Goal: Task Accomplishment & Management: Manage account settings

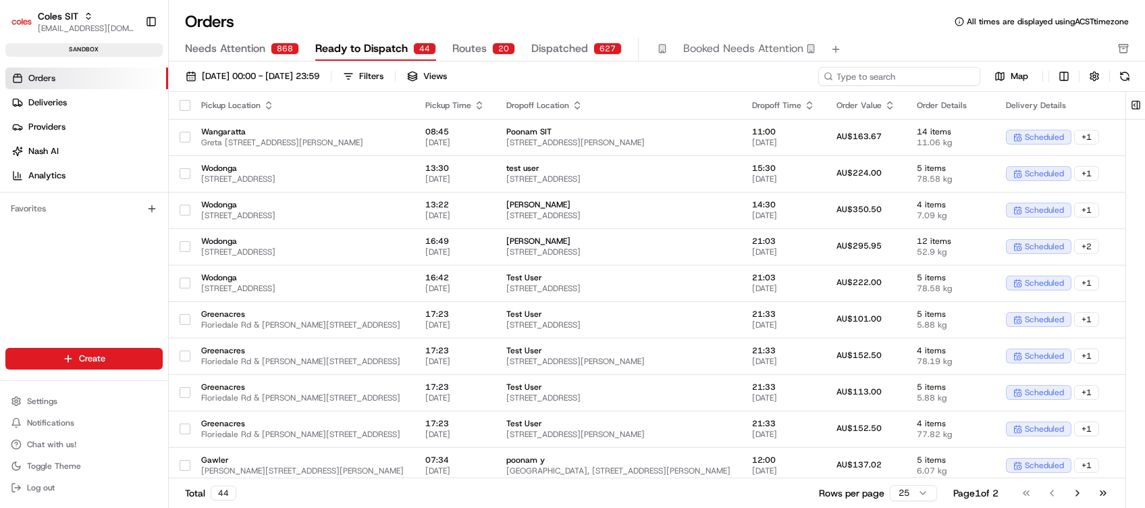
click at [901, 79] on input at bounding box center [899, 76] width 162 height 19
paste input "216652005"
type input "216652005"
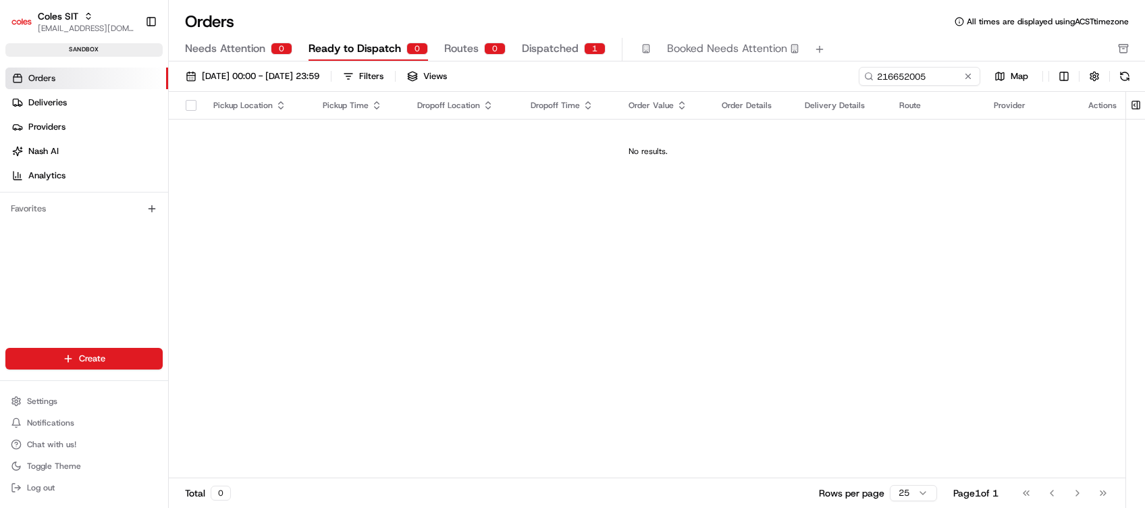
click at [454, 49] on span "Routes" at bounding box center [461, 49] width 34 height 16
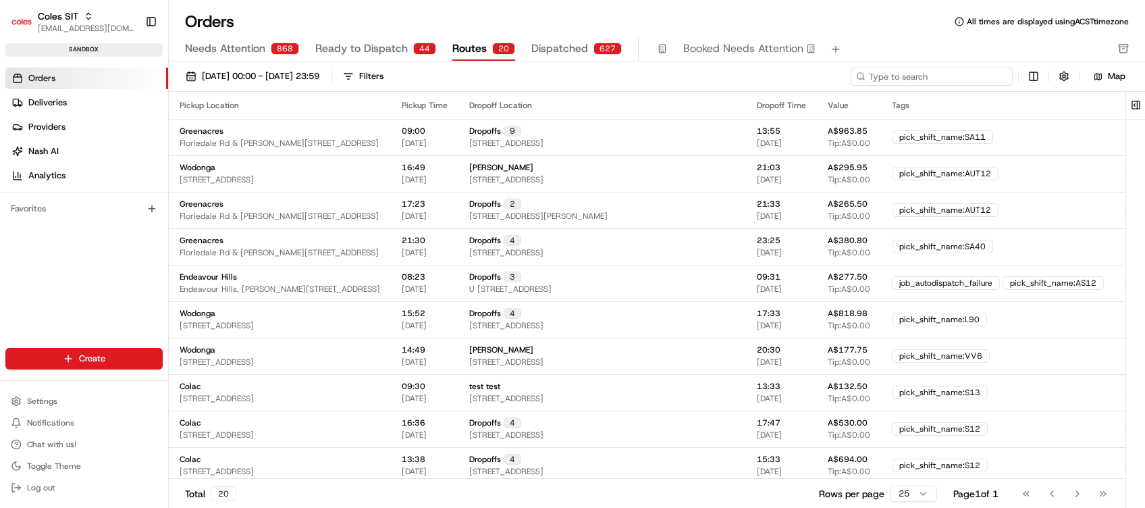
click at [911, 81] on input at bounding box center [932, 76] width 162 height 19
paste input "216652005"
type input "216652005"
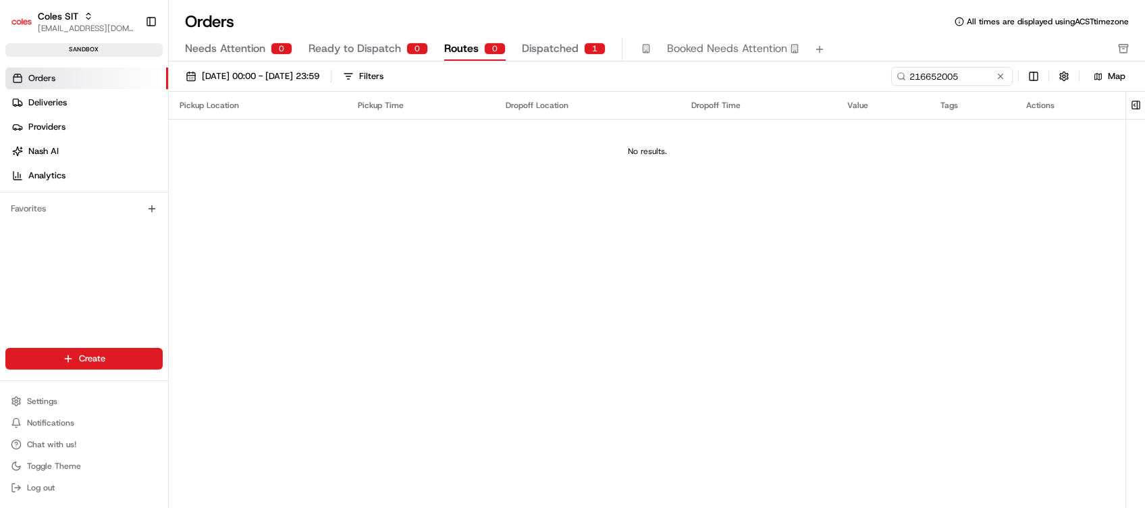
click at [555, 51] on span "Dispatched" at bounding box center [550, 49] width 57 height 16
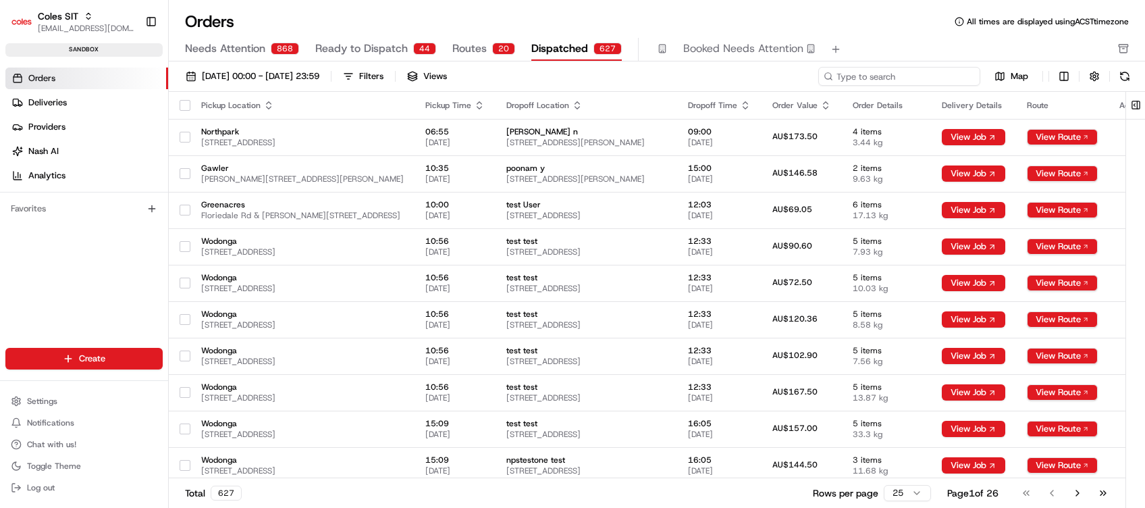
click at [899, 81] on input at bounding box center [899, 76] width 162 height 19
paste input "216652005"
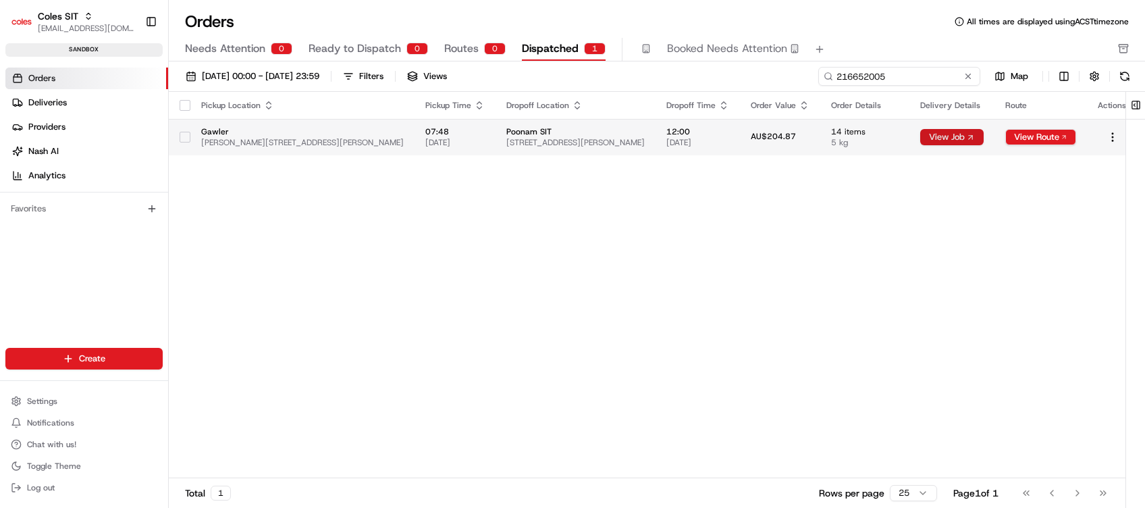
type input "216652005"
click at [944, 139] on button "View Job" at bounding box center [951, 137] width 63 height 16
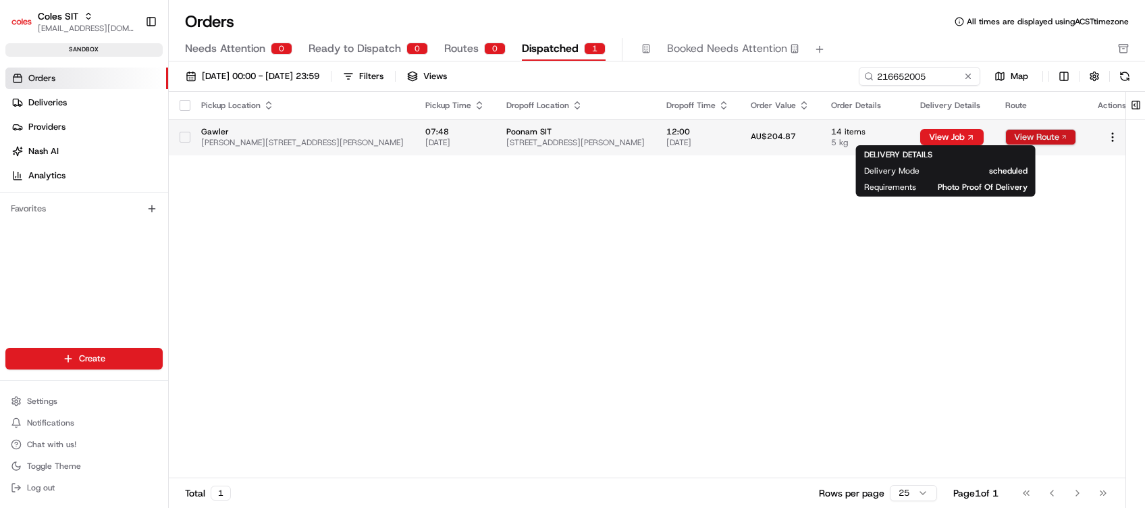
click at [1034, 136] on button "View Route" at bounding box center [1040, 137] width 71 height 16
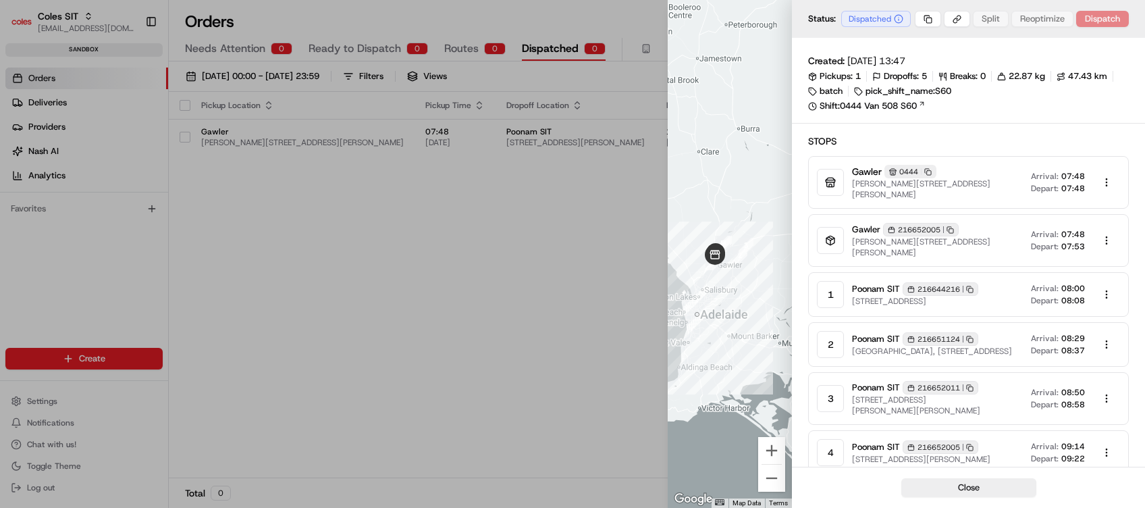
scroll to position [90, 0]
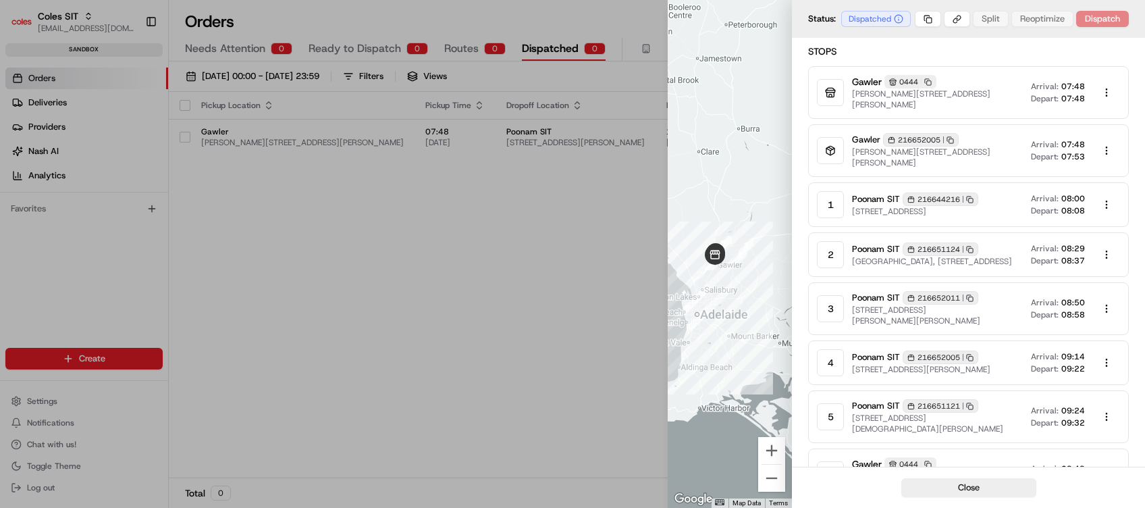
click at [1060, 311] on div "Depart: 08:58" at bounding box center [1058, 314] width 54 height 11
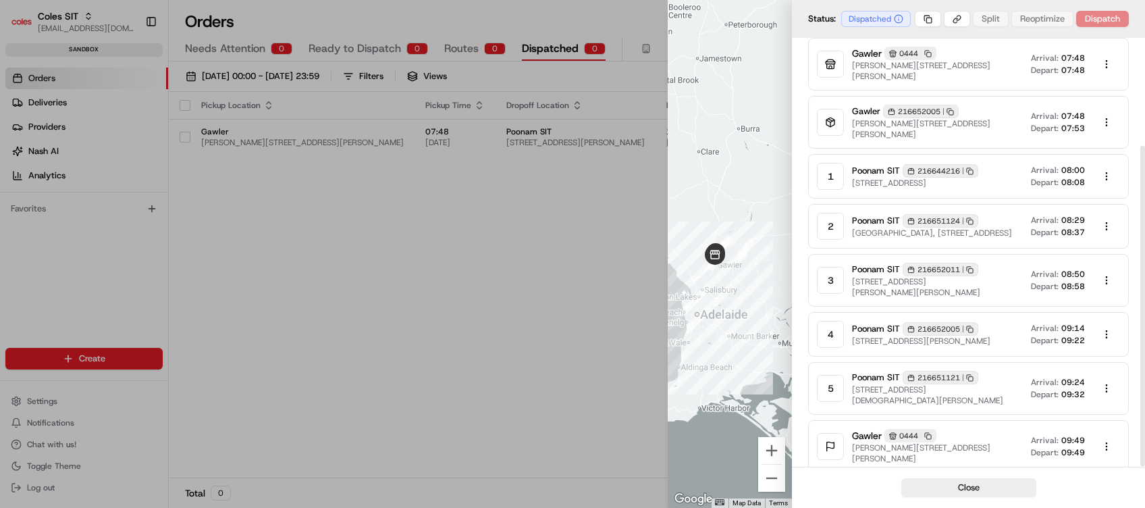
scroll to position [144, 0]
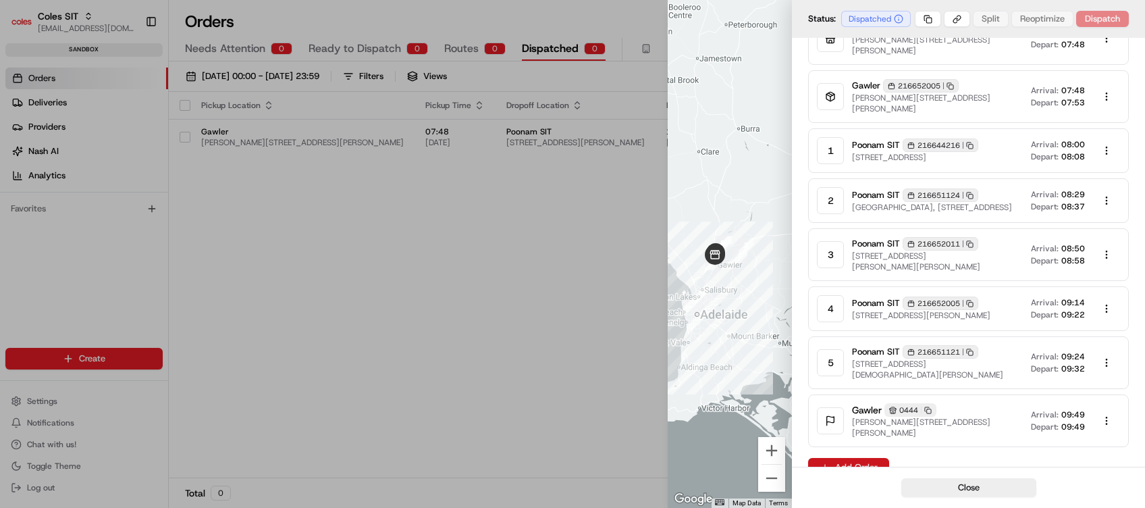
click at [853, 458] on button "Add Order" at bounding box center [848, 467] width 81 height 19
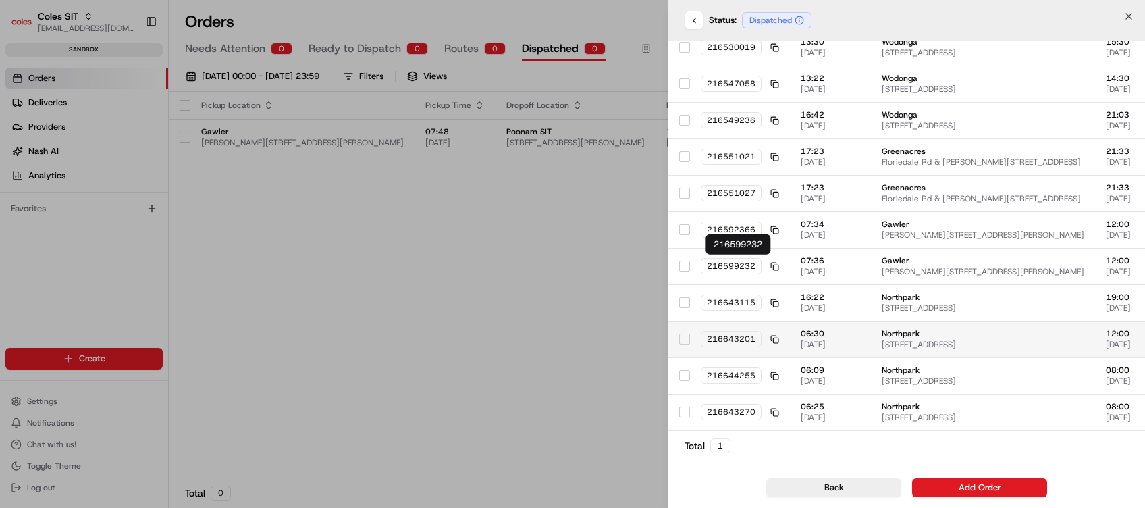
scroll to position [150, 0]
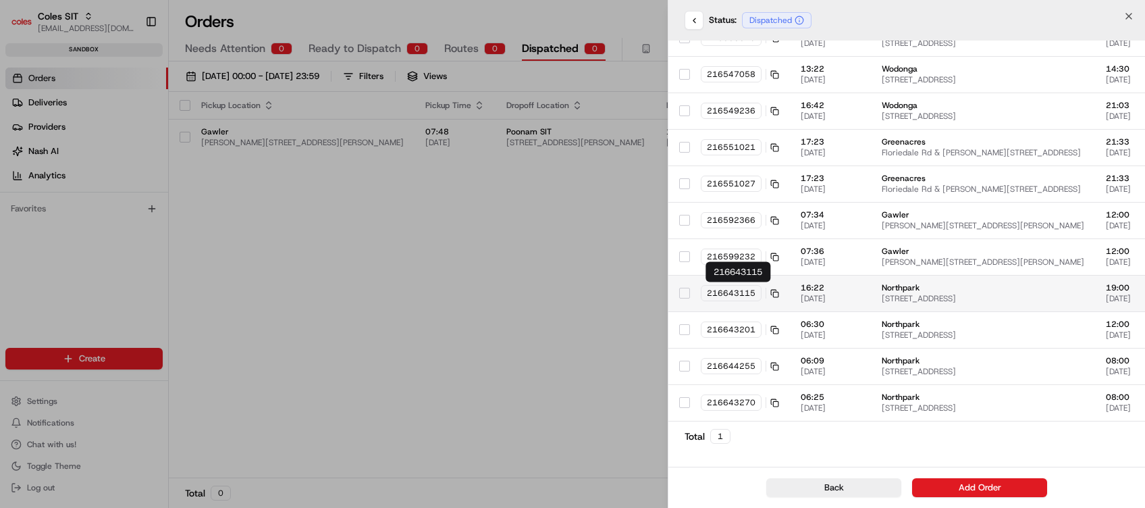
click at [685, 297] on button "button" at bounding box center [684, 293] width 11 height 11
click at [683, 256] on button "button" at bounding box center [684, 256] width 11 height 11
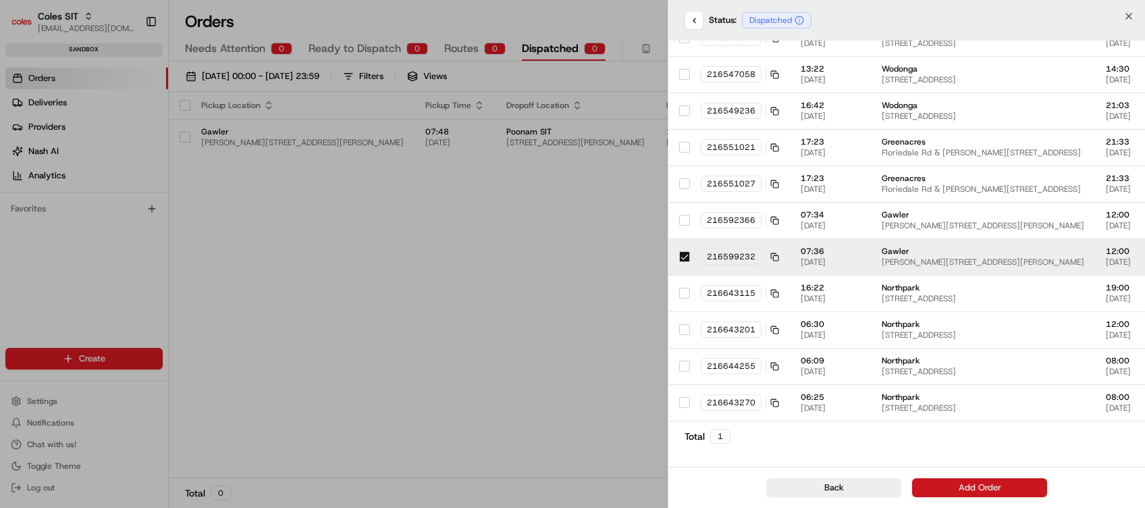
click at [965, 479] on button "Add Order" at bounding box center [979, 487] width 135 height 19
click at [979, 481] on button "Add Order" at bounding box center [979, 487] width 135 height 19
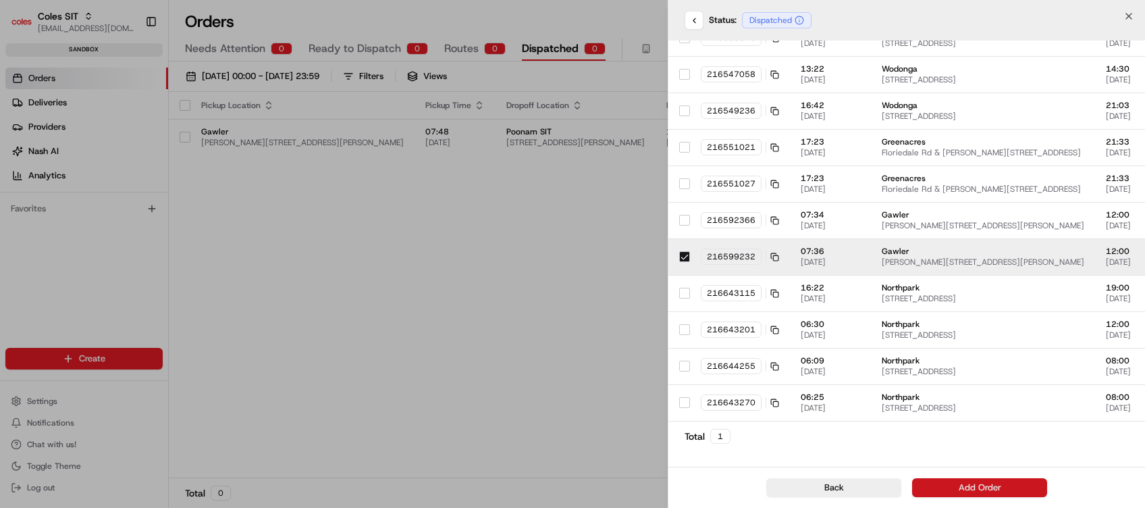
click at [979, 481] on button "Add Order" at bounding box center [979, 487] width 135 height 19
click at [979, 484] on button "Add Order" at bounding box center [979, 487] width 135 height 19
click at [979, 485] on div "Back Add Order" at bounding box center [906, 486] width 477 height 41
click at [966, 486] on button "Add Order" at bounding box center [979, 487] width 135 height 19
click at [1124, 21] on icon "button" at bounding box center [1128, 16] width 11 height 11
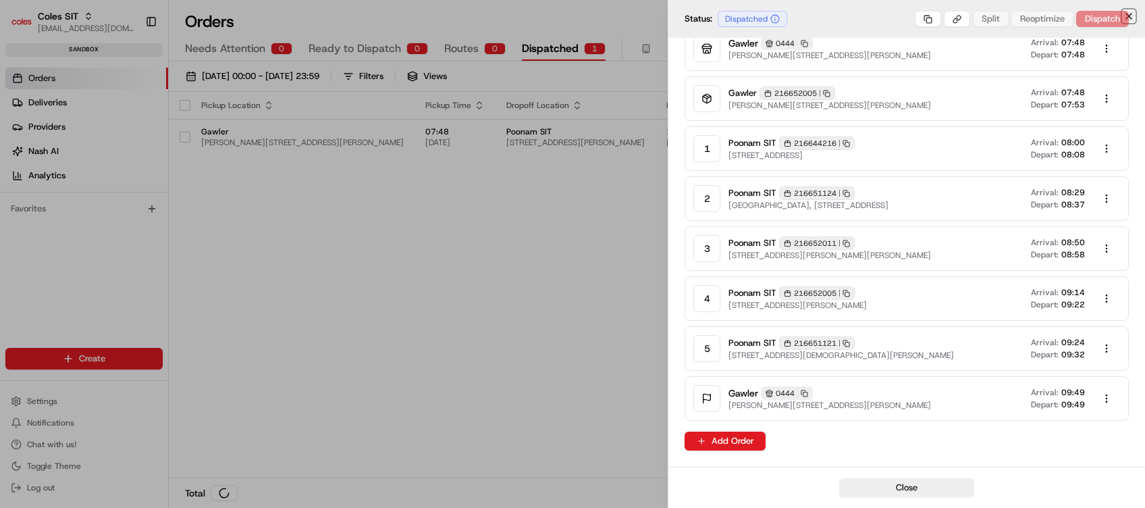
scroll to position [128, 0]
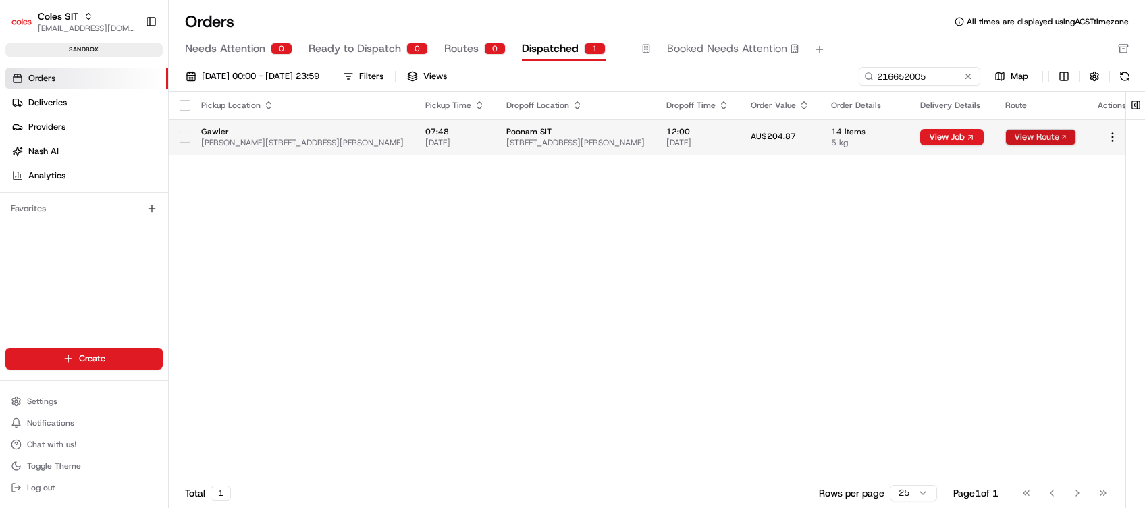
click at [1041, 136] on button "View Route" at bounding box center [1040, 137] width 71 height 16
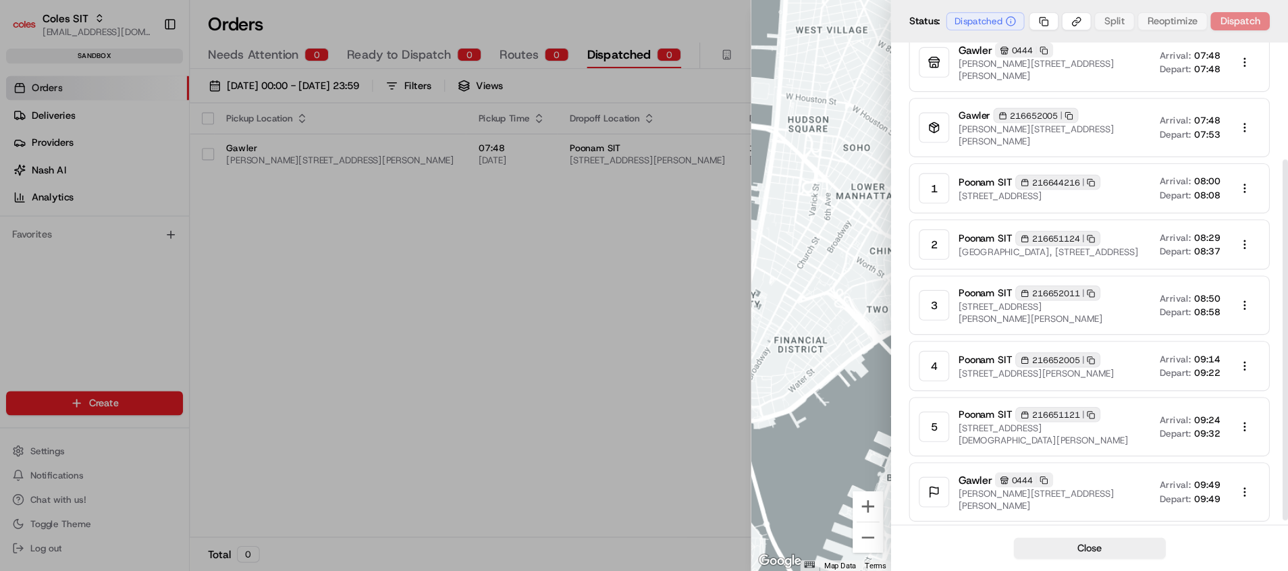
scroll to position [144, 0]
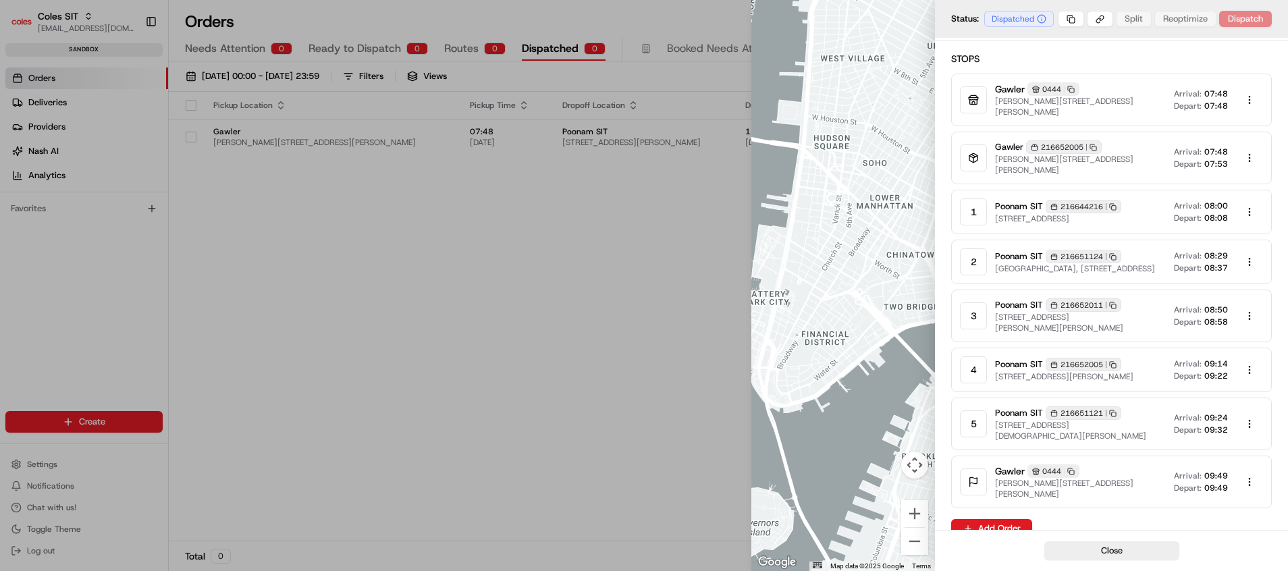
click at [35, 240] on div at bounding box center [644, 285] width 1288 height 571
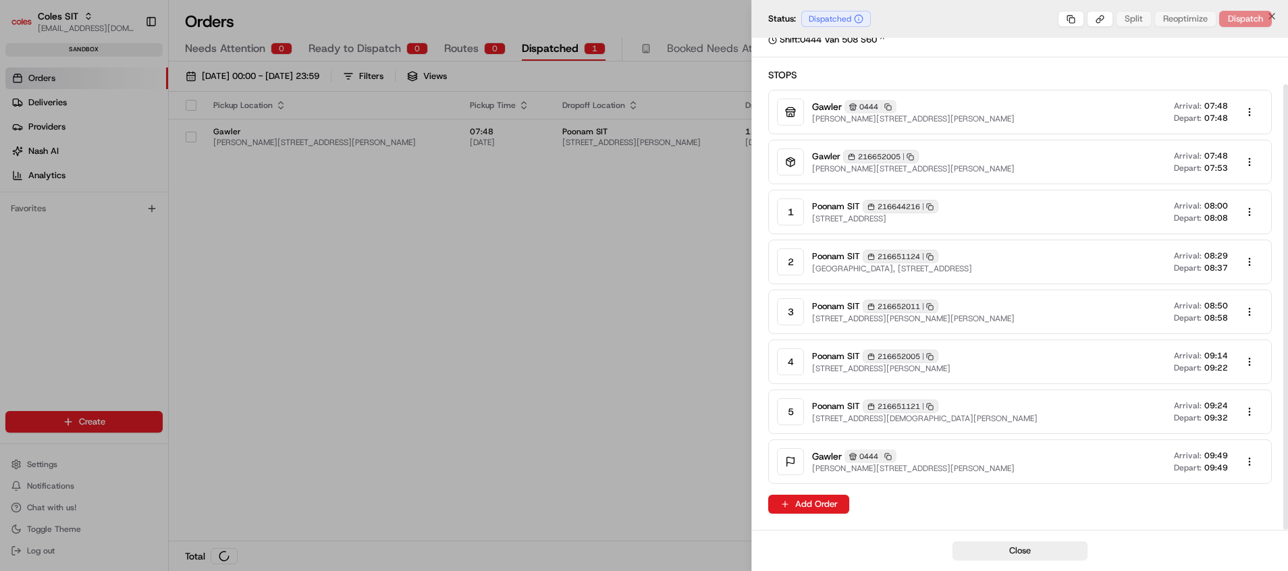
scroll to position [51, 0]
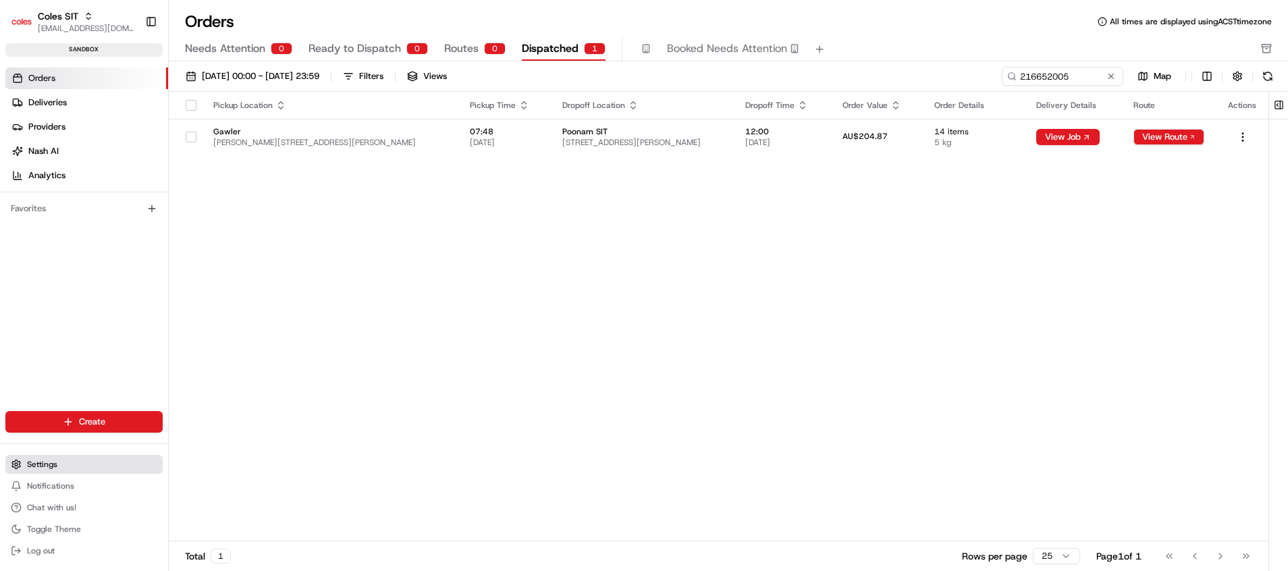
click at [31, 460] on span "Settings" at bounding box center [42, 464] width 30 height 11
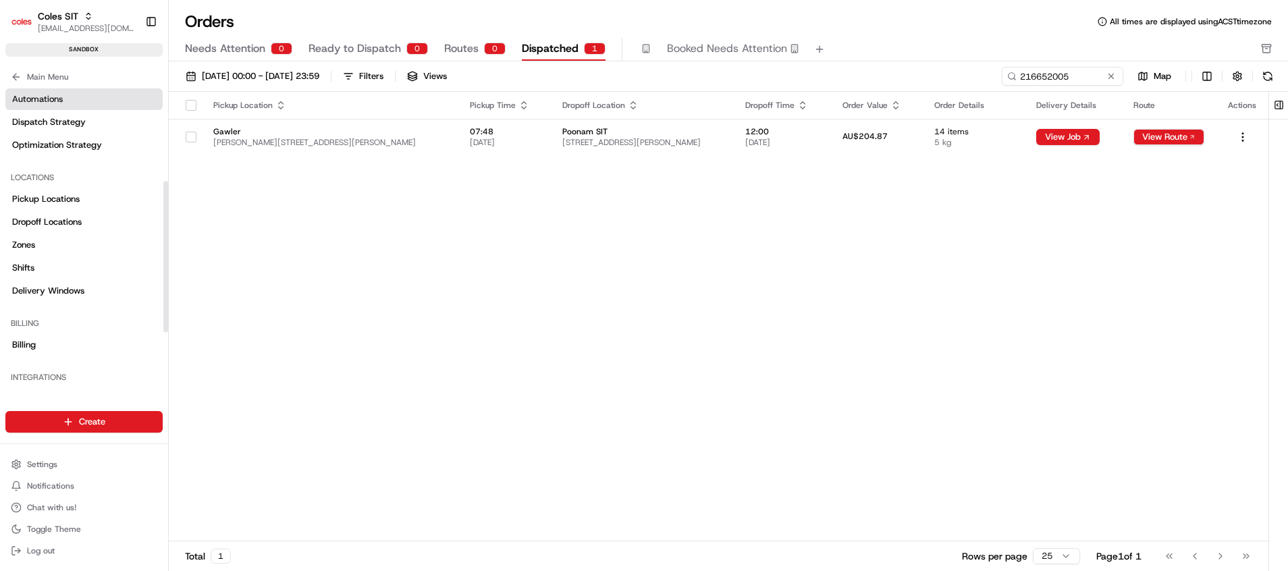
scroll to position [203, 0]
click at [41, 276] on link "Shifts" at bounding box center [83, 268] width 157 height 22
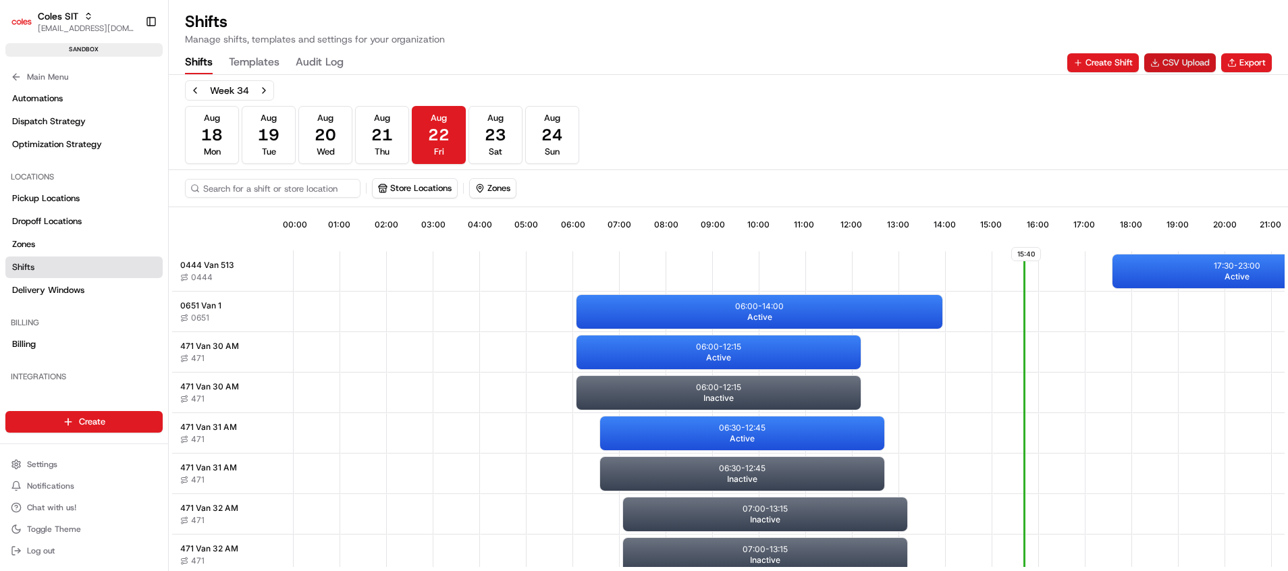
click at [1144, 62] on button "CSV Upload" at bounding box center [1180, 62] width 72 height 19
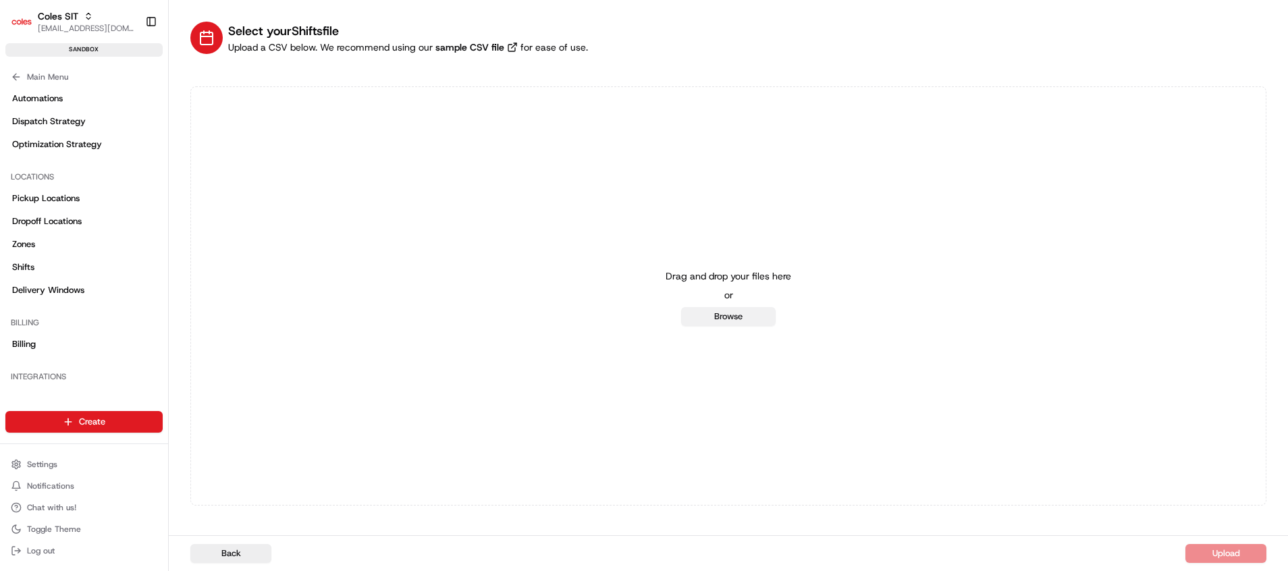
click at [716, 317] on button "Browse" at bounding box center [728, 316] width 95 height 19
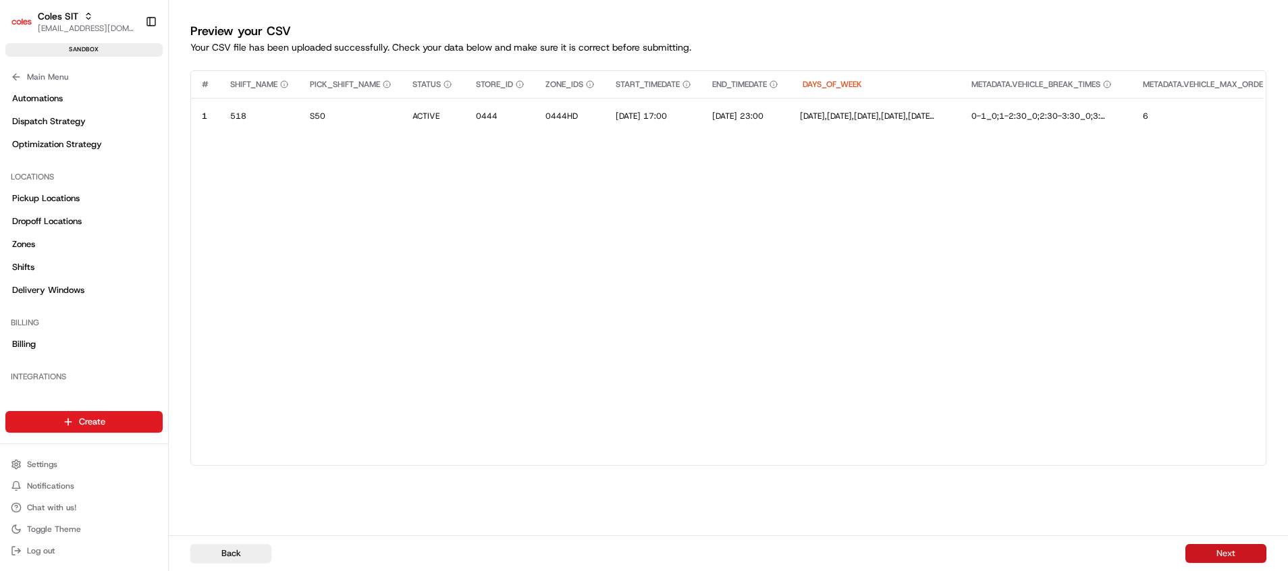
click at [1144, 507] on button "Next" at bounding box center [1225, 553] width 81 height 19
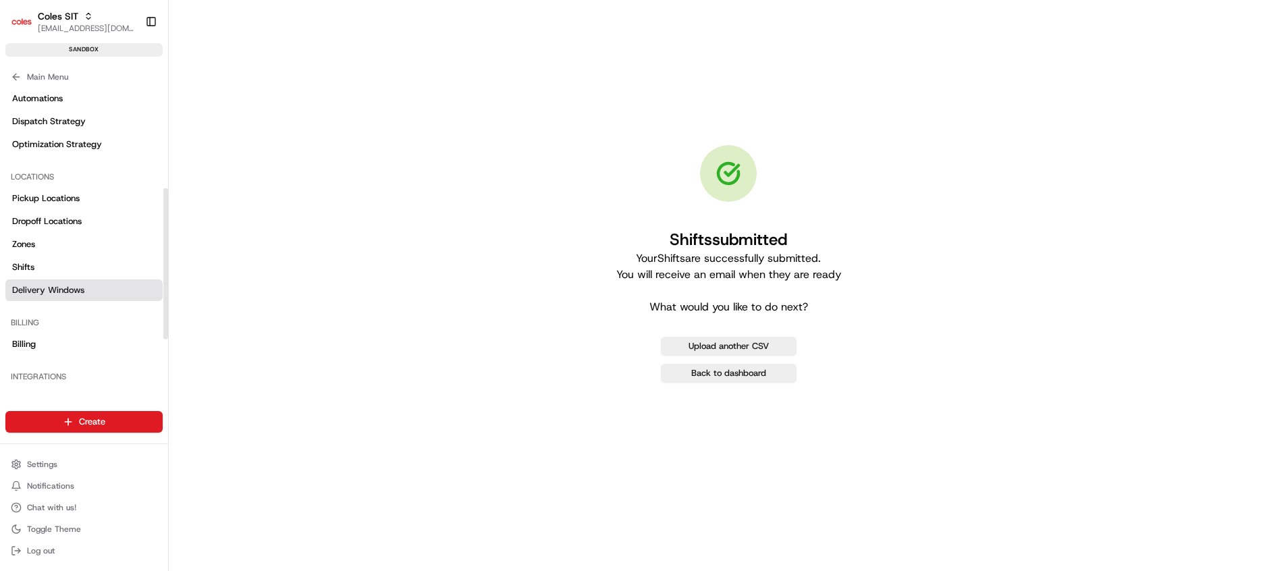
click at [65, 296] on link "Delivery Windows" at bounding box center [83, 290] width 157 height 22
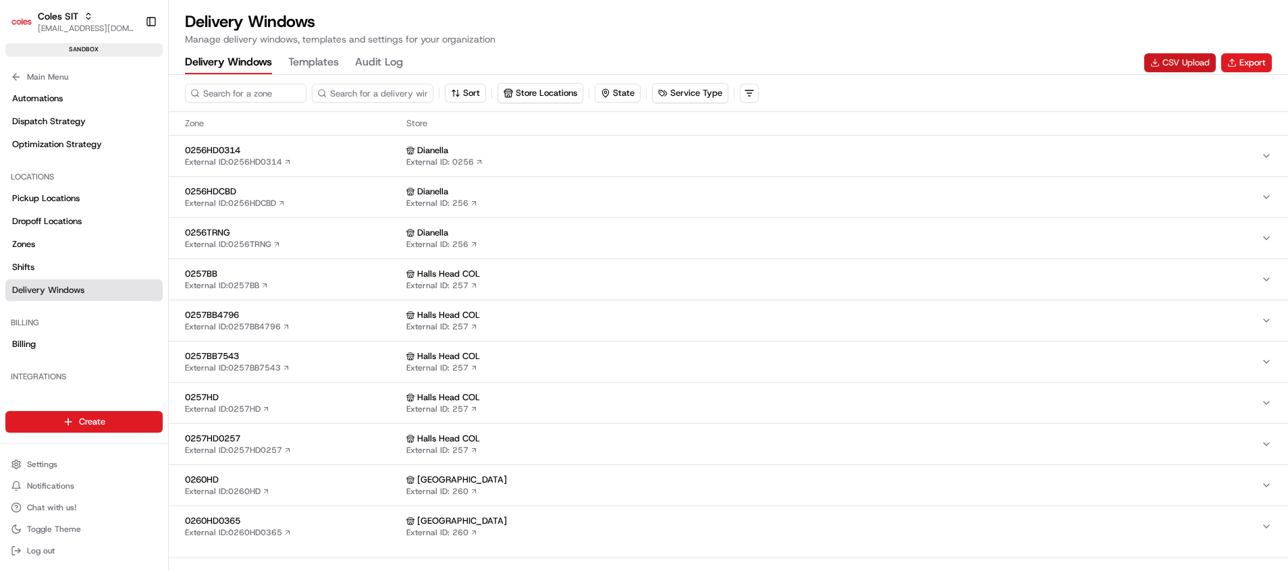
click at [1144, 68] on button "CSV Upload" at bounding box center [1180, 62] width 72 height 19
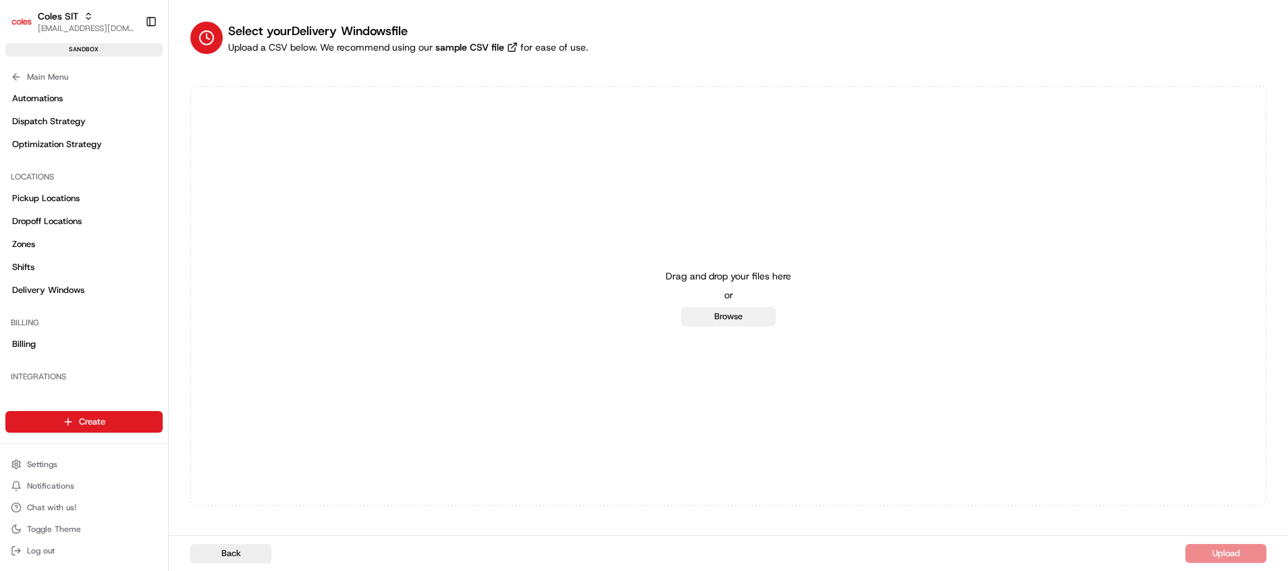
click at [743, 312] on button "Browse" at bounding box center [728, 316] width 95 height 19
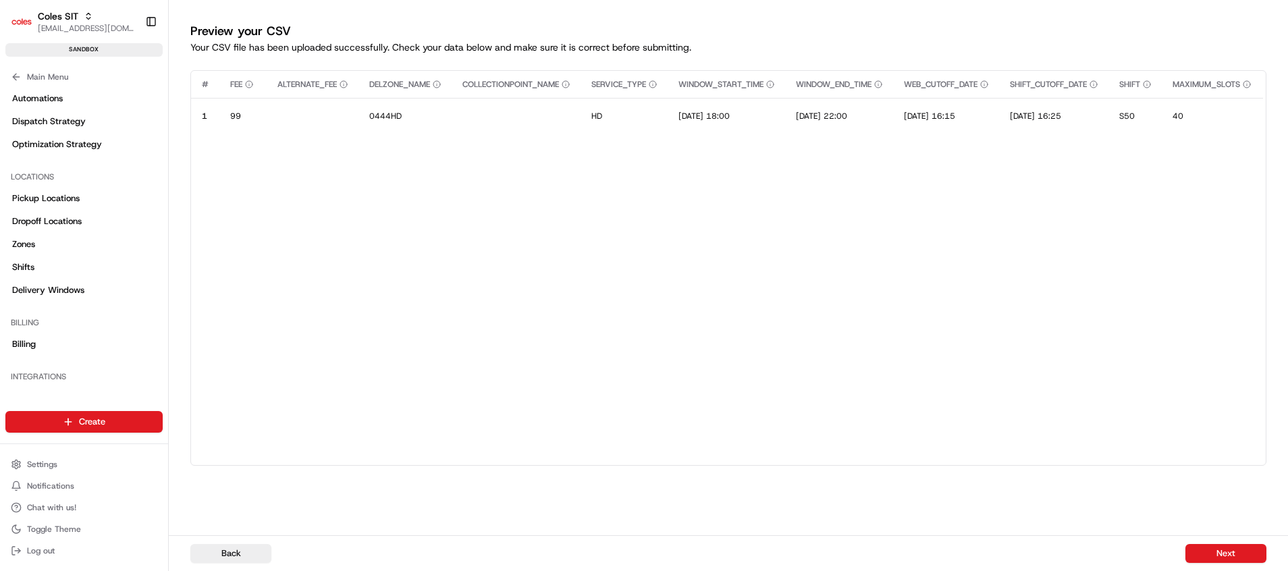
click at [1144, 507] on div "Back Next" at bounding box center [728, 553] width 1119 height 36
click at [1144, 507] on button "Next" at bounding box center [1225, 553] width 81 height 19
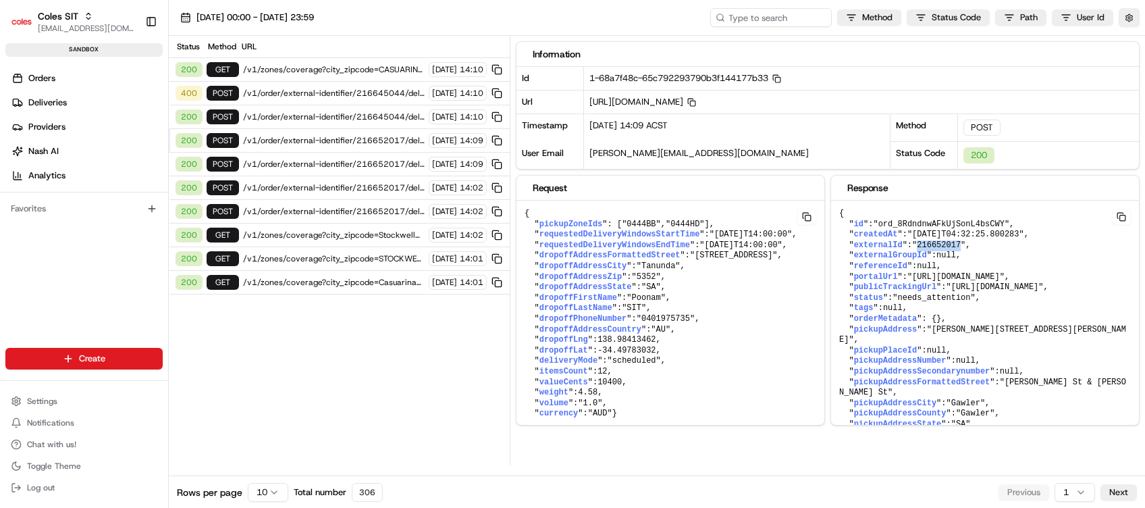
scroll to position [20, 0]
click at [824, 243] on pre "{ " id ": "ord_8RdndnwAFkUjSonL4bsCWY" , " createdAt ": "2025-08-22T04:32:25.80…" at bounding box center [670, 313] width 308 height 227
drag, startPoint x: 968, startPoint y: 243, endPoint x: 852, endPoint y: 244, distance: 116.1
click at [824, 244] on pre "{ " id ": "ord_8RdndnwAFkUjSonL4bsCWY" , " createdAt ": "2025-08-22T04:32:25.80…" at bounding box center [670, 313] width 308 height 227
copy pre "externalId ": "216652017" ,"
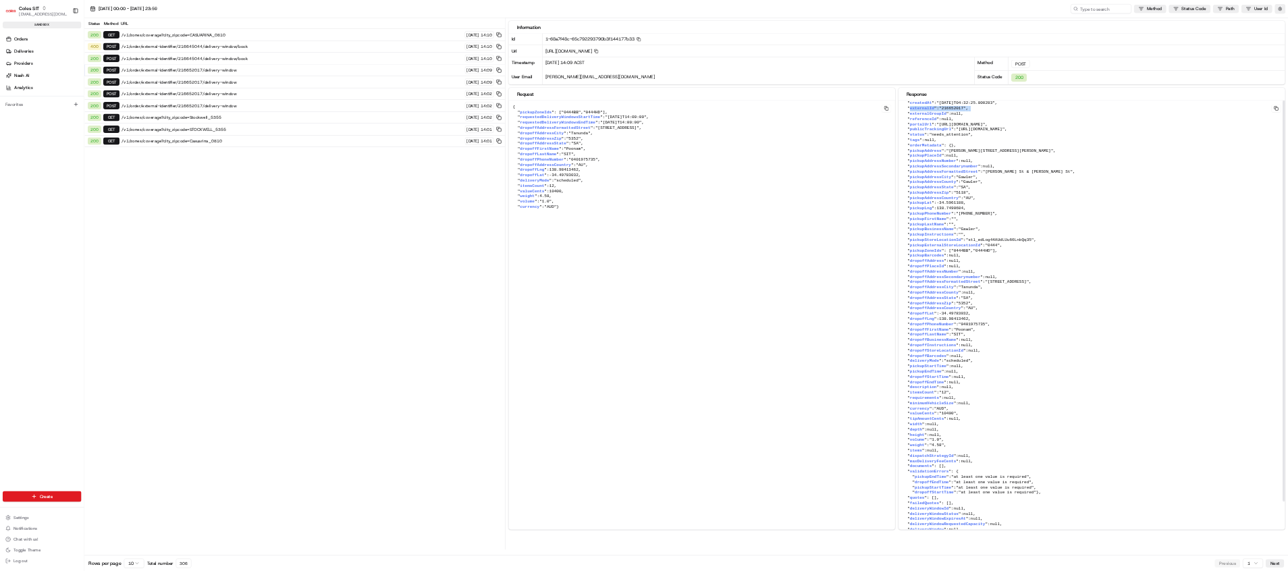
scroll to position [0, 0]
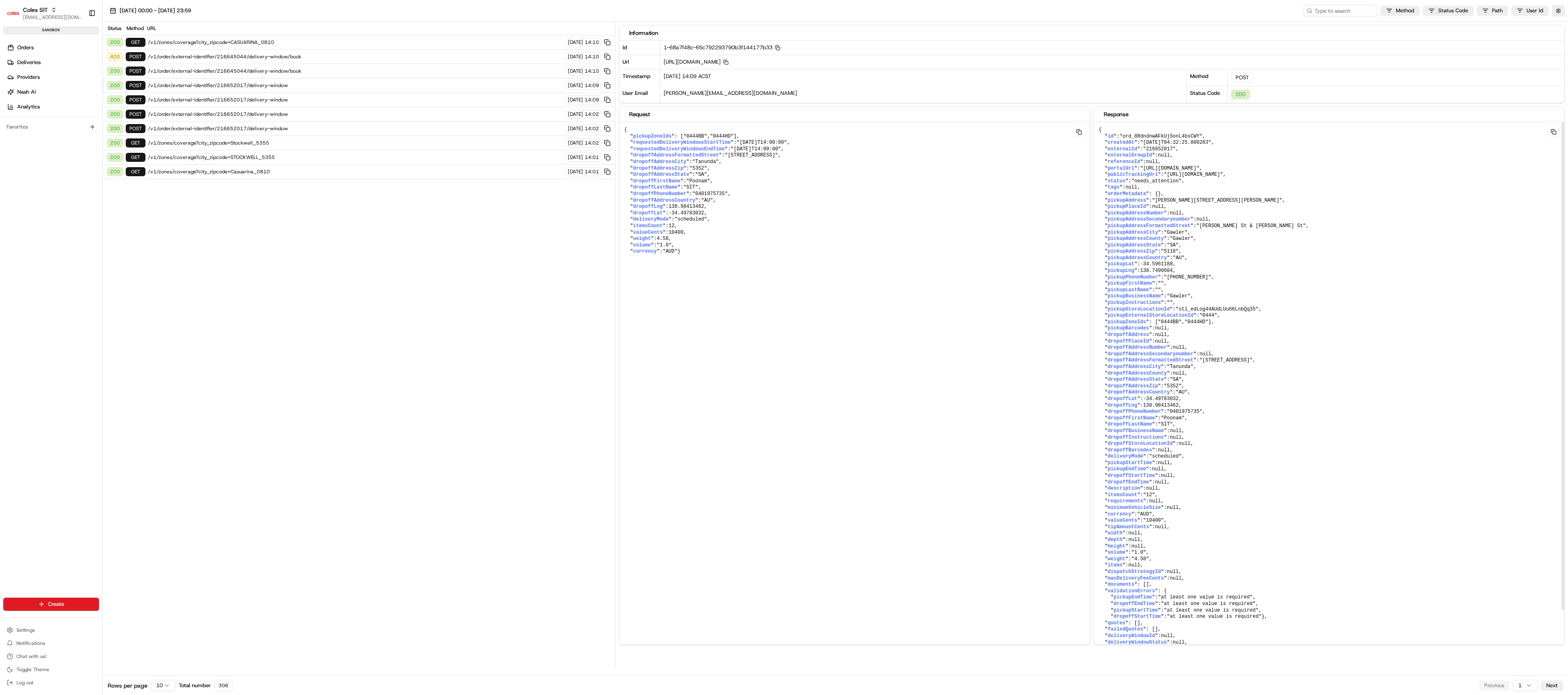
click at [696, 260] on pre "{ " id ": "ord_8RdndnwAFkUjSonL4bsCWY" , " createdAt ": "2025-08-22T04:32:25.80…" at bounding box center [854, 190] width 471 height 138
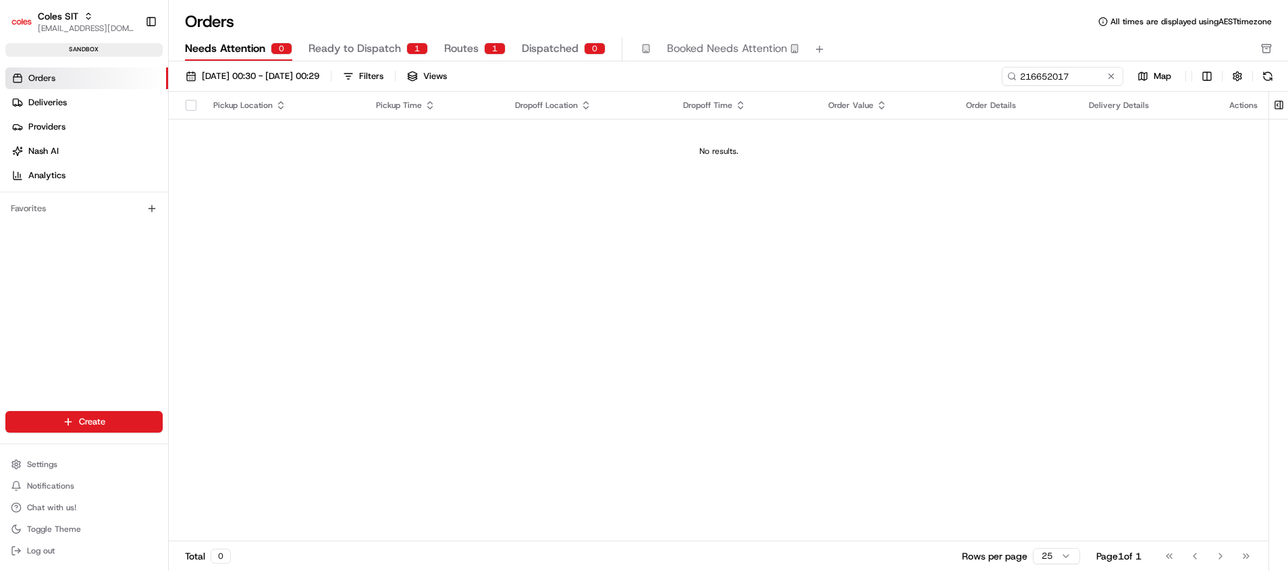
scroll to position [298, 0]
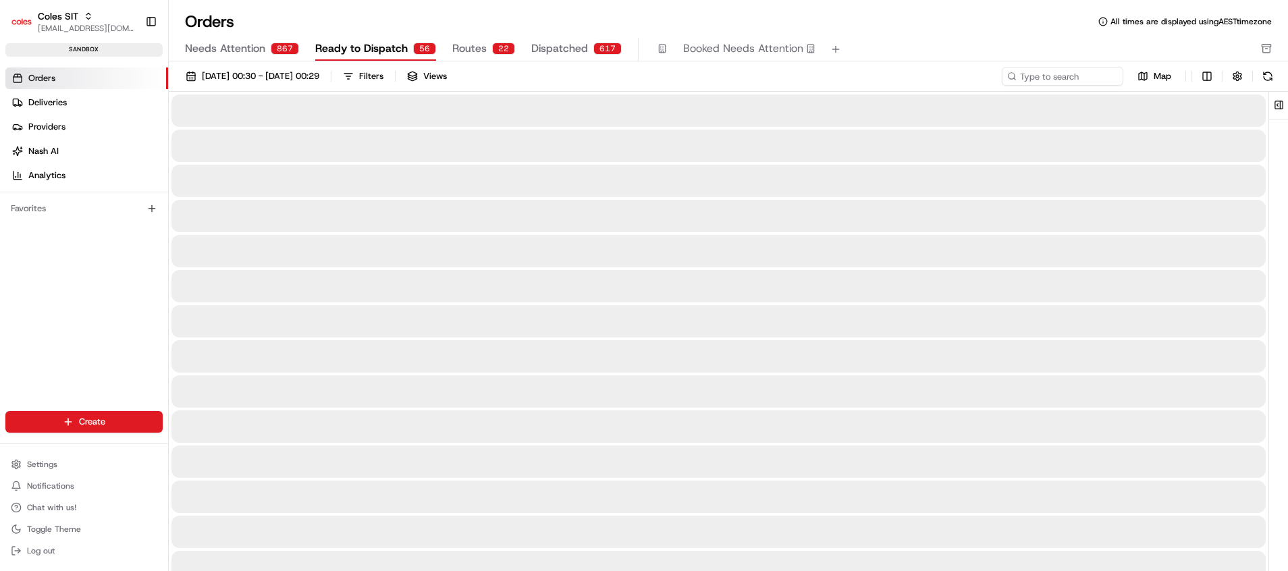
click at [343, 53] on span "Ready to Dispatch" at bounding box center [361, 49] width 92 height 16
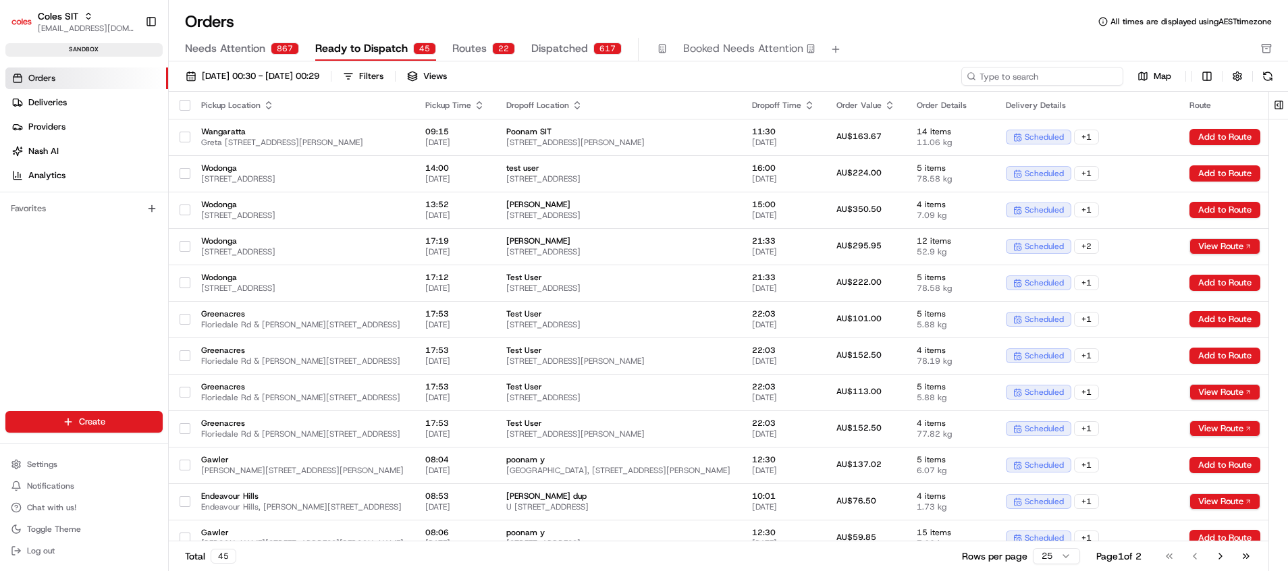
click at [1063, 76] on input at bounding box center [1042, 76] width 162 height 19
paste input "851 Carra Hill Rd, STOCKWELL, SA, 5355"
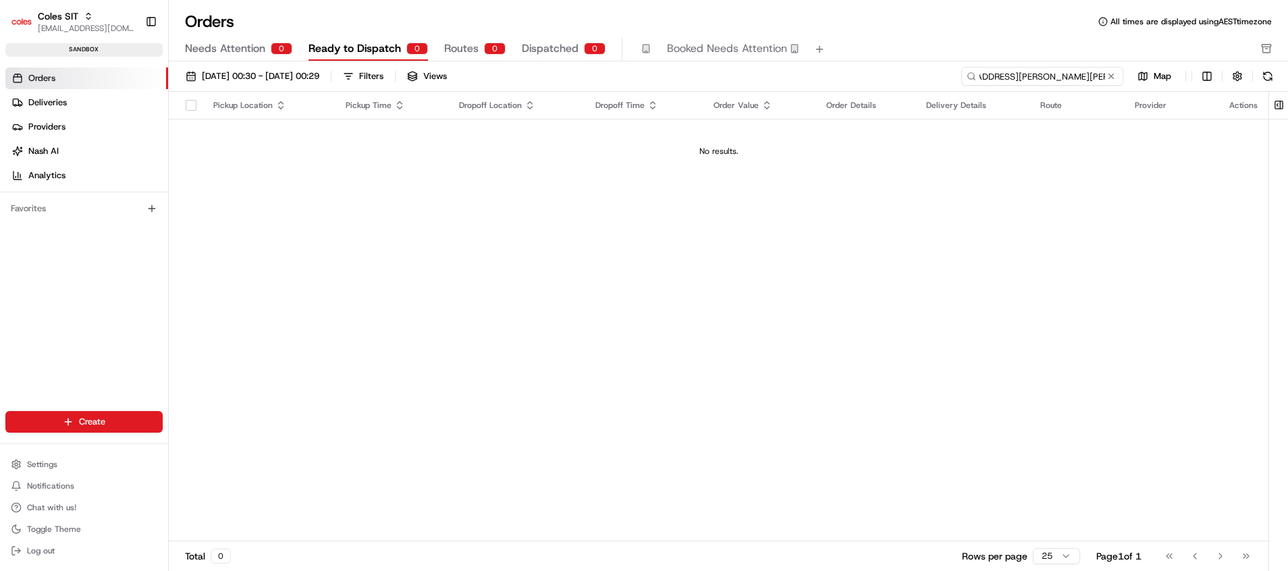
type input "851 Carra Hill Rd, STOCKWELL, SA, 5355"
click at [1111, 79] on button at bounding box center [1111, 77] width 14 height 14
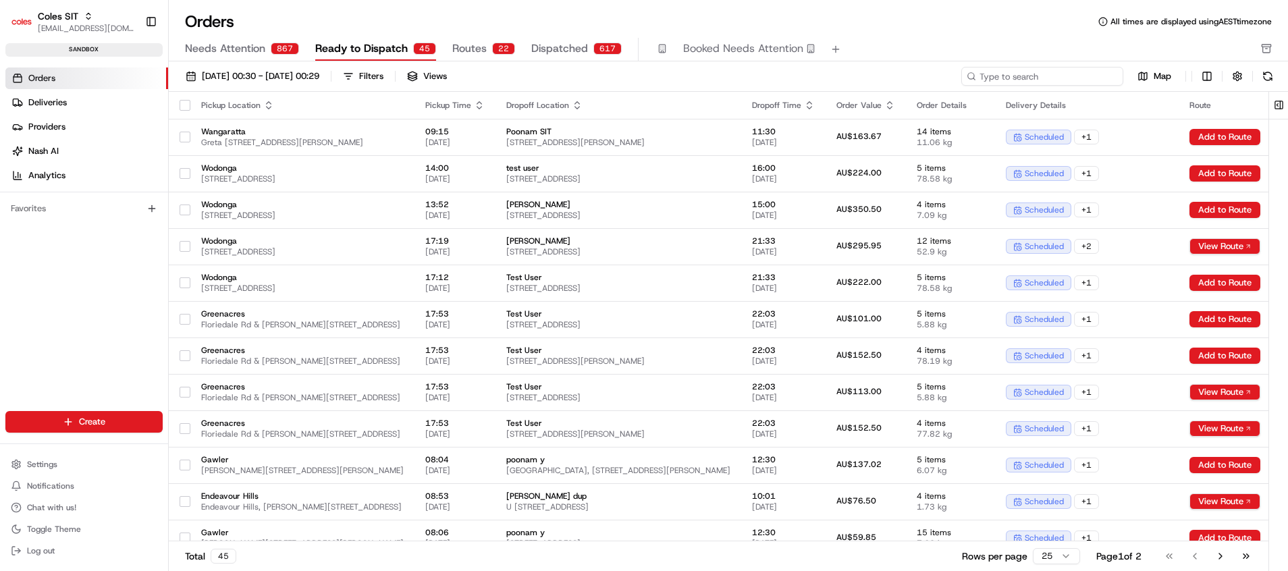
click at [1090, 79] on input at bounding box center [1042, 76] width 162 height 19
paste input "216652017"
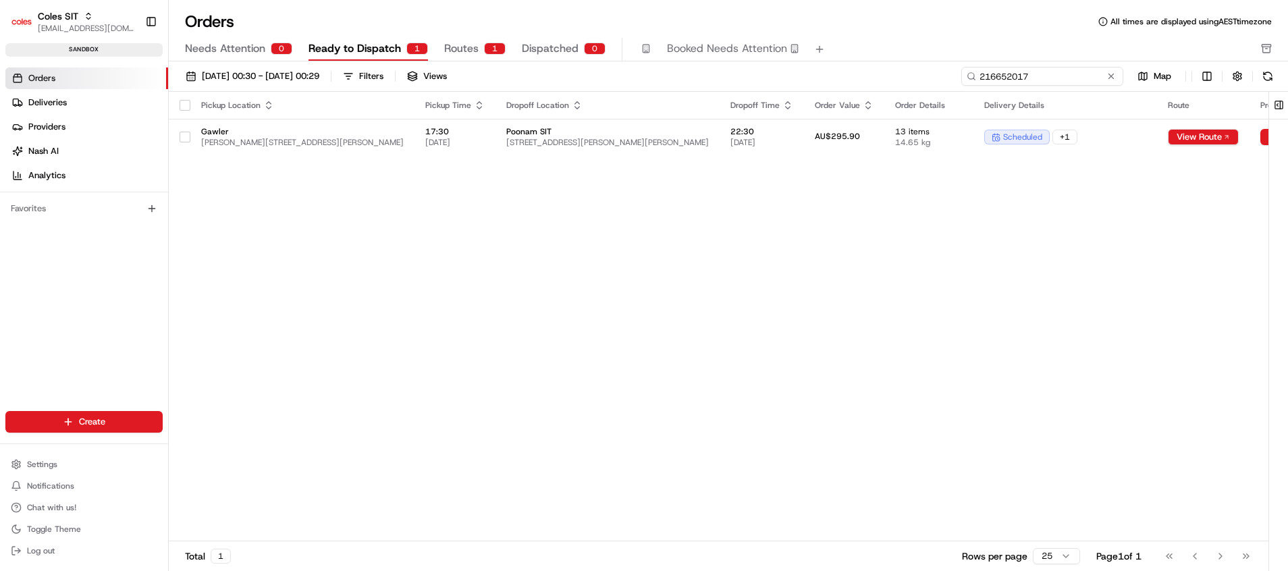
type input "216652017"
click at [1168, 138] on button "View Route" at bounding box center [1203, 137] width 71 height 16
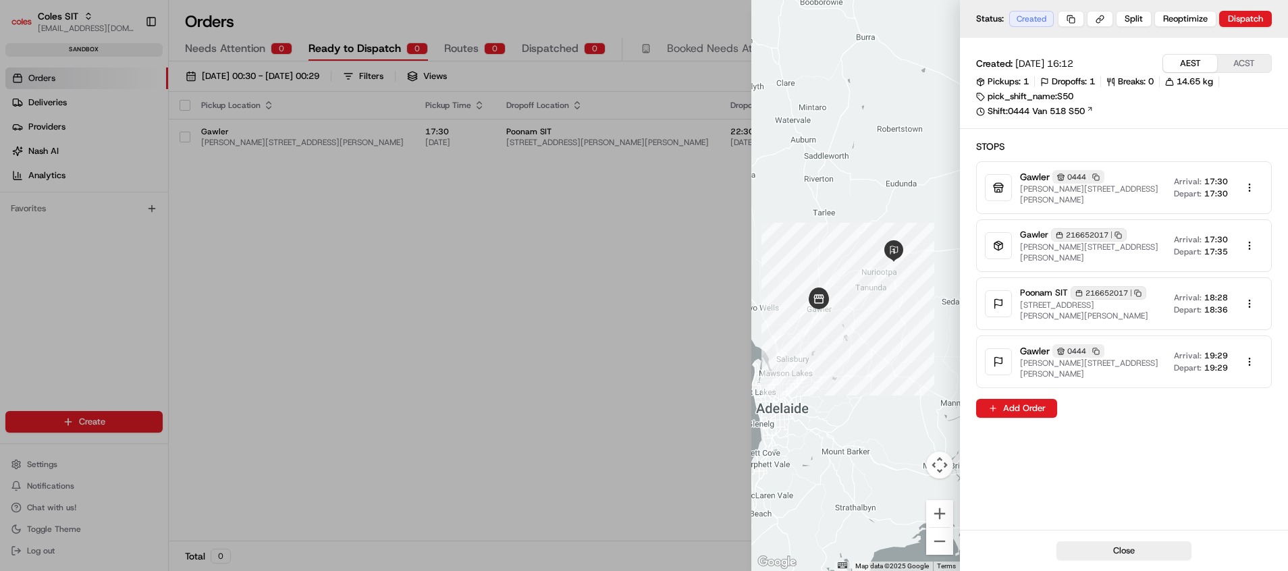
click at [572, 244] on div at bounding box center [644, 285] width 1288 height 571
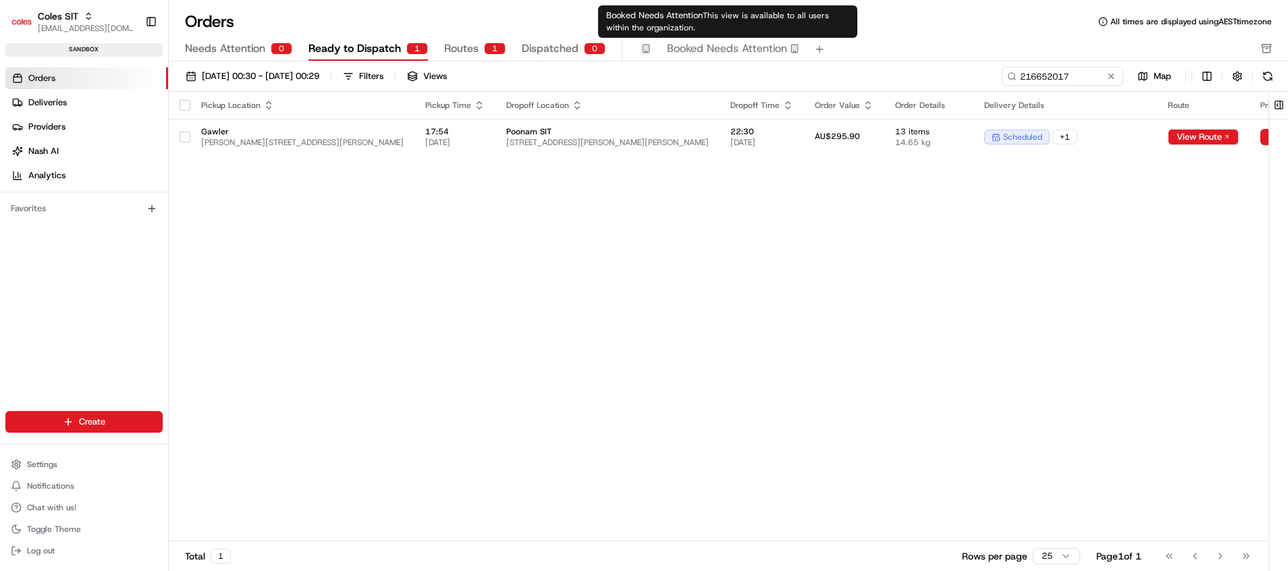
click at [446, 47] on div "Needs Attention 0 Ready to Dispatch 1 Routes 1 Dispatched 0 Booked Needs Attent…" at bounding box center [719, 49] width 1068 height 23
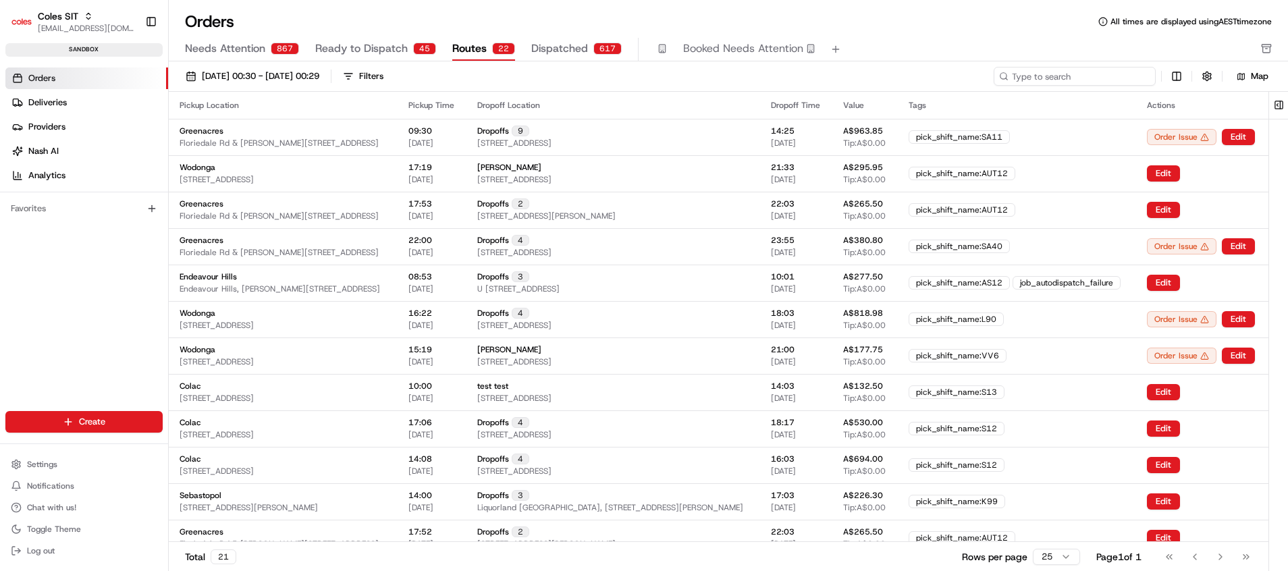
click at [1069, 70] on input at bounding box center [1075, 76] width 162 height 19
paste input "216652017"
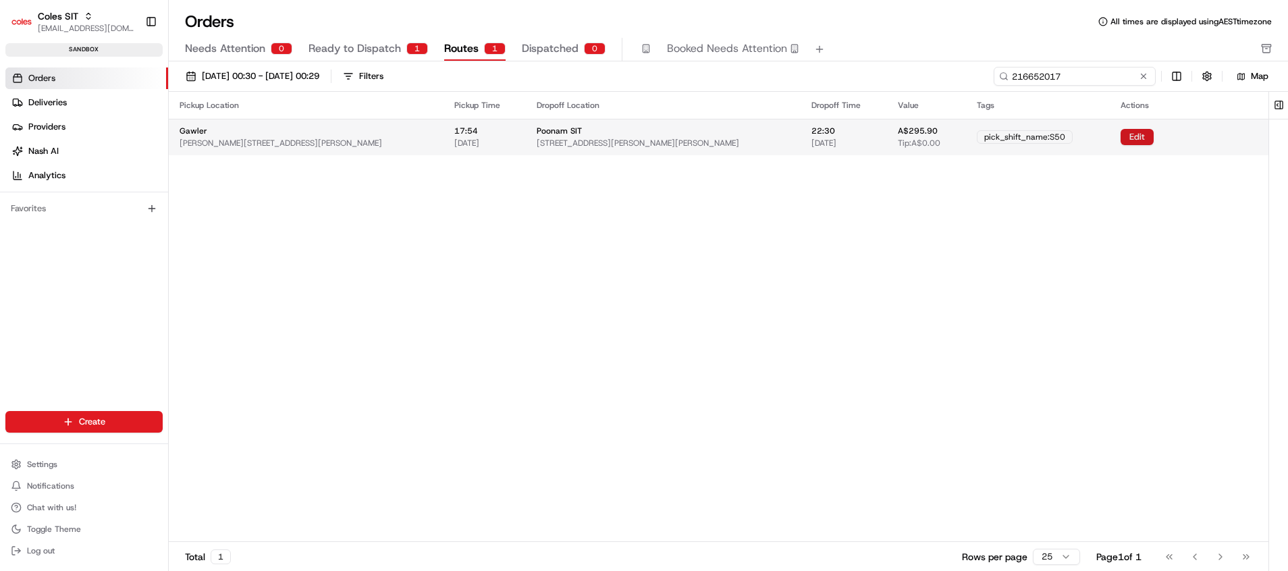
type input "216652017"
click at [1129, 137] on button "Edit" at bounding box center [1137, 137] width 33 height 16
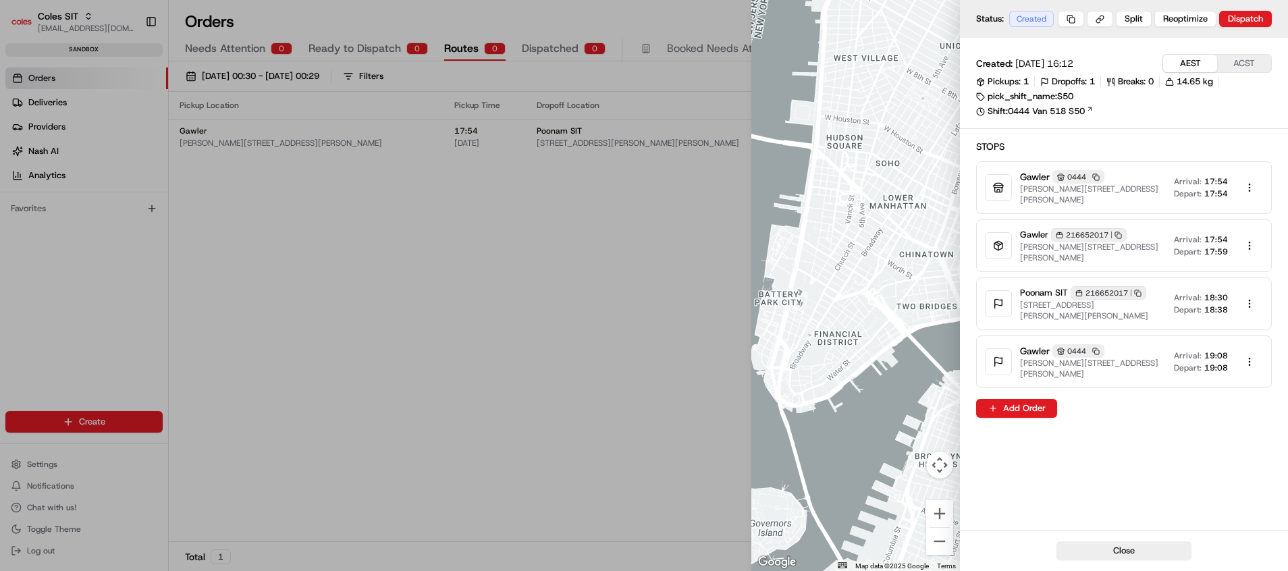
click at [586, 373] on div at bounding box center [644, 285] width 1288 height 571
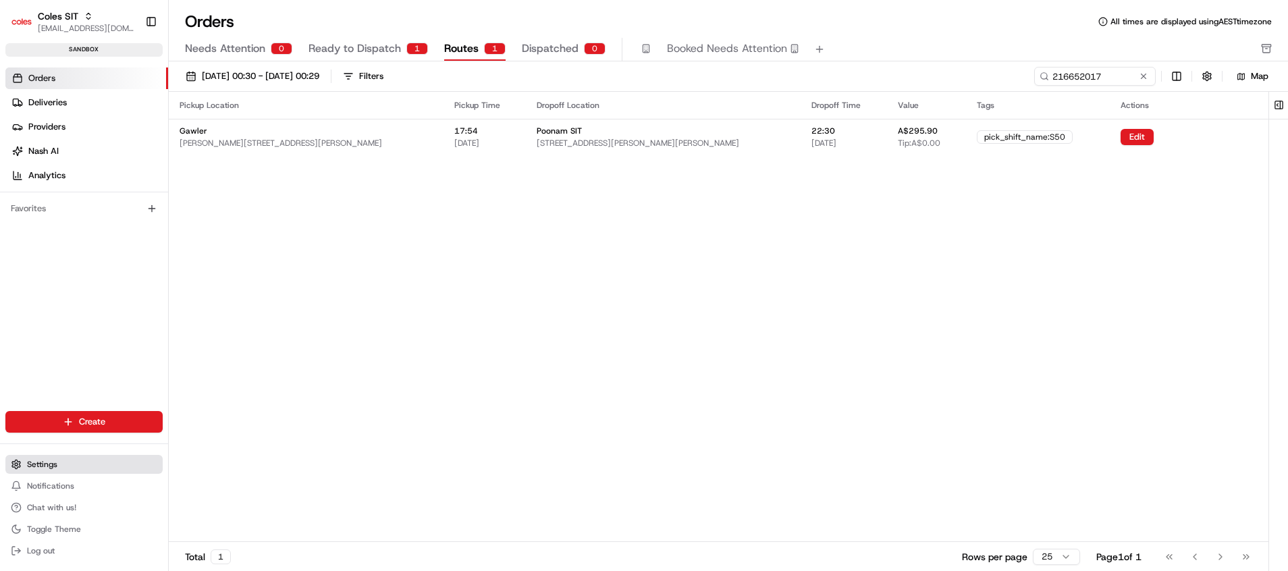
click at [38, 459] on span "Settings" at bounding box center [42, 464] width 30 height 11
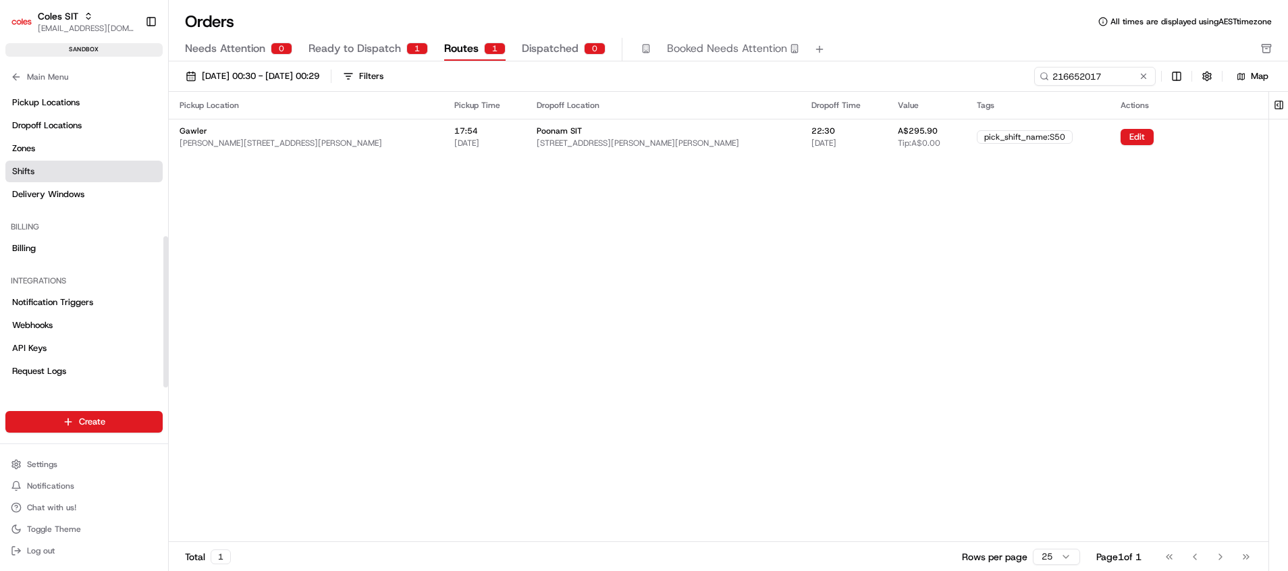
click at [40, 175] on link "Shifts" at bounding box center [83, 172] width 157 height 22
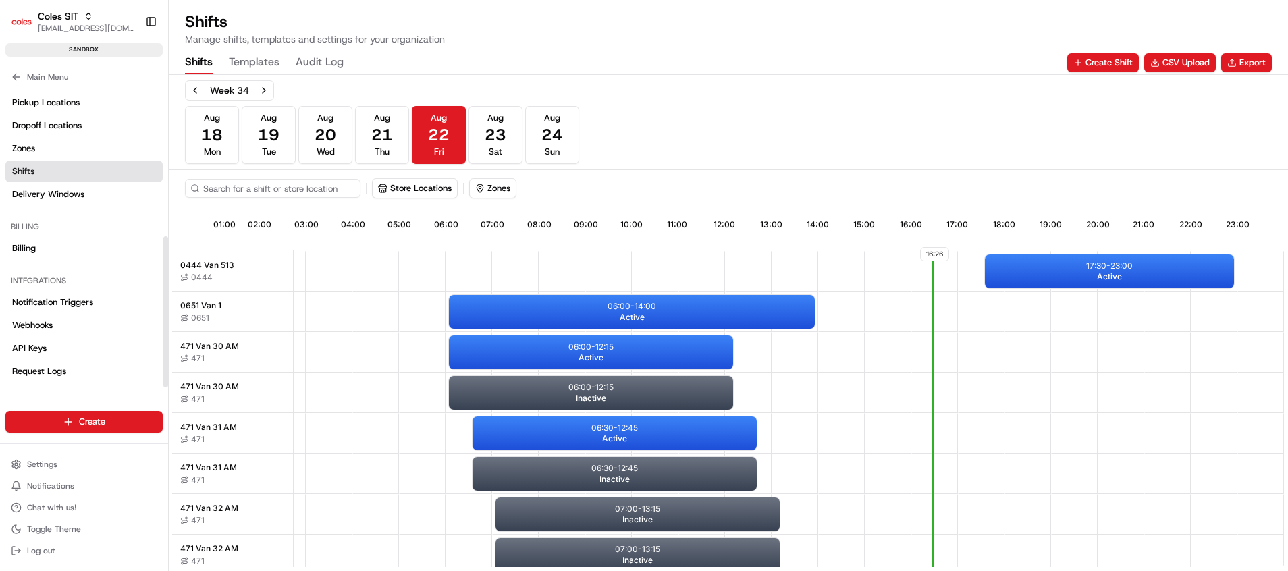
scroll to position [0, 134]
click at [507, 138] on button "Aug 23 Sat" at bounding box center [495, 135] width 54 height 58
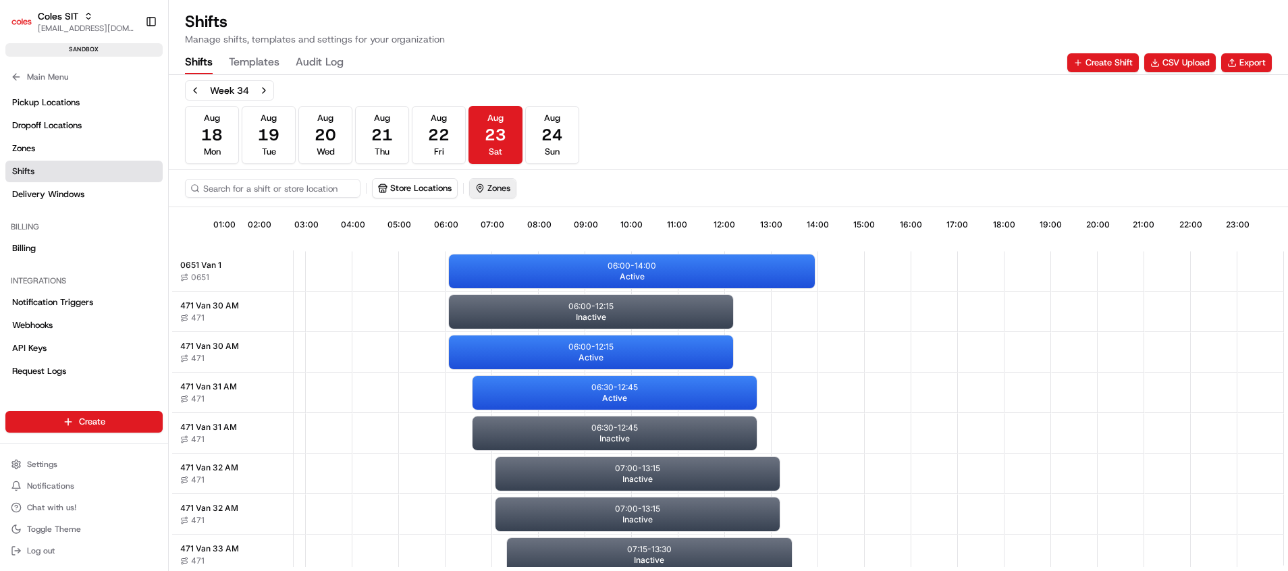
click at [503, 193] on button "Zones" at bounding box center [493, 188] width 46 height 19
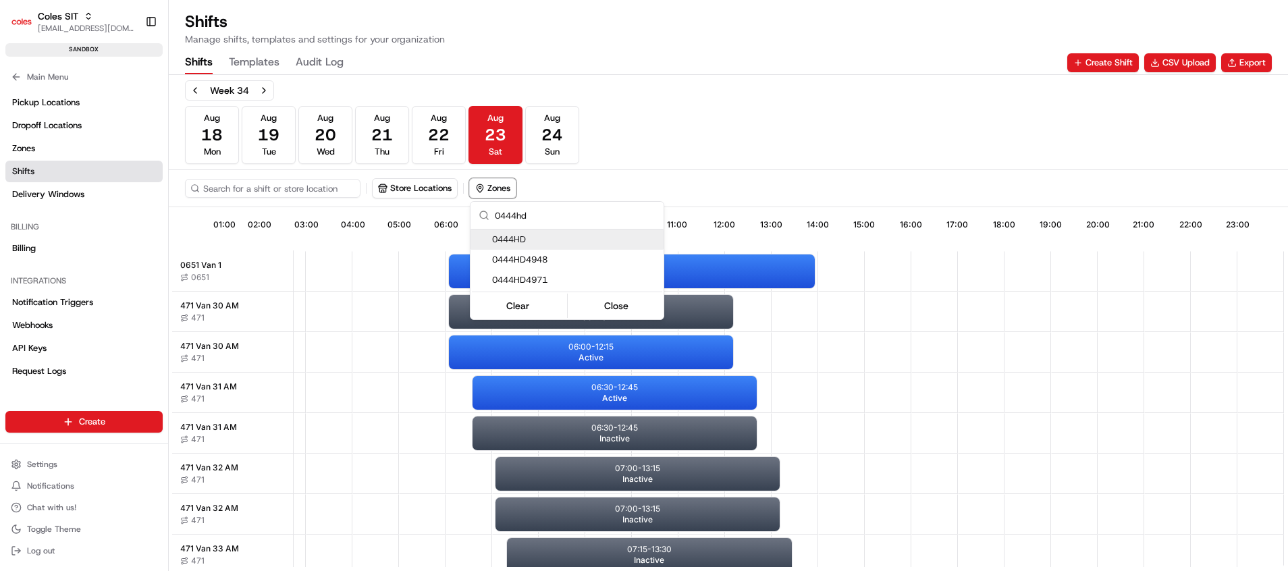
type input "0444hd"
click at [522, 244] on span "0444HD" at bounding box center [575, 240] width 166 height 12
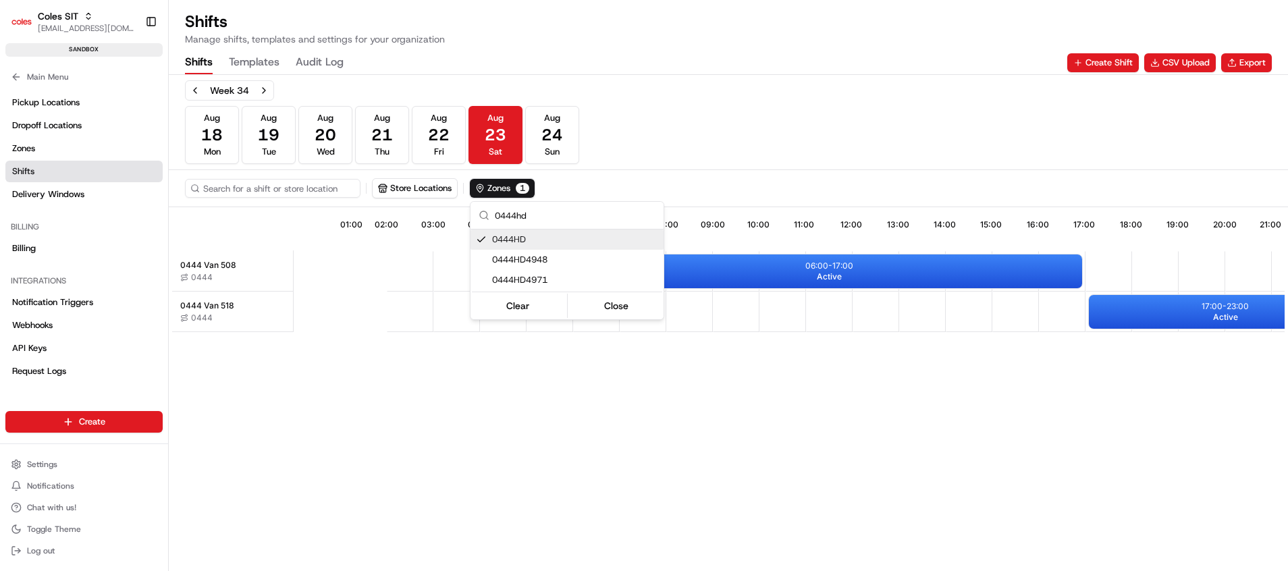
click at [882, 388] on html "Coles SIT poonam.yadav@coles.com.au Toggle Sidebar sandbox Orders Deliveries Pr…" at bounding box center [644, 285] width 1288 height 571
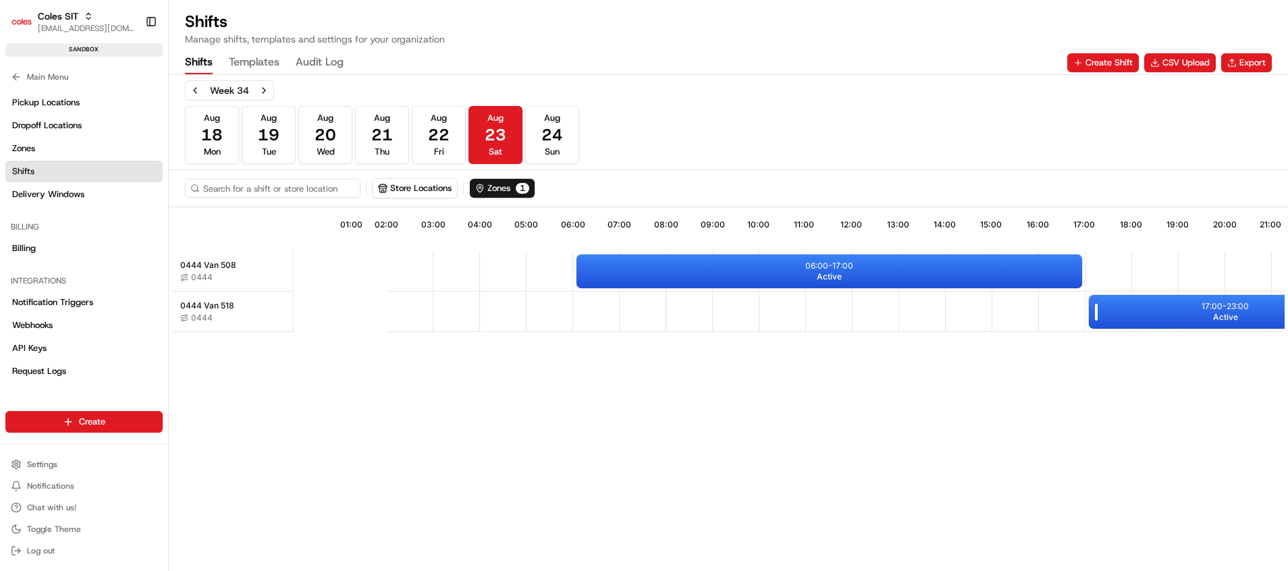
click at [1158, 317] on div "17:00 - 23:00 Active" at bounding box center [1225, 312] width 273 height 34
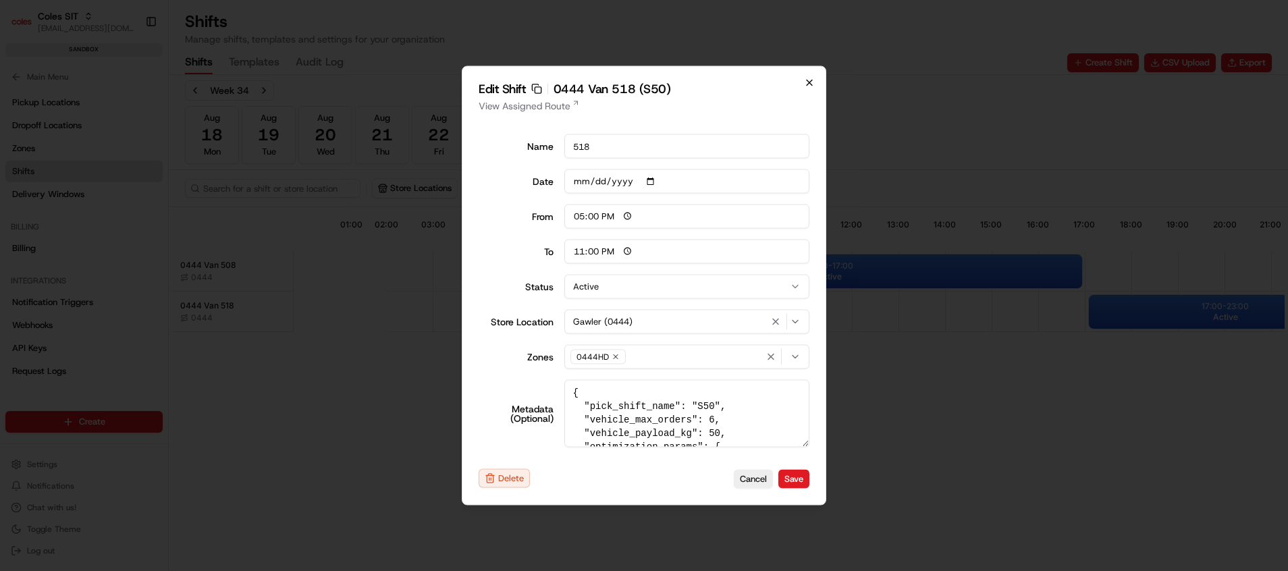
click at [811, 78] on icon "button" at bounding box center [809, 83] width 11 height 11
type input "06:00"
type input "14:00"
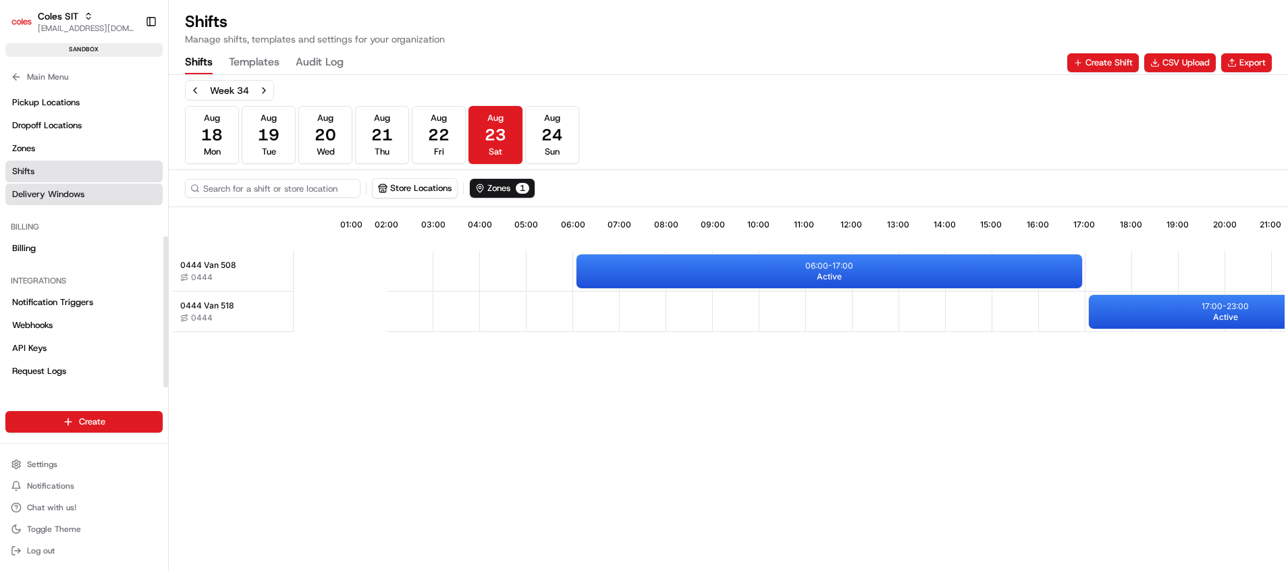
click at [78, 200] on span "Delivery Windows" at bounding box center [48, 194] width 72 height 12
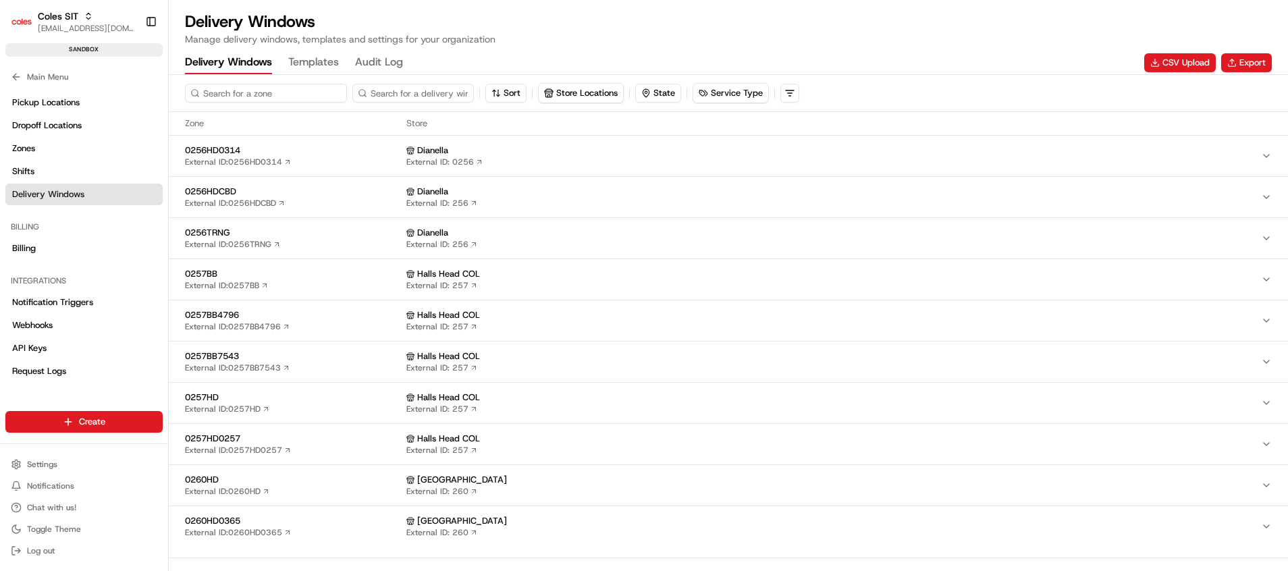
click at [279, 97] on input at bounding box center [266, 93] width 162 height 19
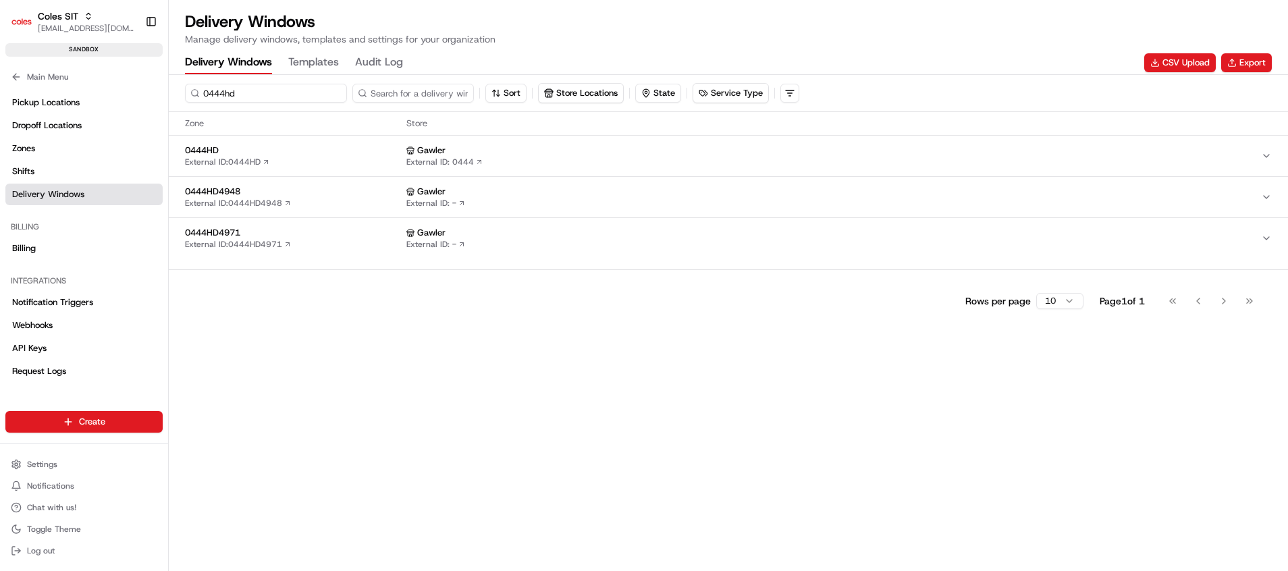
type input "0444hd"
click at [338, 165] on div "0444HD External ID: 0444HD" at bounding box center [293, 155] width 216 height 23
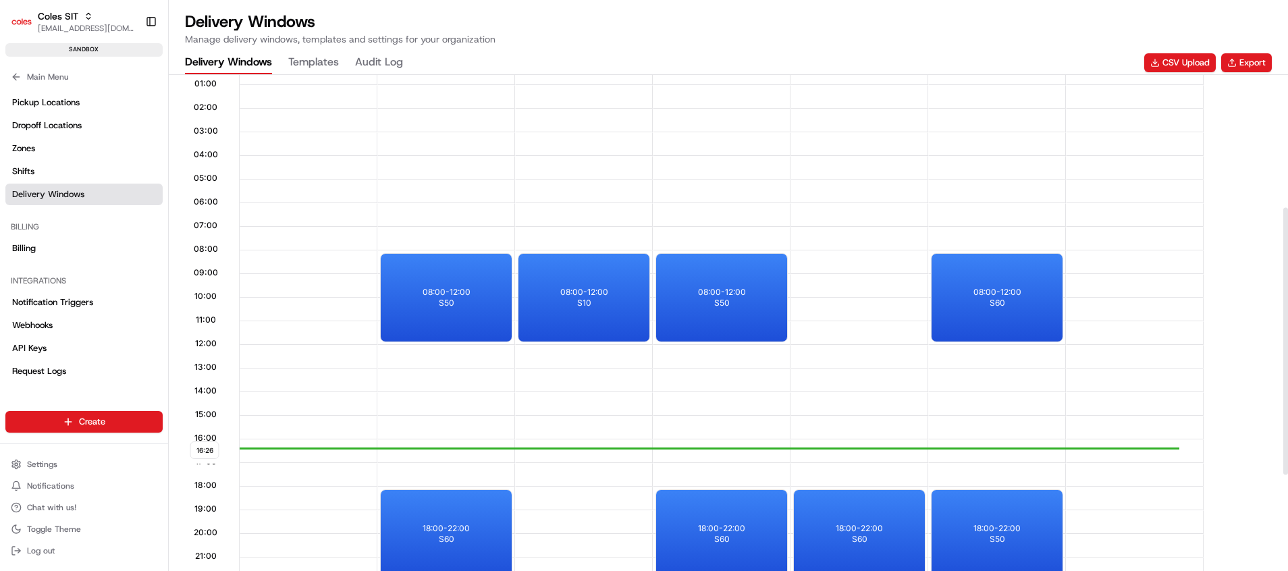
scroll to position [304, 0]
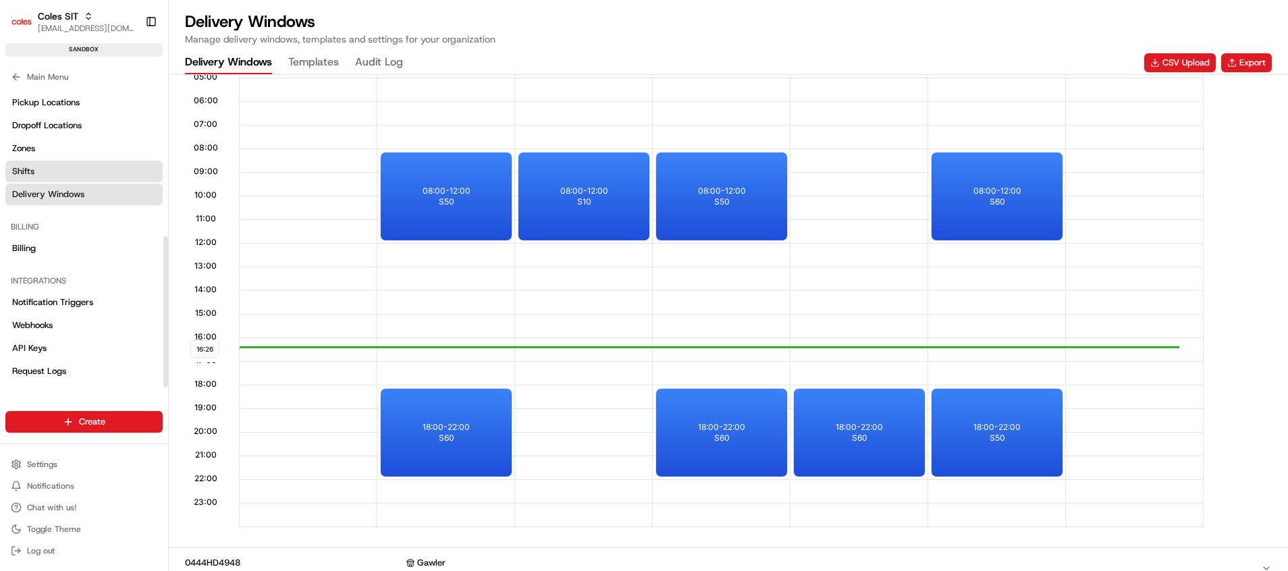
click at [63, 176] on link "Shifts" at bounding box center [83, 172] width 157 height 22
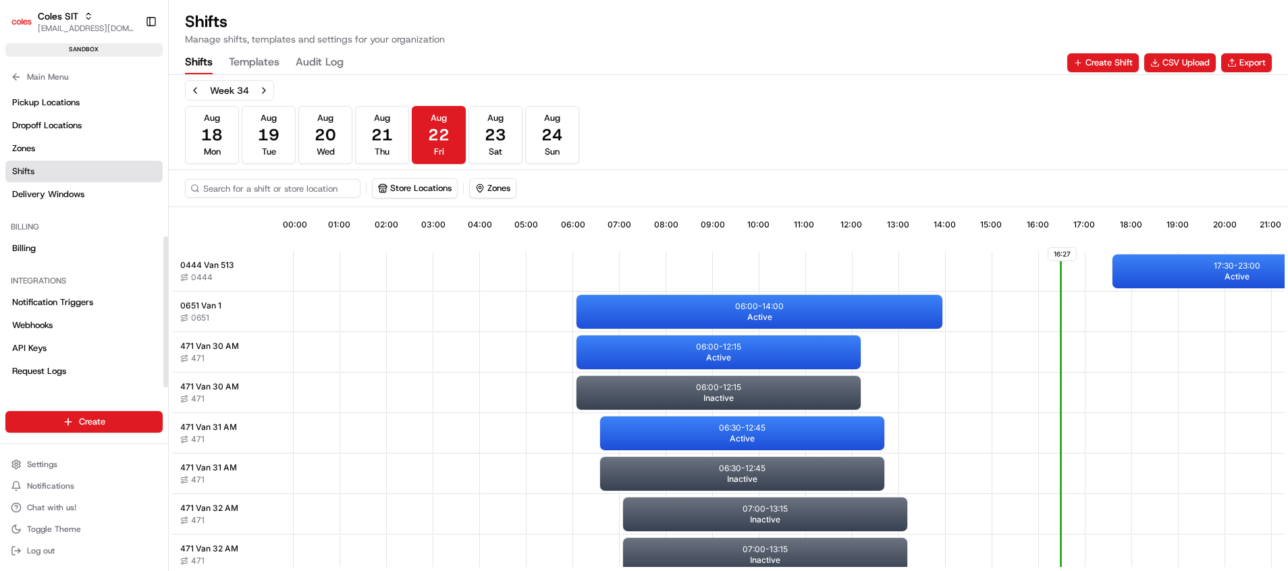
scroll to position [0, 134]
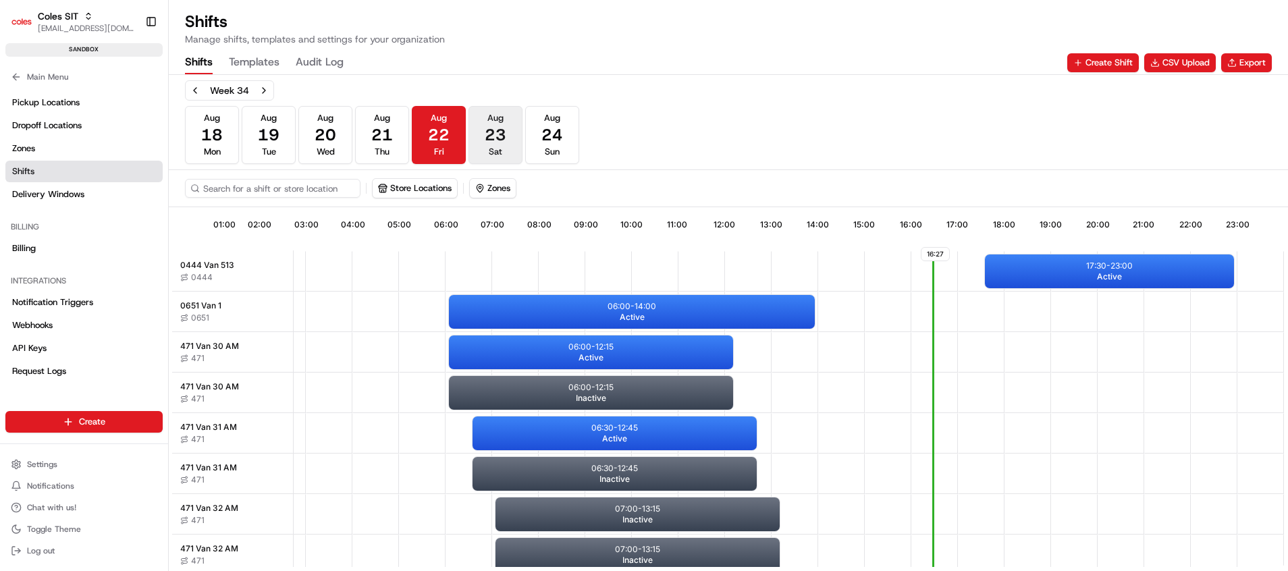
click at [495, 140] on span "23" at bounding box center [496, 135] width 22 height 22
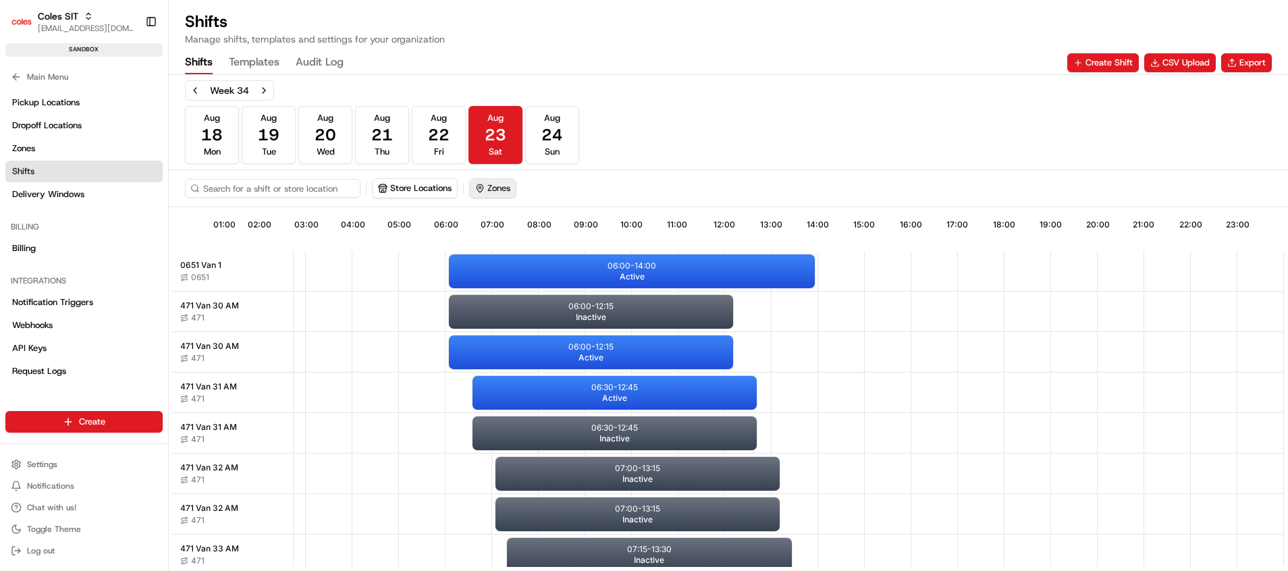
click at [498, 188] on button "Zones" at bounding box center [493, 188] width 46 height 19
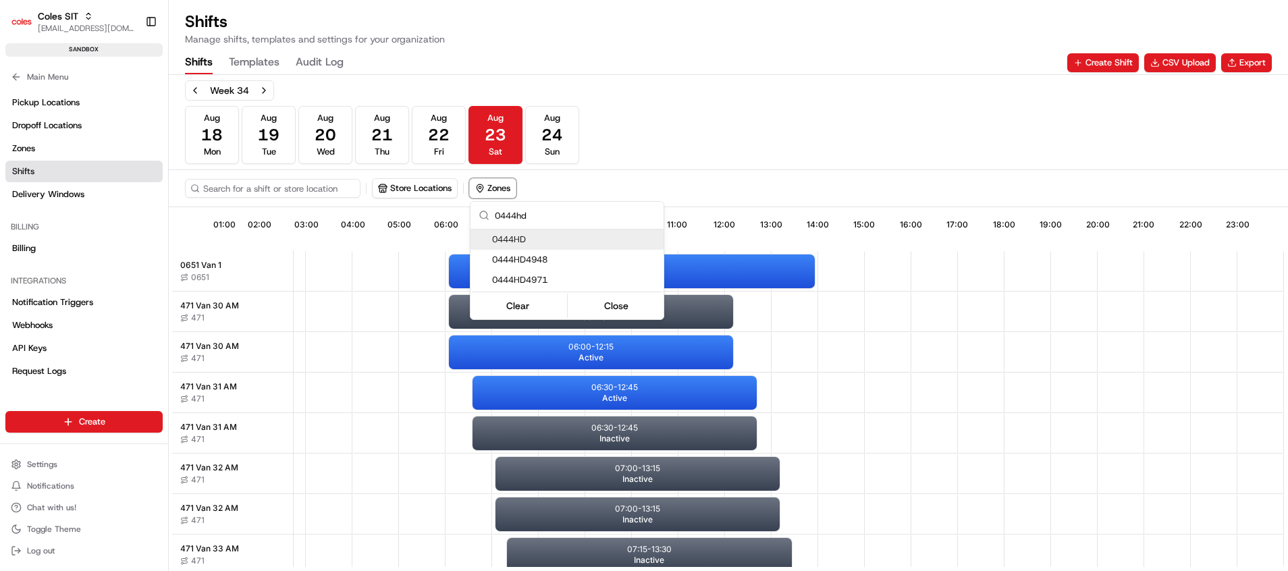
type input "0444hd"
click at [506, 246] on div "0444HD" at bounding box center [567, 240] width 193 height 20
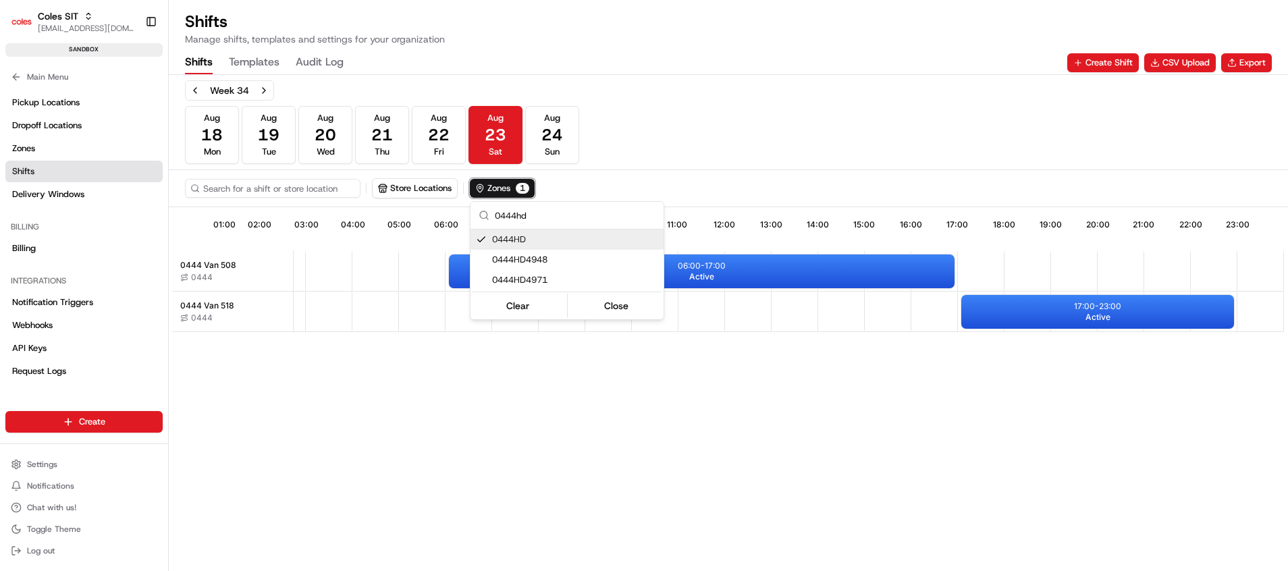
scroll to position [0, 128]
click at [1070, 317] on html "Coles SIT poonam.yadav@coles.com.au Toggle Sidebar sandbox Orders Deliveries Pr…" at bounding box center [644, 285] width 1288 height 571
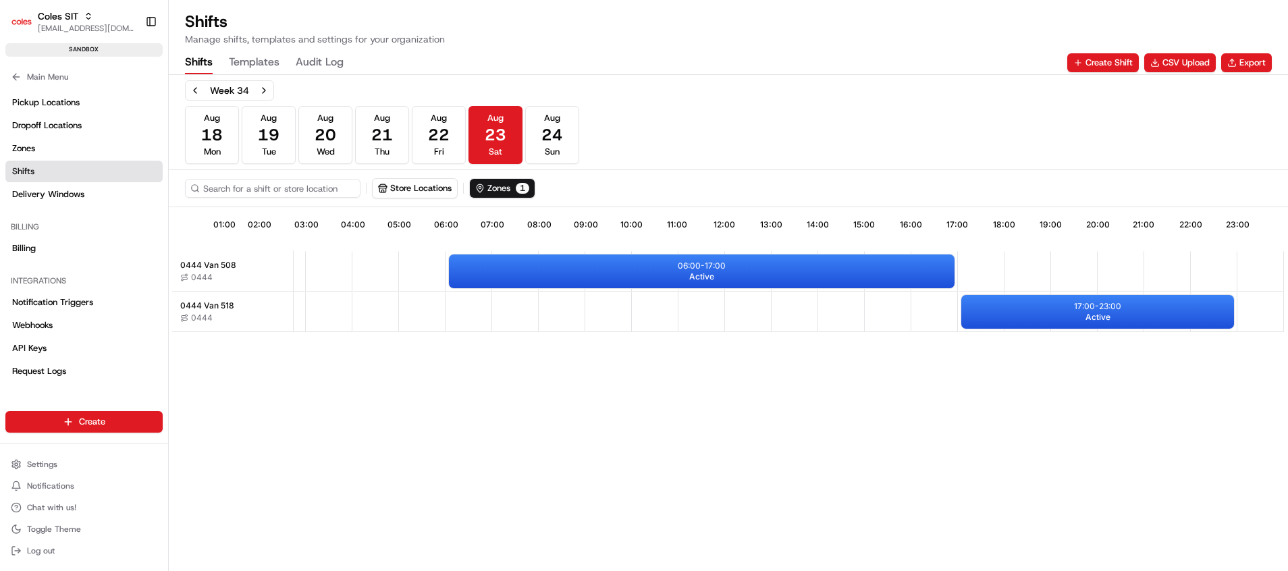
click at [1070, 317] on div "17:00 - 23:00 Active" at bounding box center [1097, 312] width 273 height 34
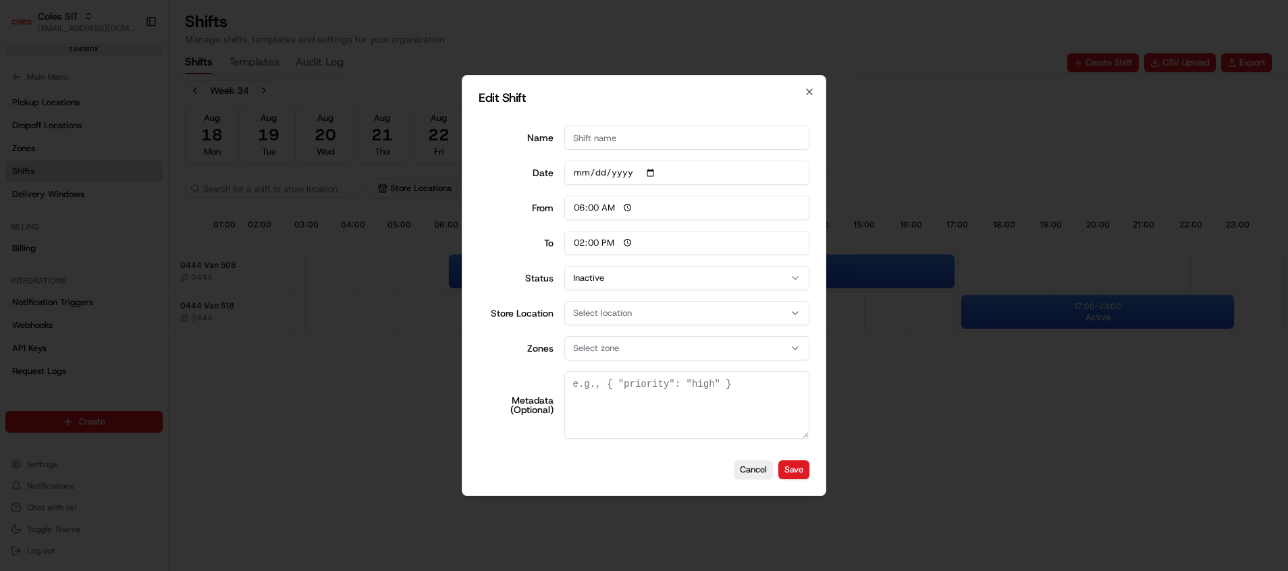
click at [1070, 317] on div at bounding box center [644, 285] width 1288 height 571
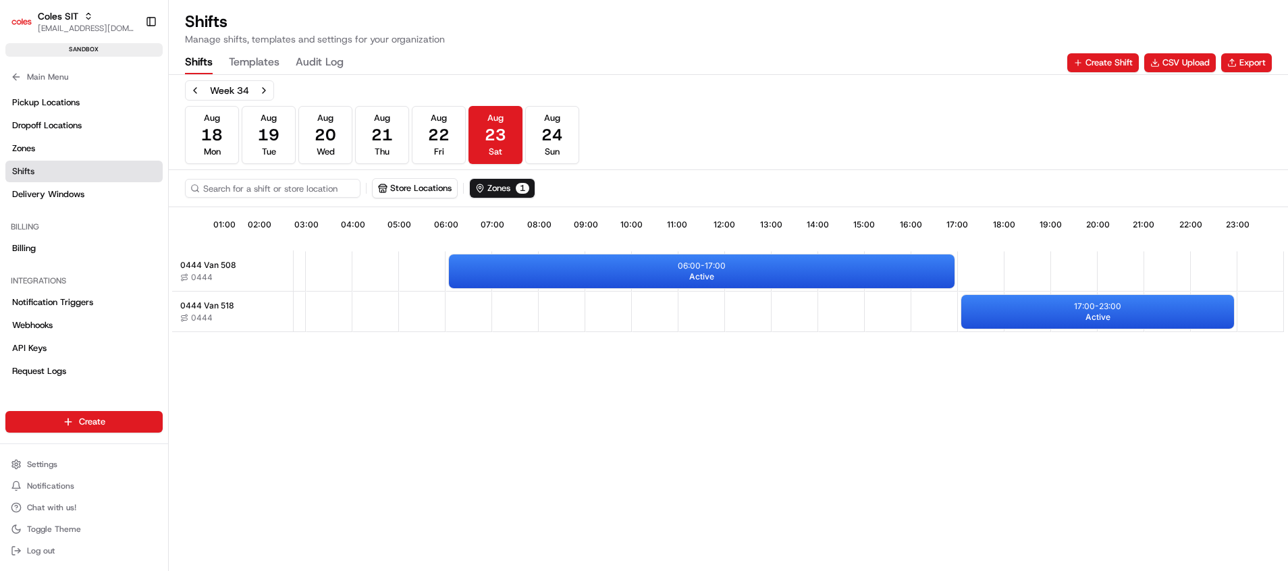
click at [1070, 317] on div "17:00 - 23:00 Active" at bounding box center [1097, 312] width 273 height 34
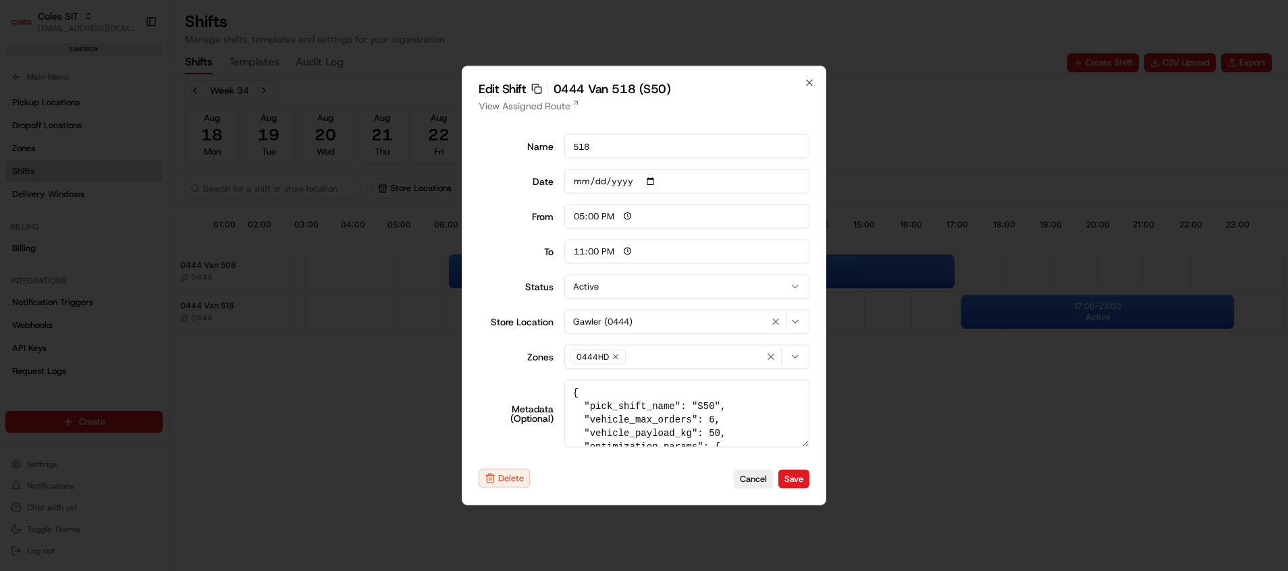
drag, startPoint x: 804, startPoint y: 446, endPoint x: 804, endPoint y: 468, distance: 21.6
click at [804, 468] on div "Edit Shift Copy sft_2zzqkyh2gVeEjZjWmFAX6o 0444 Van 518 (S50) View Assigned Rou…" at bounding box center [644, 285] width 365 height 439
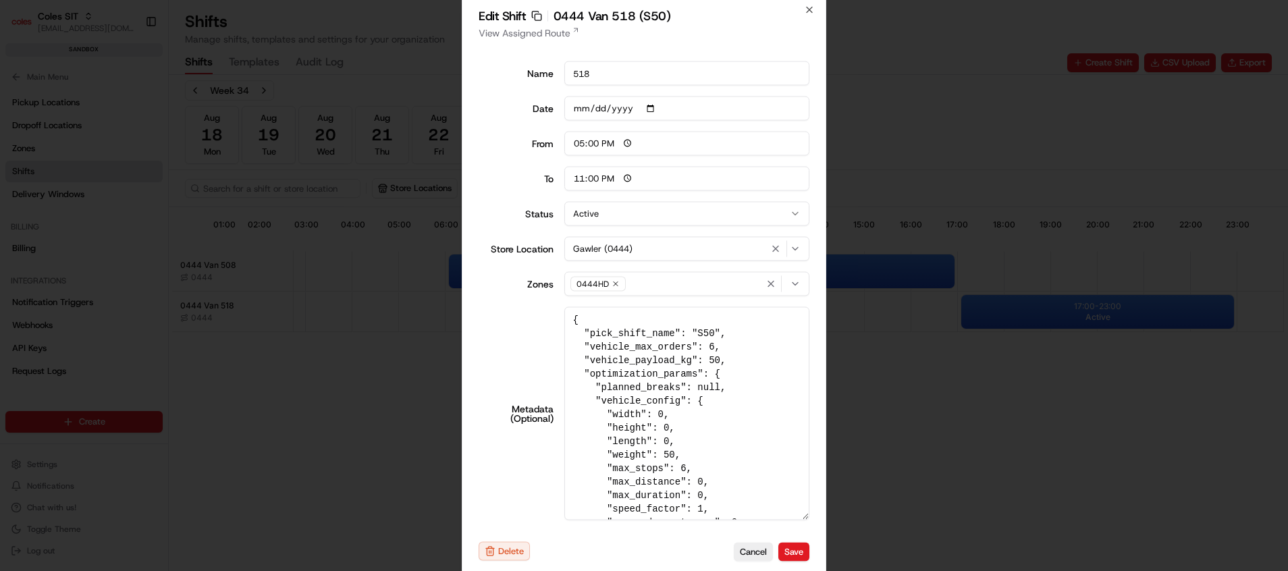
drag, startPoint x: 803, startPoint y: 441, endPoint x: 808, endPoint y: 588, distance: 146.6
click at [808, 570] on html "Coles SIT poonam.yadav@coles.com.au Toggle Sidebar sandbox Orders Deliveries Pr…" at bounding box center [644, 285] width 1288 height 571
click at [752, 487] on textarea "{ "pick_shift_name": "S50", "vehicle_max_orders": 6, "vehicle_payload_kg": 50, …" at bounding box center [687, 413] width 246 height 213
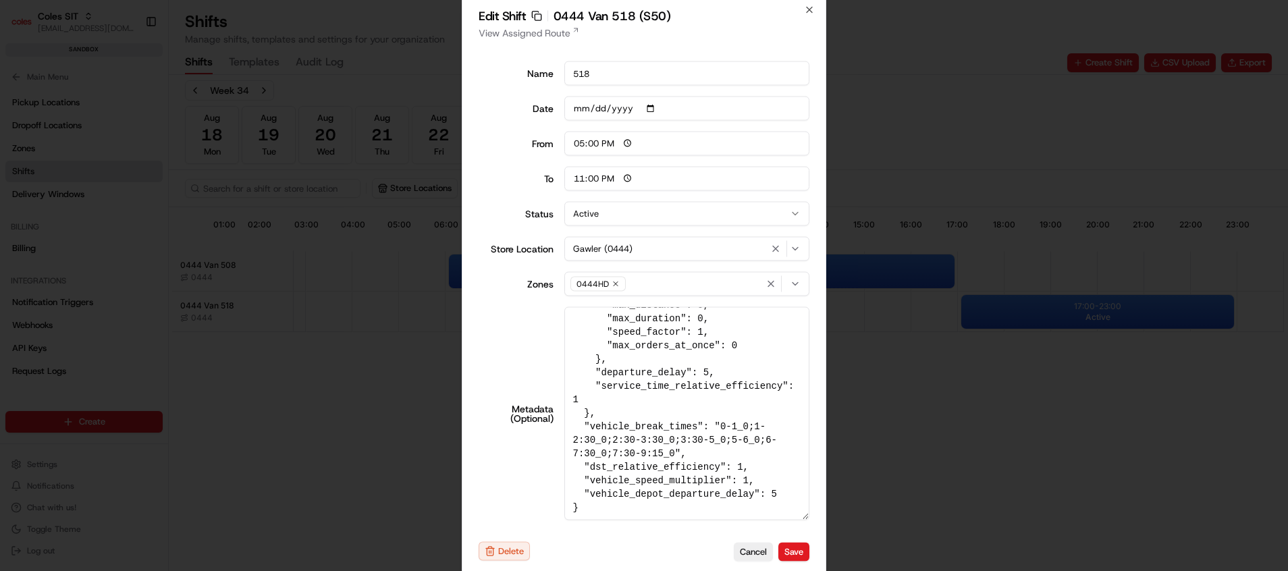
scroll to position [0, 0]
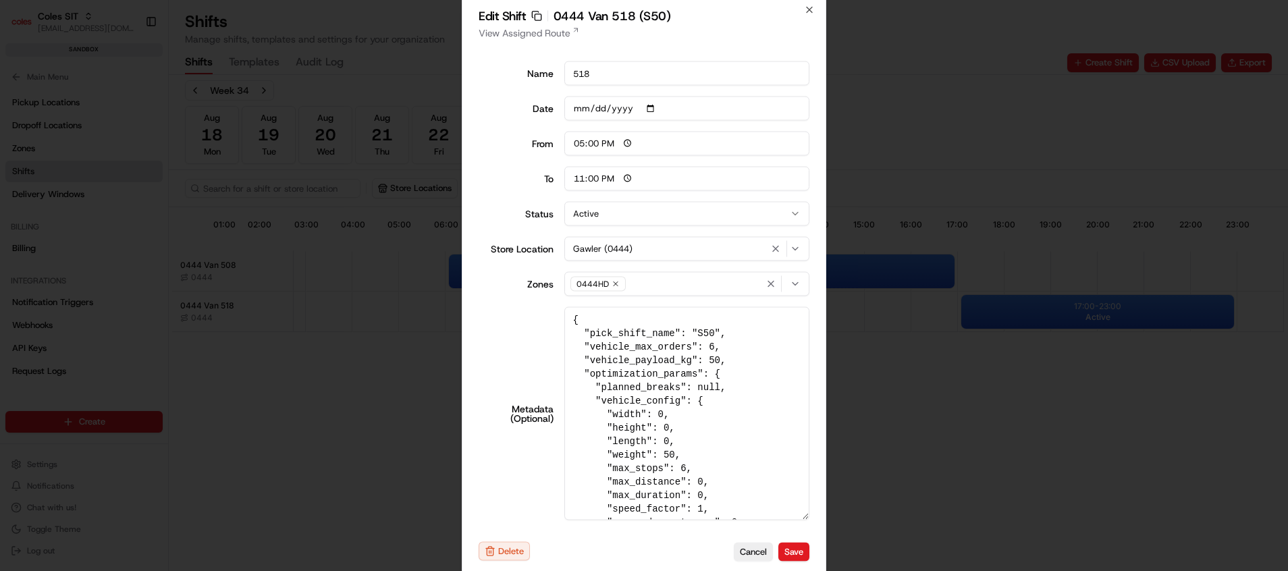
drag, startPoint x: 590, startPoint y: 349, endPoint x: 710, endPoint y: 352, distance: 120.2
click at [710, 352] on textarea "{ "pick_shift_name": "S50", "vehicle_max_orders": 6, "vehicle_payload_kg": 50, …" at bounding box center [687, 413] width 246 height 213
drag, startPoint x: 591, startPoint y: 351, endPoint x: 712, endPoint y: 348, distance: 121.6
click at [712, 348] on textarea "{ "pick_shift_name": "S50", "vehicle_max_orders": 6, "vehicle_payload_kg": 50, …" at bounding box center [687, 413] width 246 height 213
click at [712, 365] on textarea "{ "pick_shift_name": "S50", "vehicle_max_orders": 6, "vehicle_payload_kg": 50, …" at bounding box center [687, 413] width 246 height 213
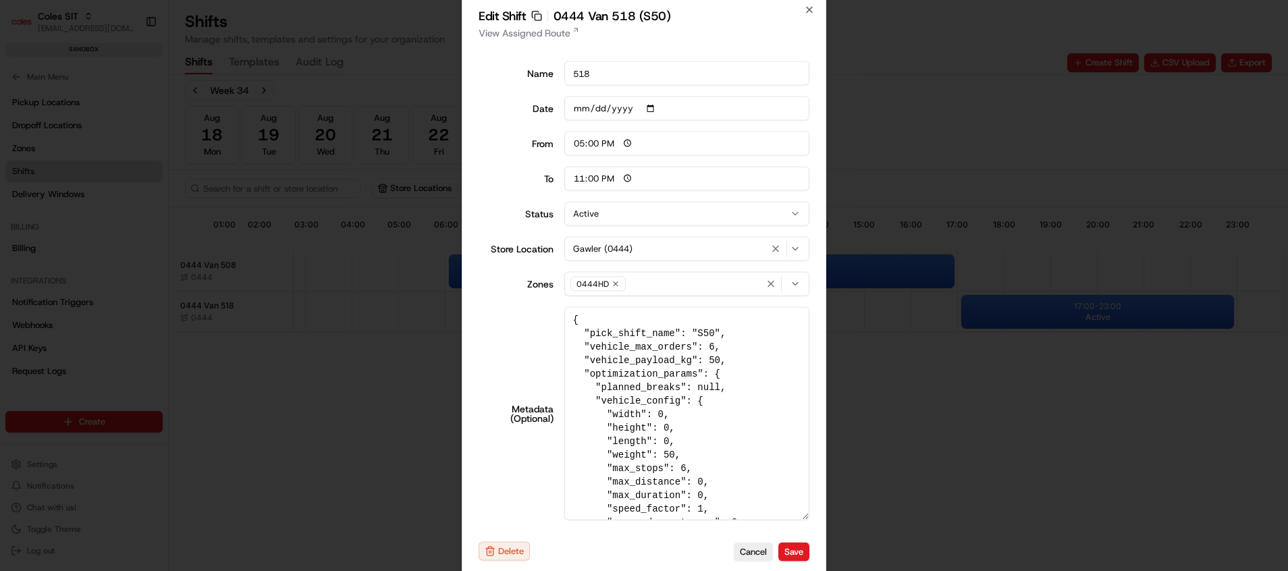
drag, startPoint x: 581, startPoint y: 364, endPoint x: 707, endPoint y: 367, distance: 126.9
click at [707, 367] on textarea "{ "pick_shift_name": "S50", "vehicle_max_orders": 6, "vehicle_payload_kg": 50, …" at bounding box center [687, 413] width 246 height 213
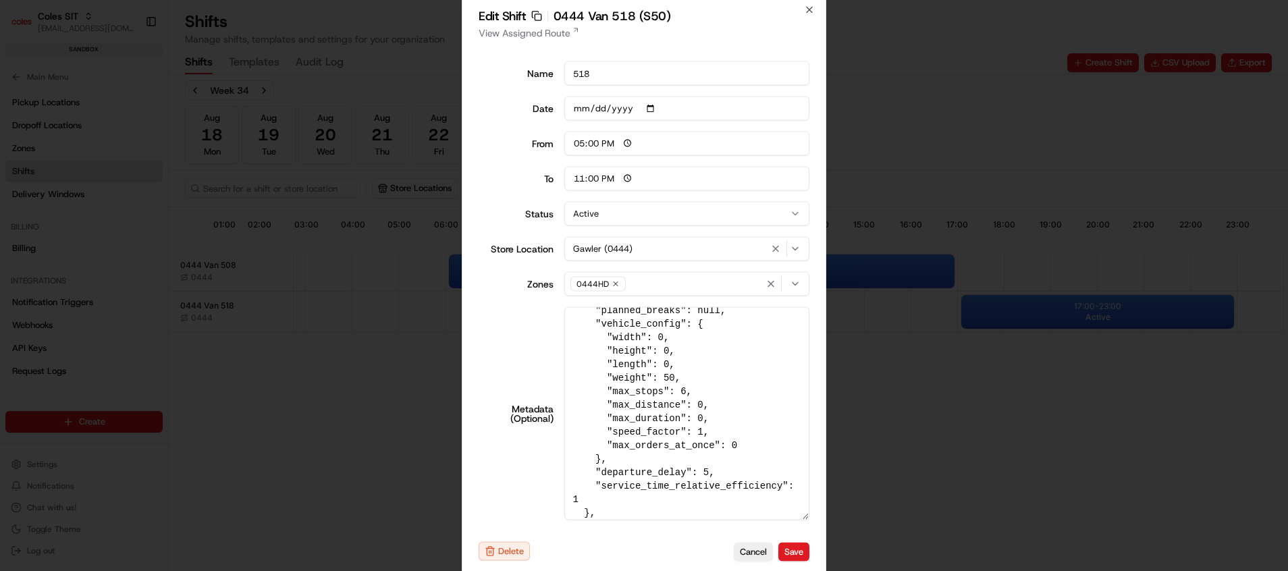
scroll to position [76, 0]
drag, startPoint x: 606, startPoint y: 447, endPoint x: 705, endPoint y: 454, distance: 98.8
click at [705, 454] on textarea "{ "pick_shift_name": "S50", "vehicle_max_orders": 6, "vehicle_payload_kg": 50, …" at bounding box center [687, 413] width 246 height 213
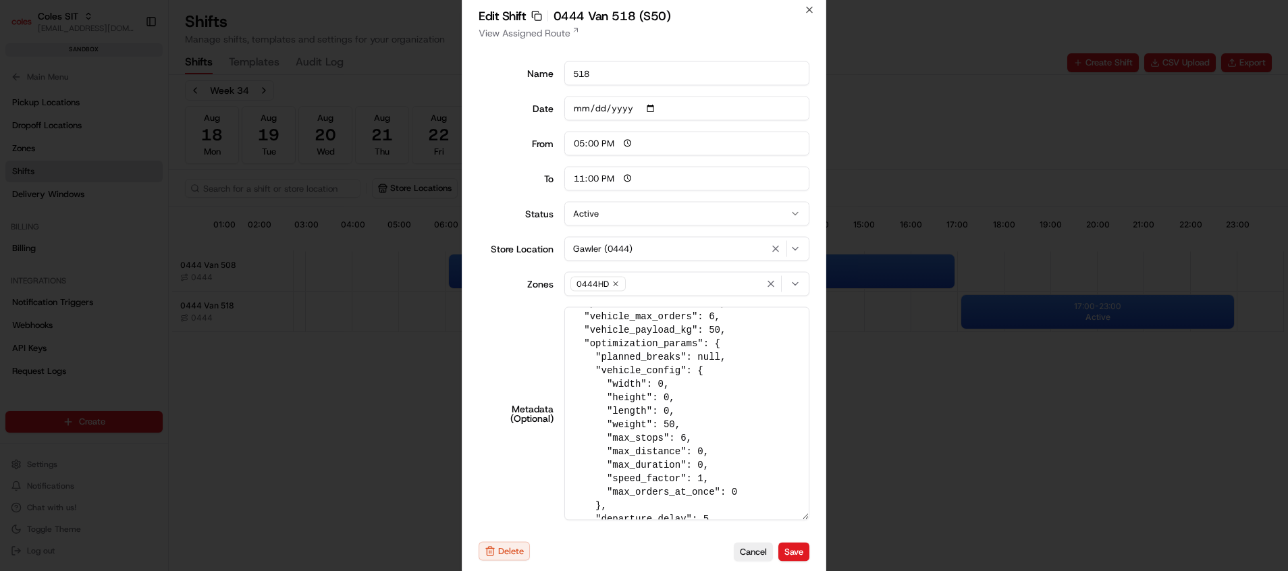
scroll to position [0, 0]
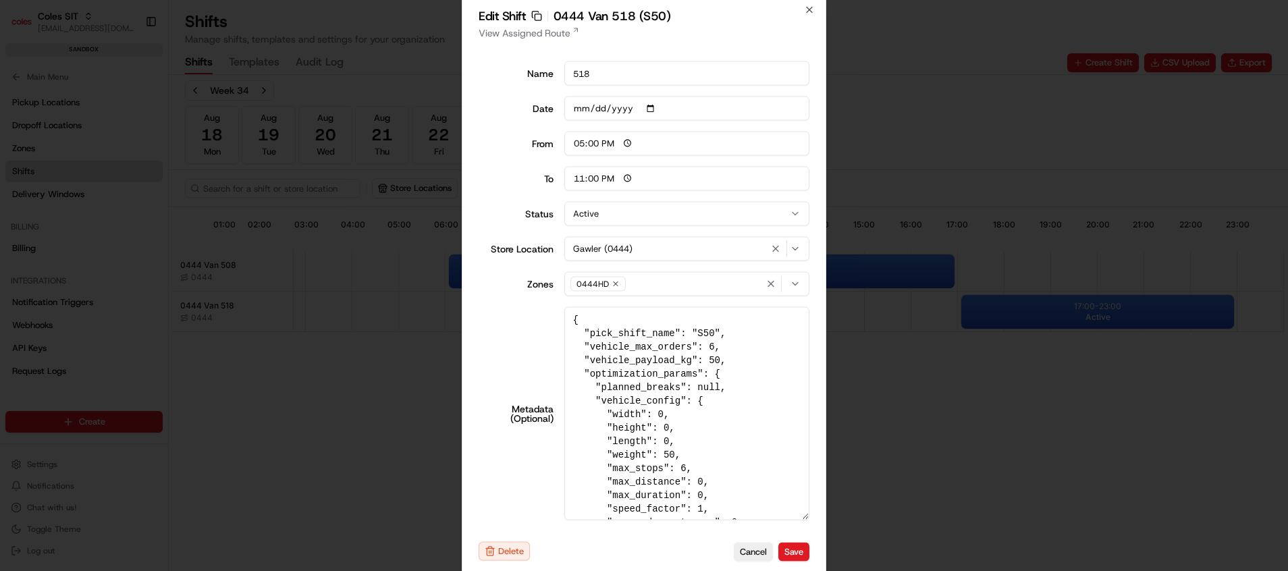
type input "06:00"
type input "14:00"
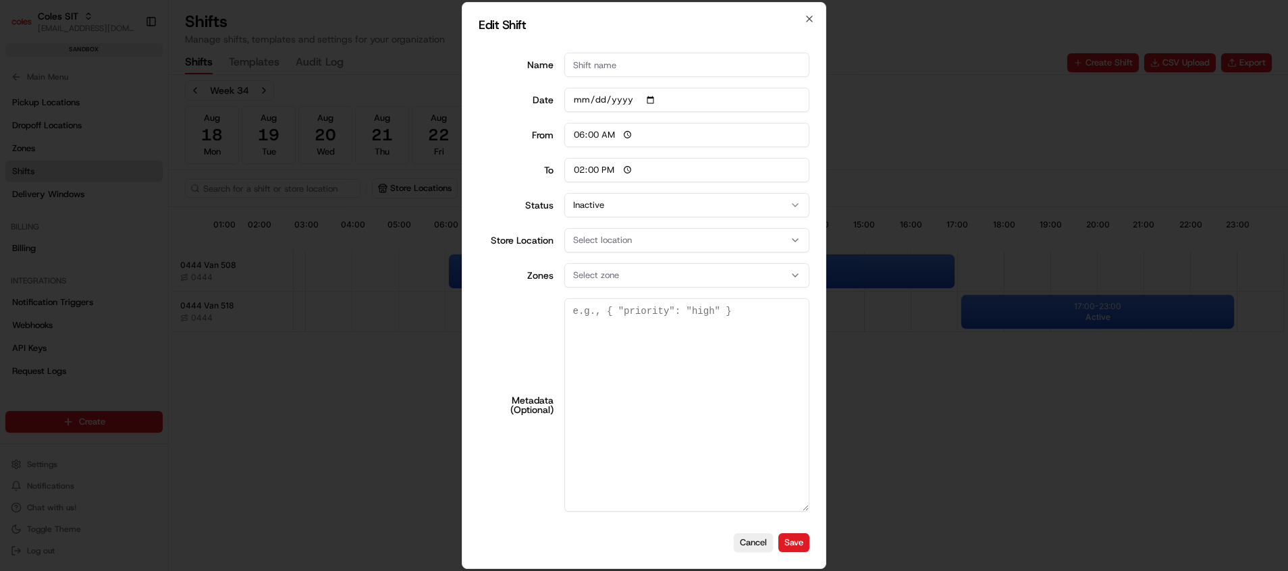
click at [940, 453] on div at bounding box center [644, 285] width 1288 height 571
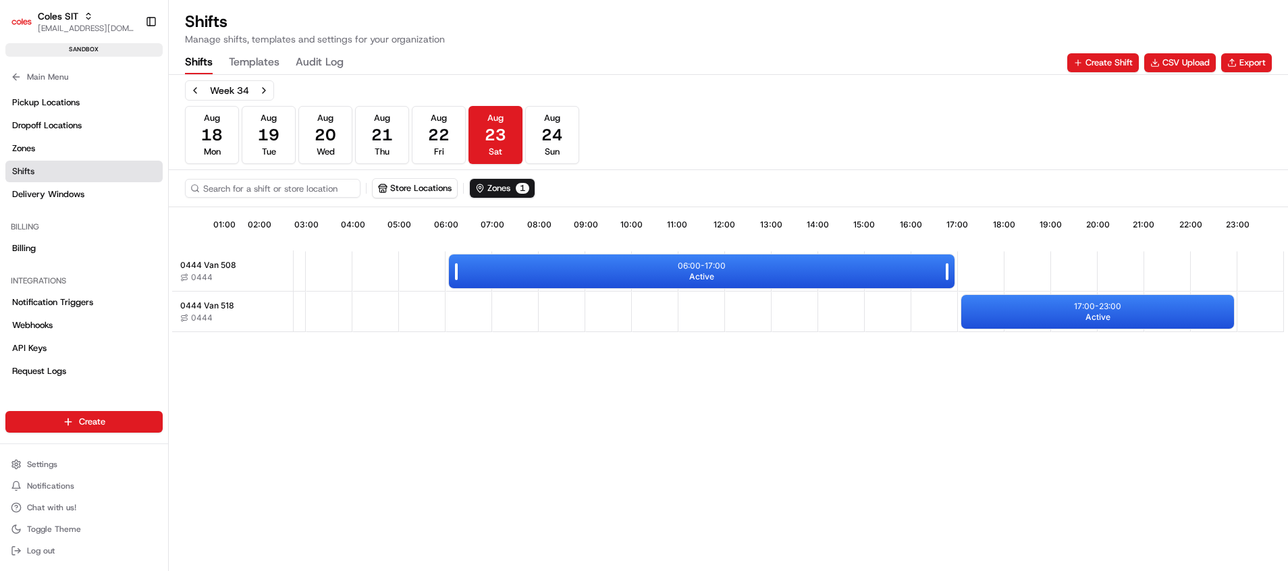
click at [761, 262] on div "06:00 - 17:00 Active" at bounding box center [702, 271] width 506 height 34
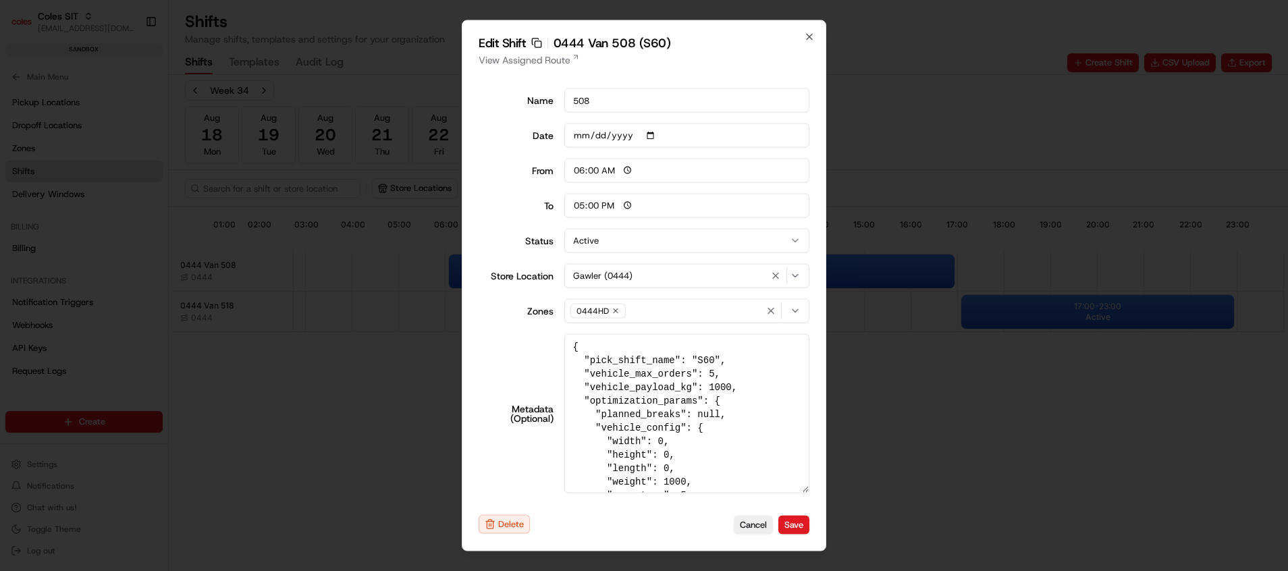
drag, startPoint x: 799, startPoint y: 441, endPoint x: 795, endPoint y: 533, distance: 91.9
click at [795, 533] on div "Edit Shift Copy sft_kNQT8gqnnGwFpfttCsvLhX 0444 Van 508 (S60) View Assigned Rou…" at bounding box center [644, 285] width 365 height 531
drag, startPoint x: 587, startPoint y: 361, endPoint x: 612, endPoint y: 361, distance: 25.0
click at [612, 361] on textarea "{ "pick_shift_name": "S60", "vehicle_max_orders": 5, "vehicle_payload_kg": 1000…" at bounding box center [687, 413] width 246 height 159
drag, startPoint x: 587, startPoint y: 356, endPoint x: 609, endPoint y: 356, distance: 21.6
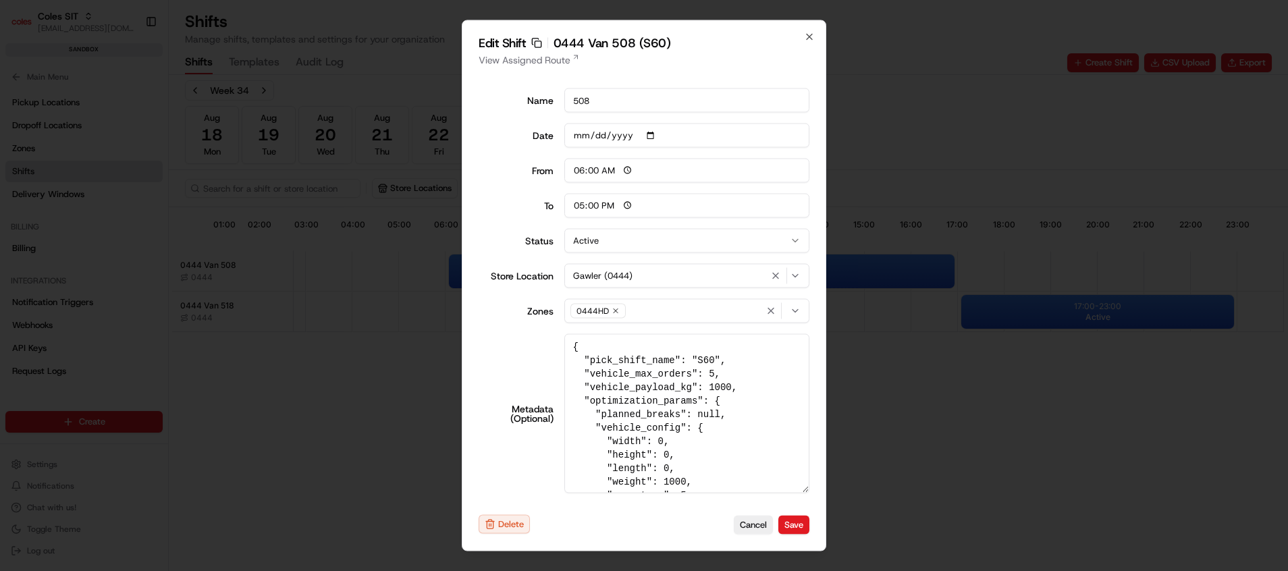
click at [609, 356] on textarea "{ "pick_shift_name": "S60", "vehicle_max_orders": 5, "vehicle_payload_kg": 1000…" at bounding box center [687, 413] width 246 height 159
click at [610, 391] on textarea "{ "pick_shift_name": "S60", "vehicle_max_orders": 5, "vehicle_payload_kg": 1000…" at bounding box center [687, 413] width 246 height 159
click at [581, 363] on textarea "{ "pick_shift_name": "S60", "vehicle_max_orders": 5, "vehicle_payload_kg": 1000…" at bounding box center [687, 413] width 246 height 159
click at [673, 456] on textarea "{ "pick_shift_name": "S60", "vehicle_max_orders": 5, "vehicle_payload_kg": 1000…" at bounding box center [687, 413] width 246 height 159
click at [722, 456] on textarea "{ "pick_shift_name": "S60", "vehicle_max_orders": 5, "vehicle_payload_kg": 1000…" at bounding box center [687, 413] width 246 height 159
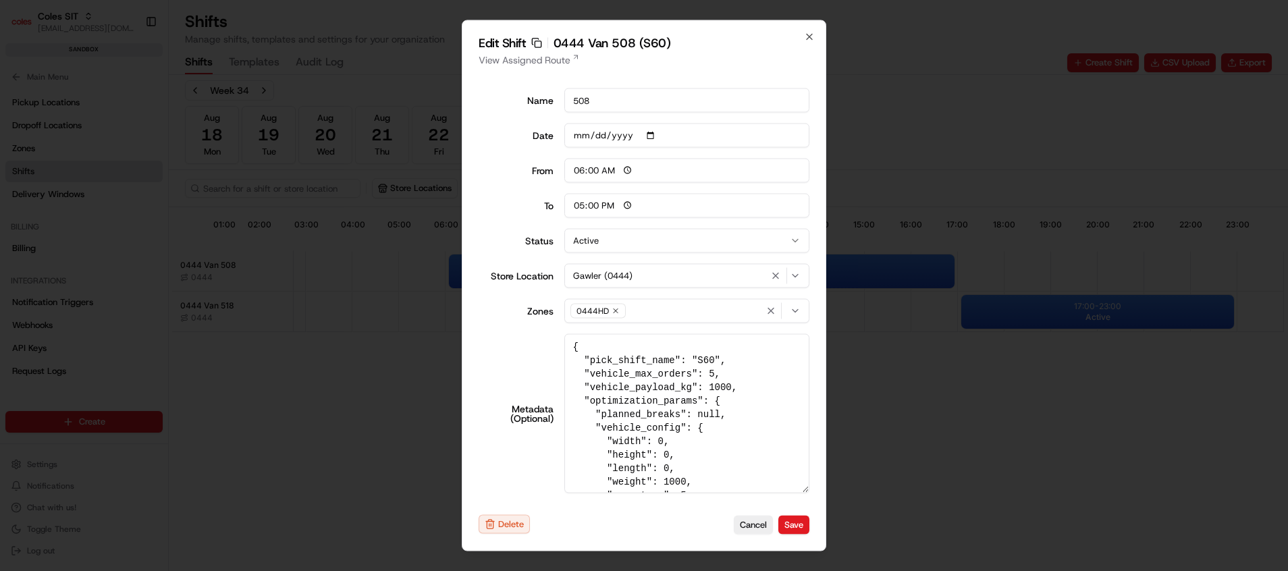
drag, startPoint x: 584, startPoint y: 361, endPoint x: 682, endPoint y: 361, distance: 98.6
click at [682, 361] on textarea "{ "pick_shift_name": "S60", "vehicle_max_orders": 5, "vehicle_payload_kg": 1000…" at bounding box center [687, 413] width 246 height 159
type input "14:00"
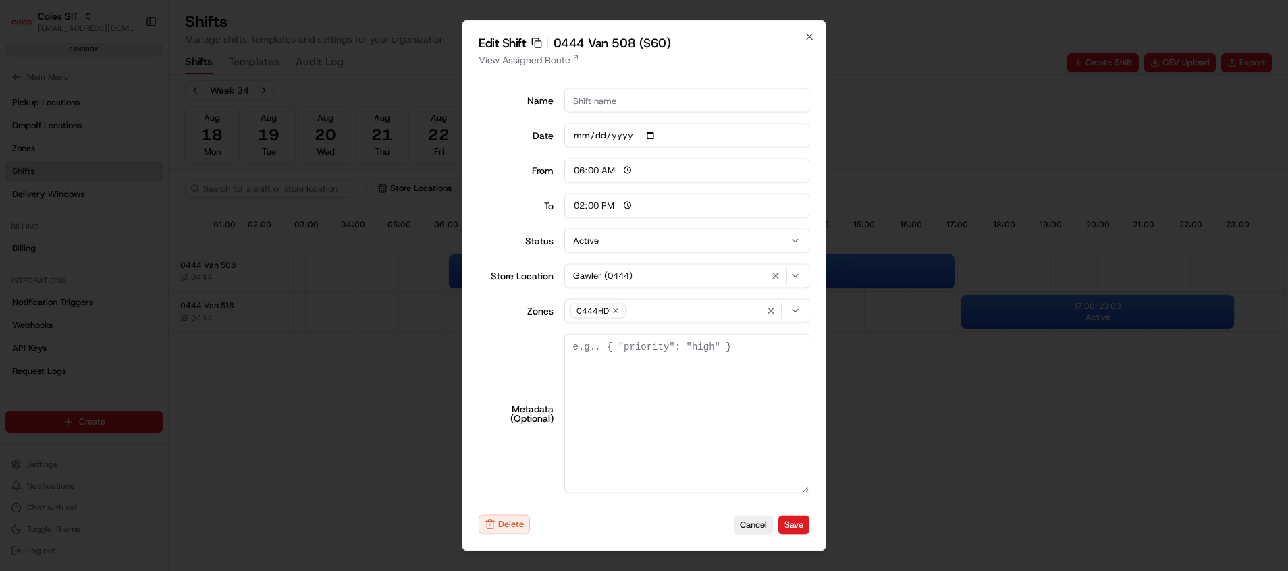
click at [926, 402] on div at bounding box center [644, 285] width 1288 height 571
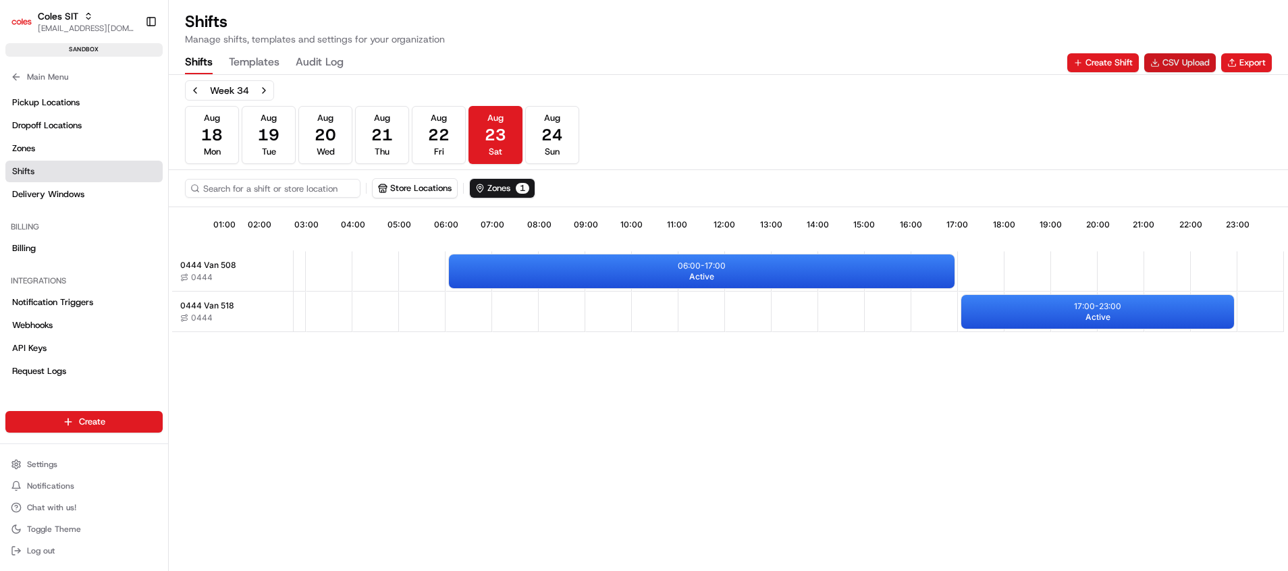
click at [1194, 68] on button "CSV Upload" at bounding box center [1180, 62] width 72 height 19
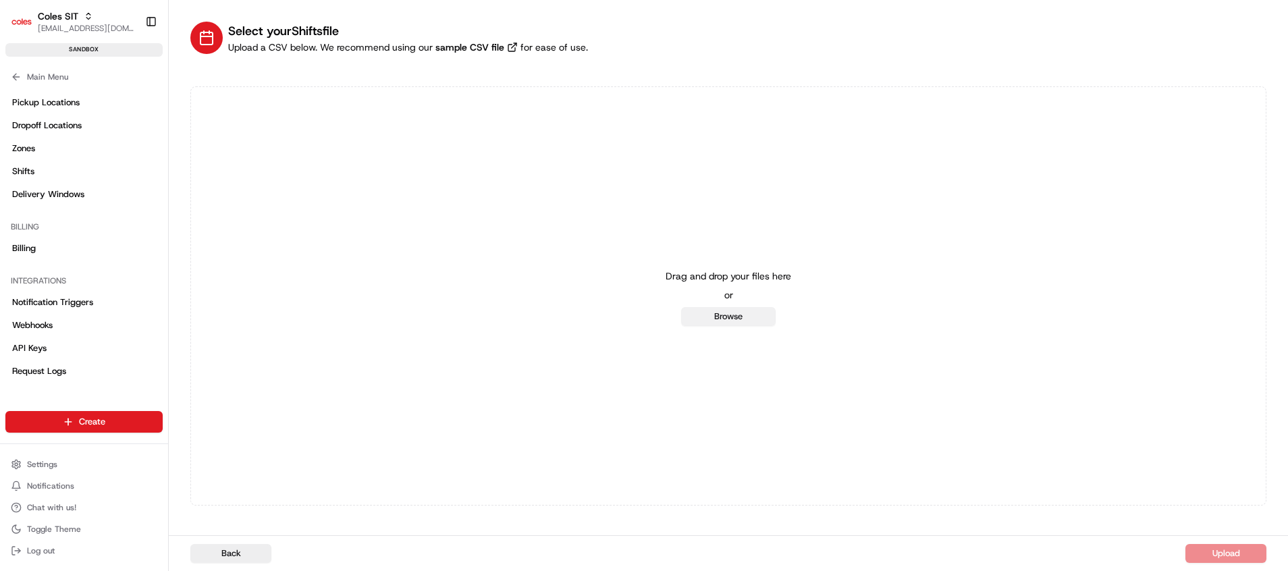
click at [740, 315] on button "Browse" at bounding box center [728, 316] width 95 height 19
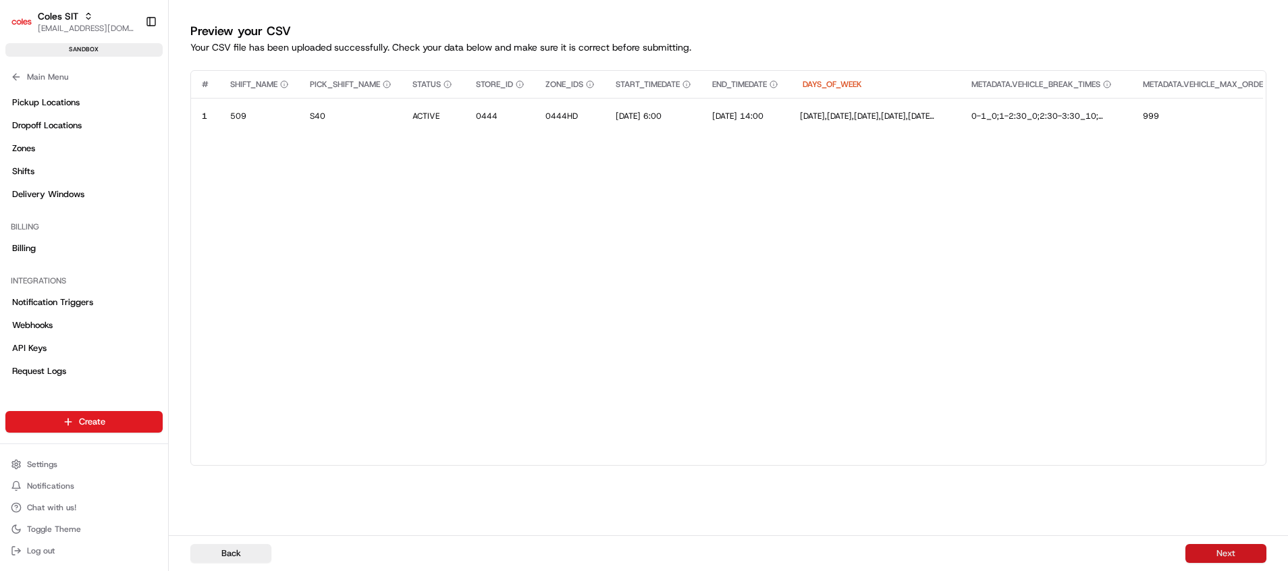
click at [1206, 553] on button "Next" at bounding box center [1225, 553] width 81 height 19
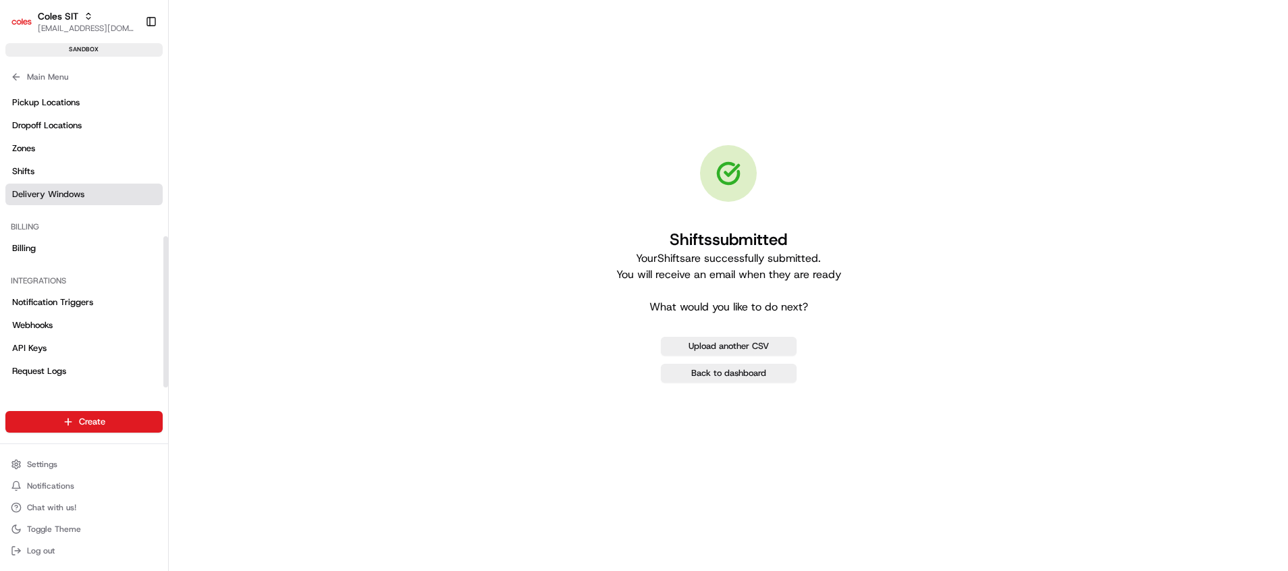
click at [67, 197] on span "Delivery Windows" at bounding box center [48, 194] width 72 height 12
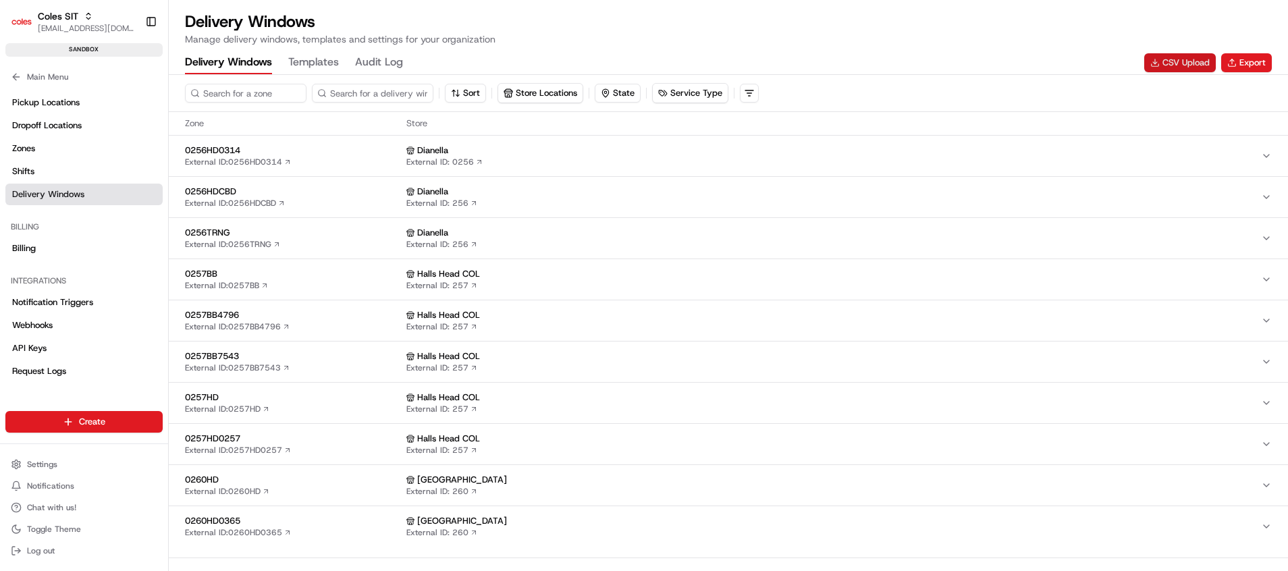
click at [1192, 54] on button "CSV Upload" at bounding box center [1180, 62] width 72 height 19
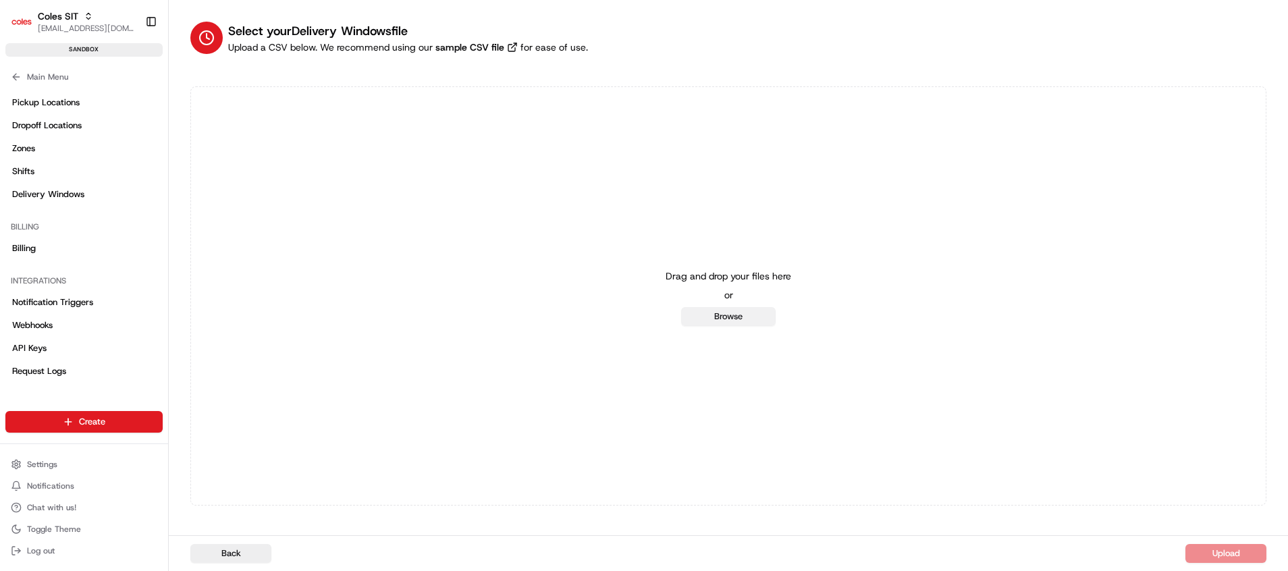
click at [732, 311] on button "Browse" at bounding box center [728, 316] width 95 height 19
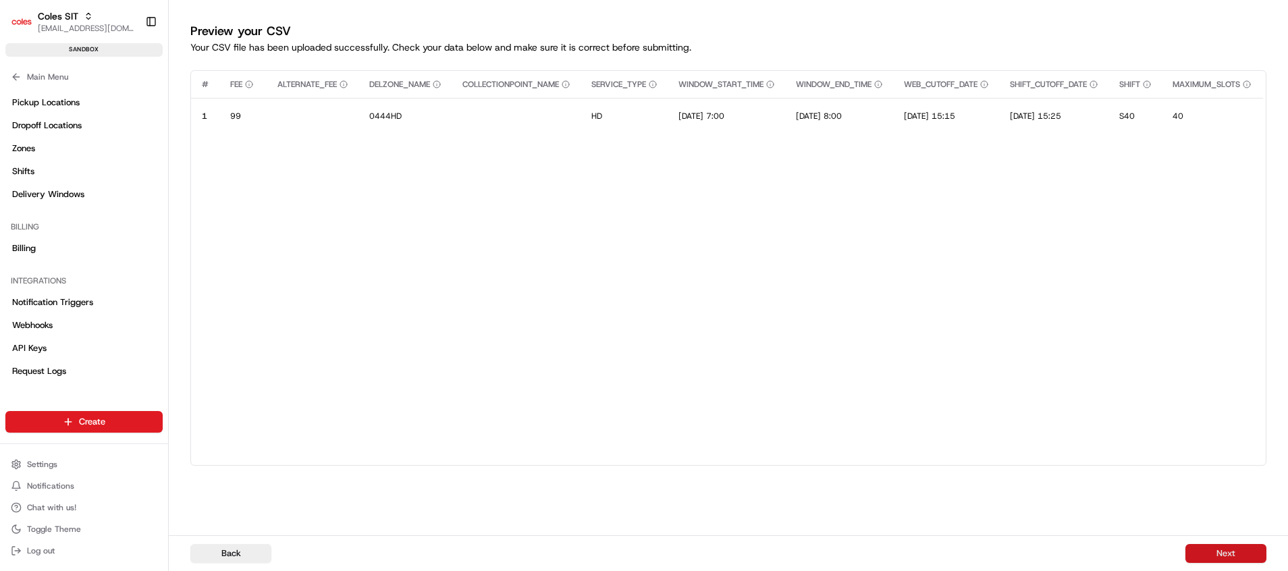
click at [1206, 554] on button "Next" at bounding box center [1225, 553] width 81 height 19
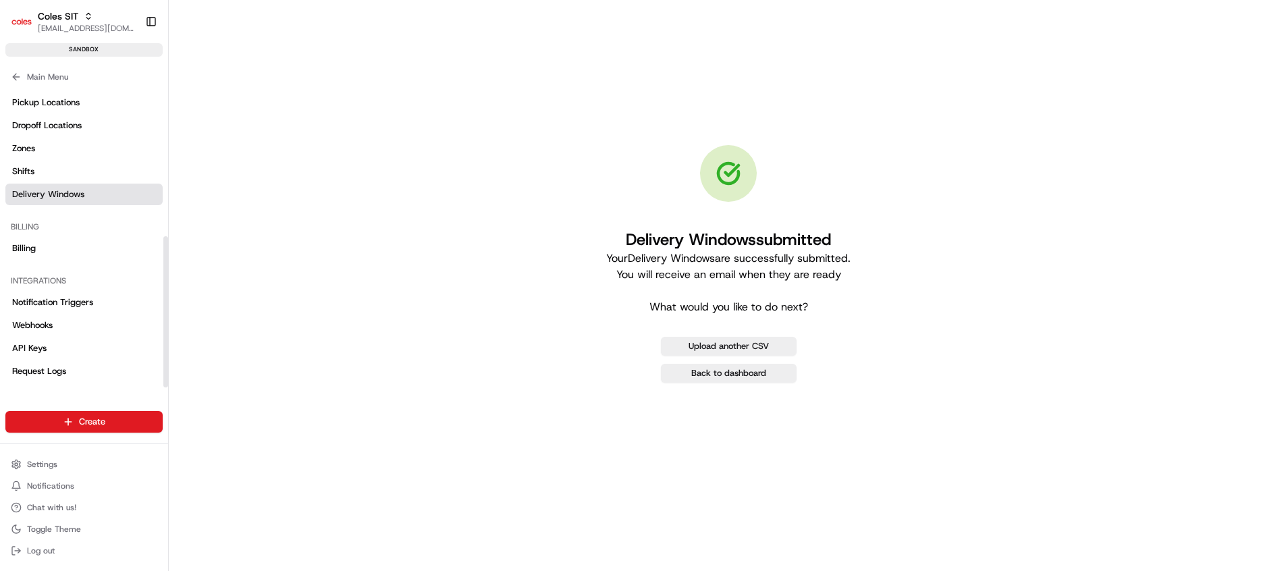
click at [52, 201] on link "Delivery Windows" at bounding box center [83, 195] width 157 height 22
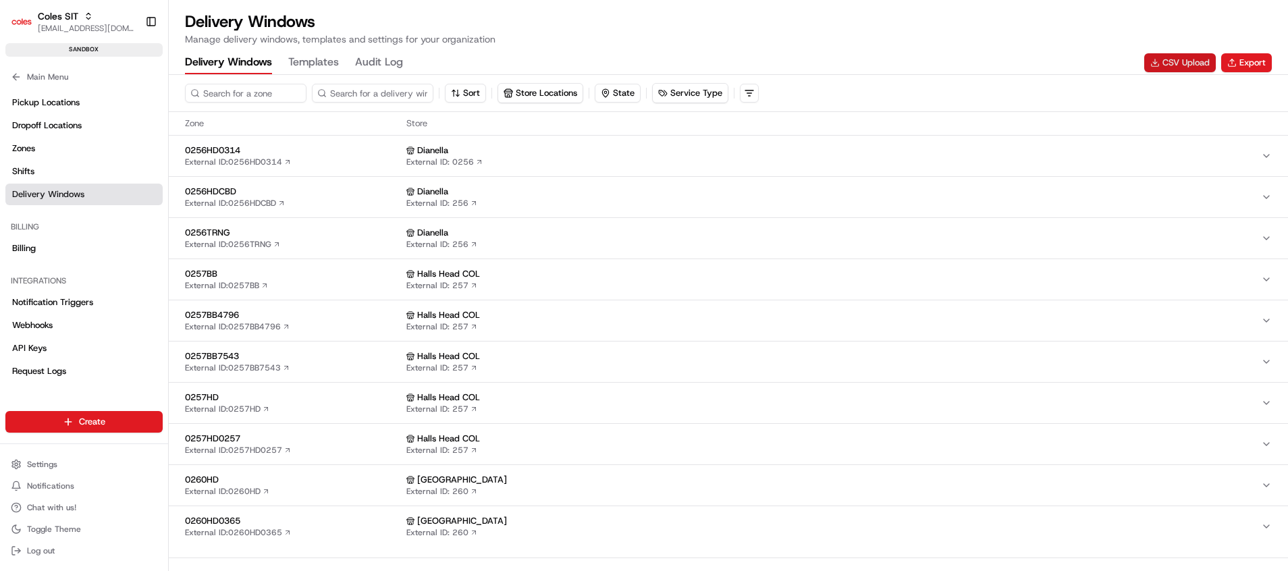
click at [1179, 63] on button "CSV Upload" at bounding box center [1180, 62] width 72 height 19
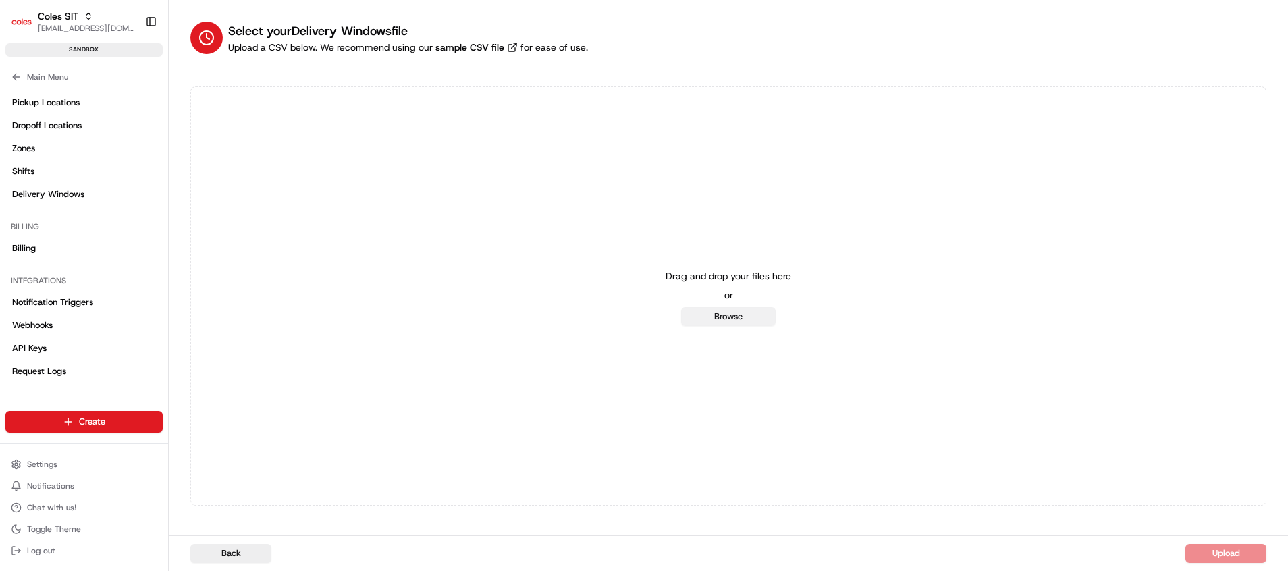
click at [731, 311] on button "Browse" at bounding box center [728, 316] width 95 height 19
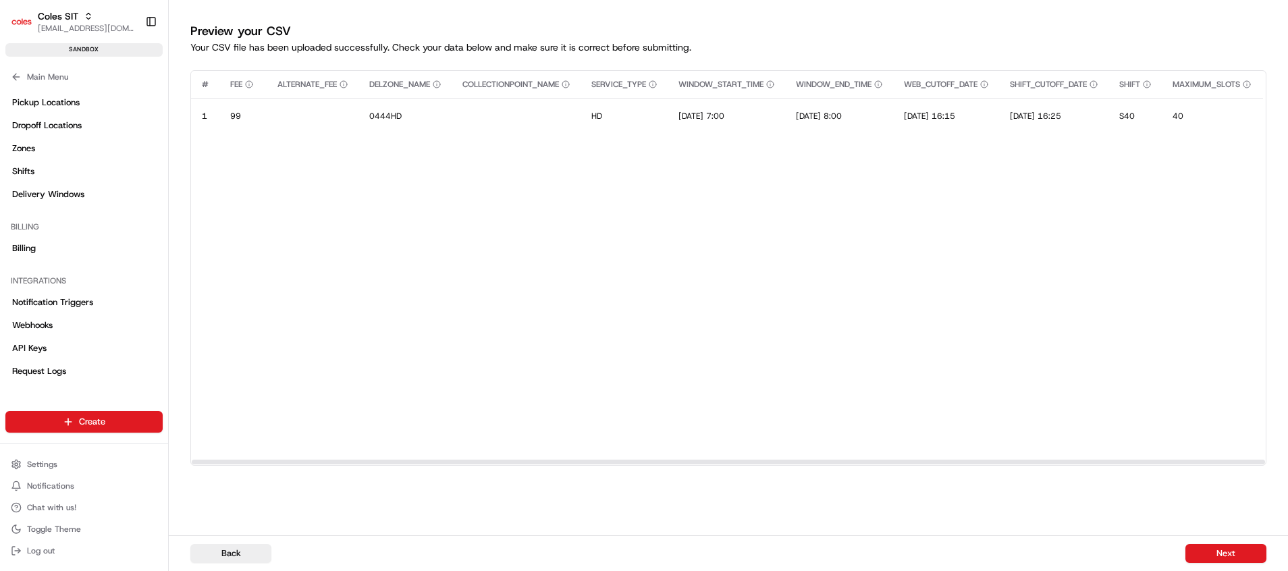
click at [1220, 553] on button "Next" at bounding box center [1225, 553] width 81 height 19
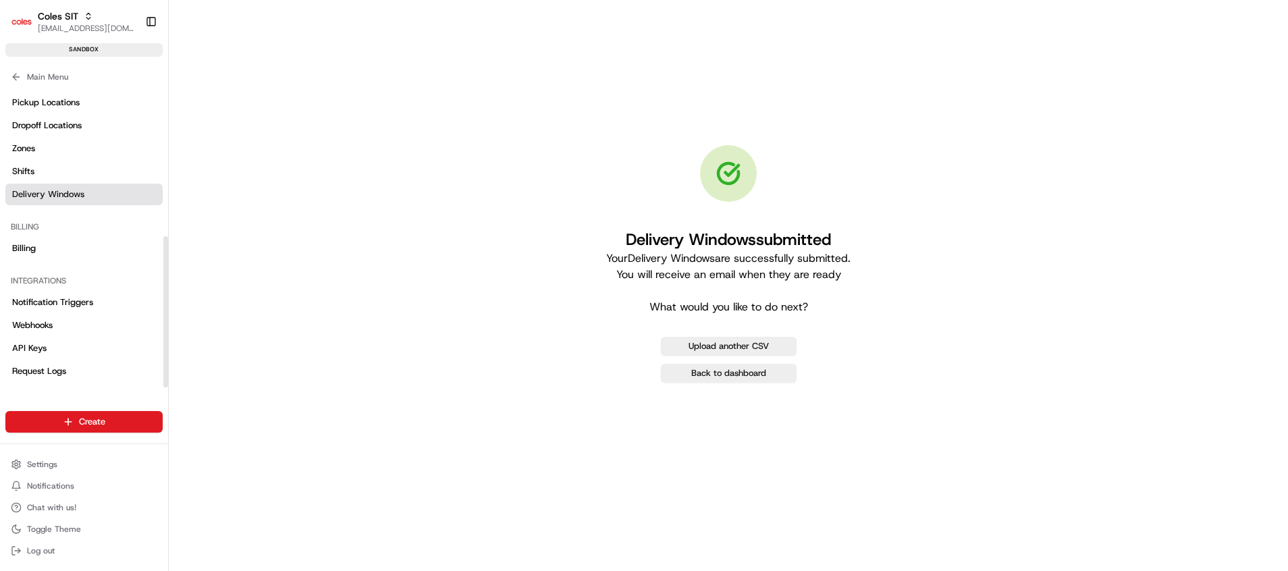
click at [46, 188] on span "Delivery Windows" at bounding box center [48, 194] width 72 height 12
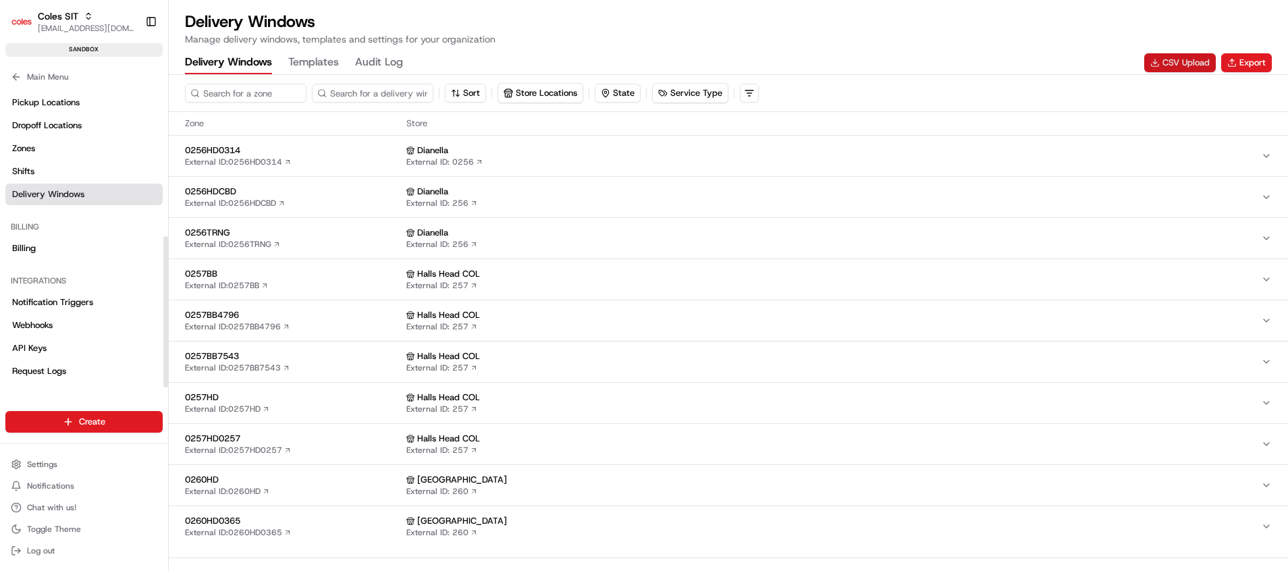
click at [1171, 63] on button "CSV Upload" at bounding box center [1180, 62] width 72 height 19
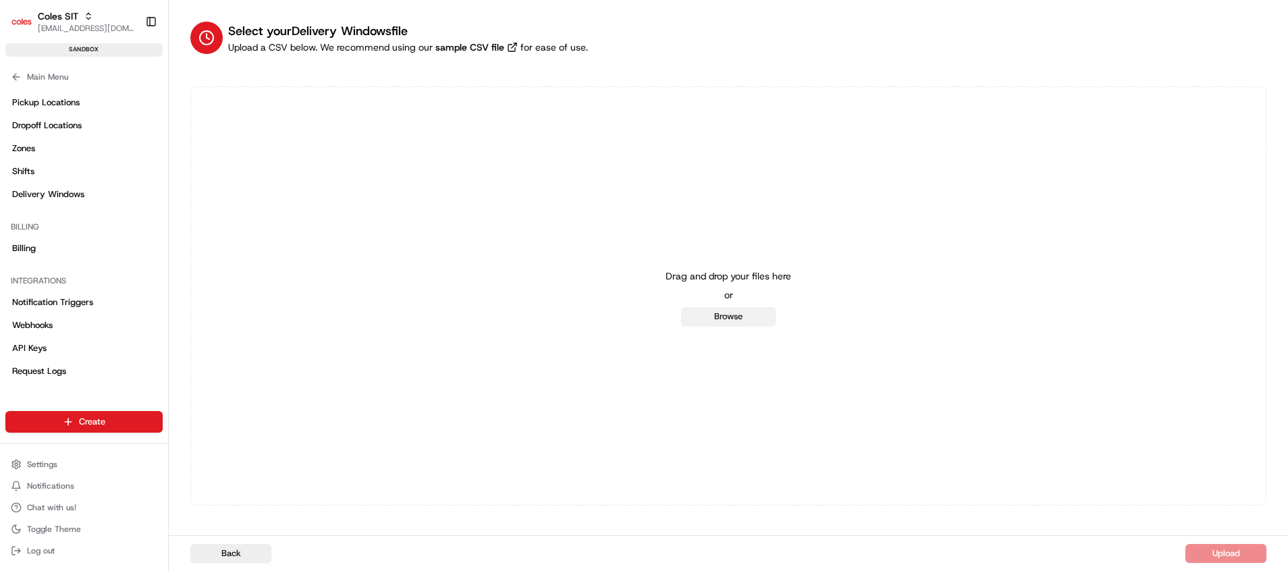
click at [734, 318] on button "Browse" at bounding box center [728, 316] width 95 height 19
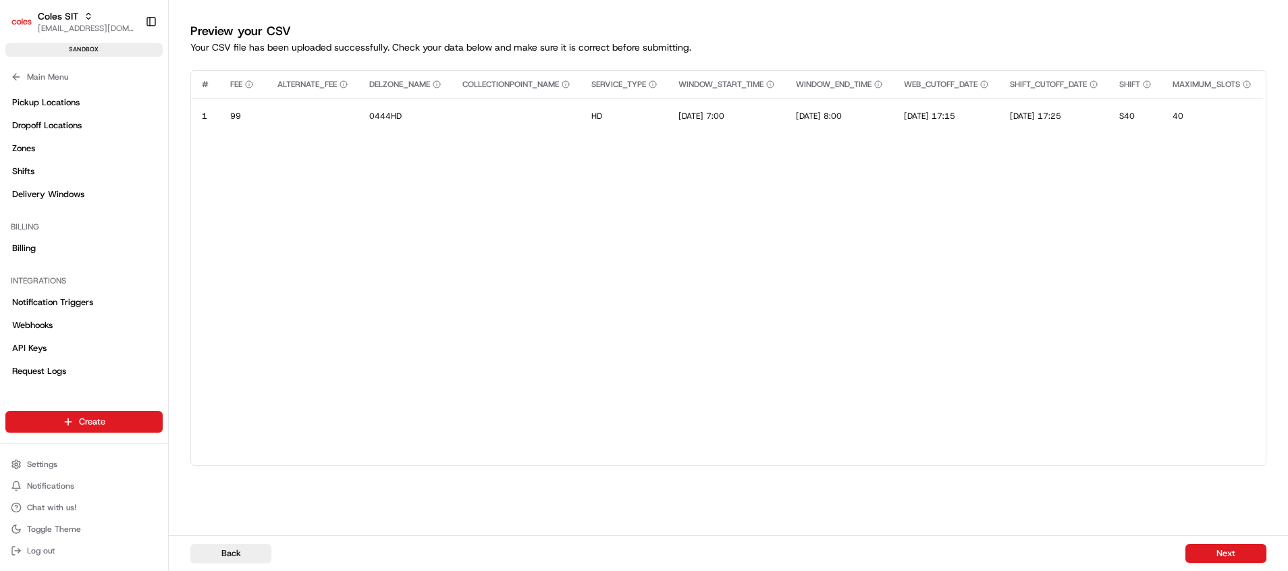
click at [1220, 552] on button "Next" at bounding box center [1225, 553] width 81 height 19
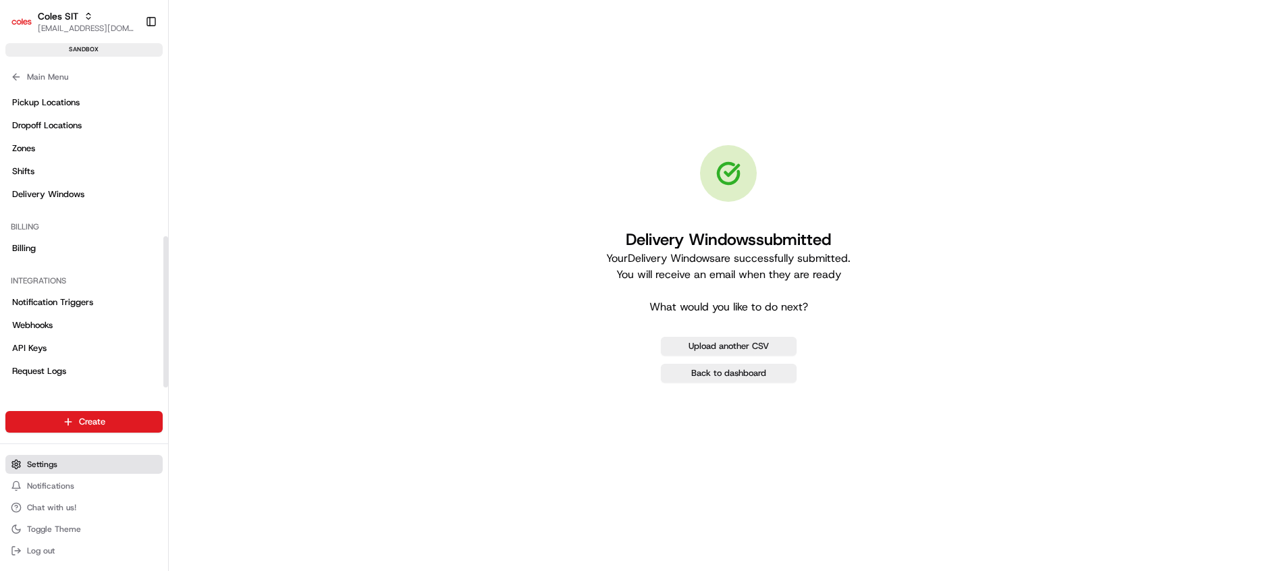
click at [57, 460] on button "Settings" at bounding box center [83, 464] width 157 height 19
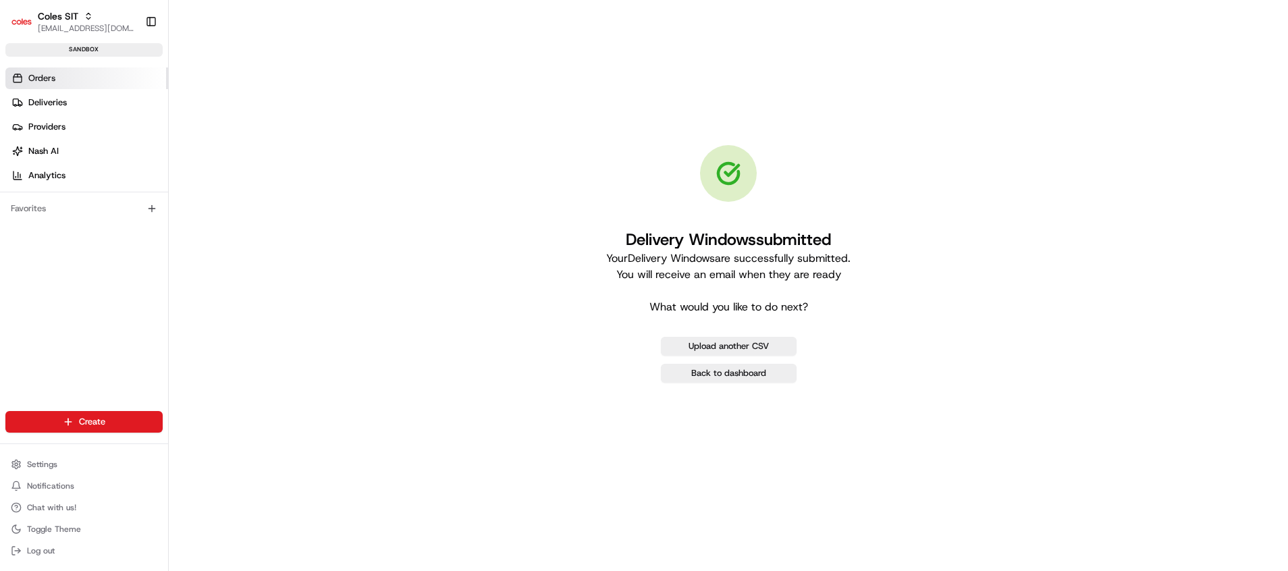
click at [63, 77] on link "Orders" at bounding box center [86, 79] width 163 height 22
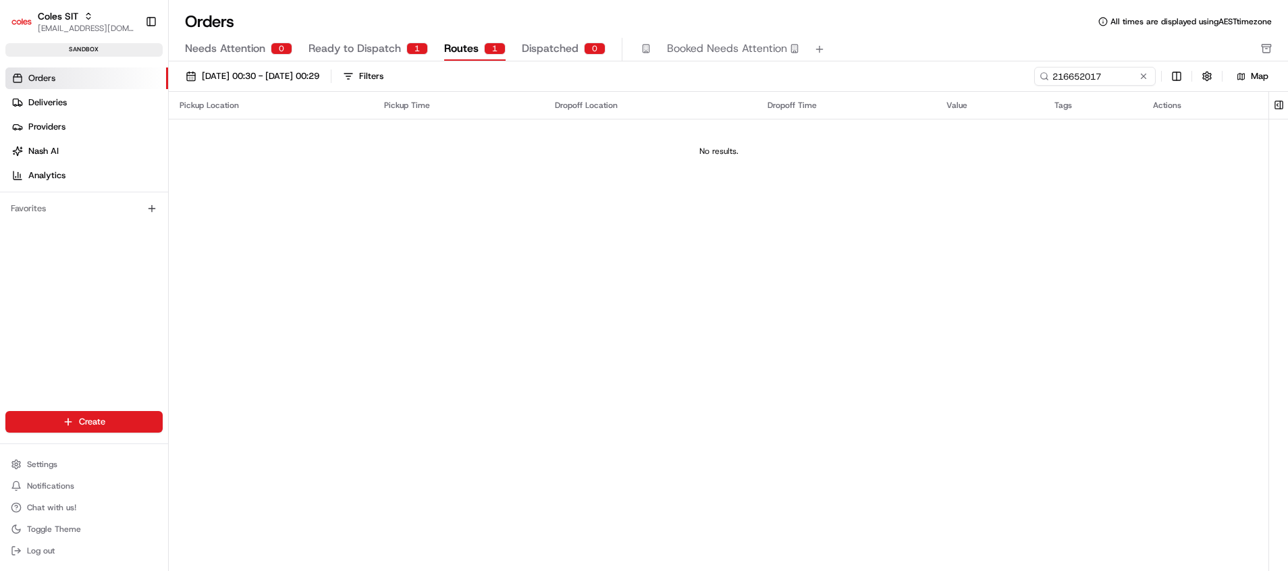
click at [371, 49] on span "Ready to Dispatch" at bounding box center [354, 49] width 92 height 16
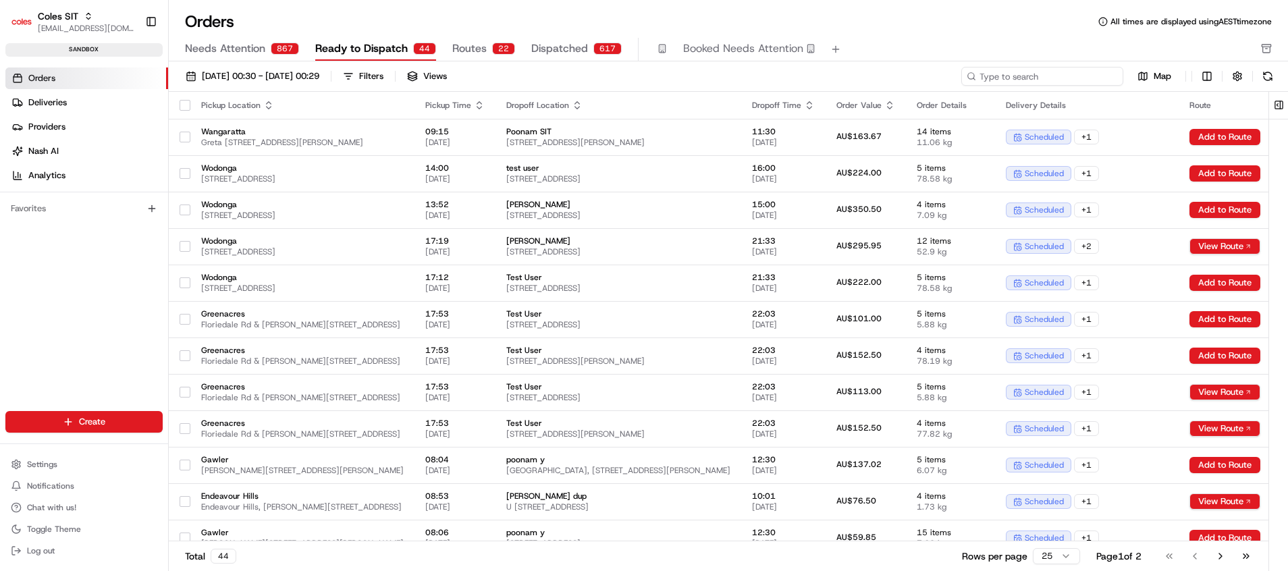
click at [1034, 77] on input at bounding box center [1042, 76] width 162 height 19
paste input "216653077"
type input "216653077"
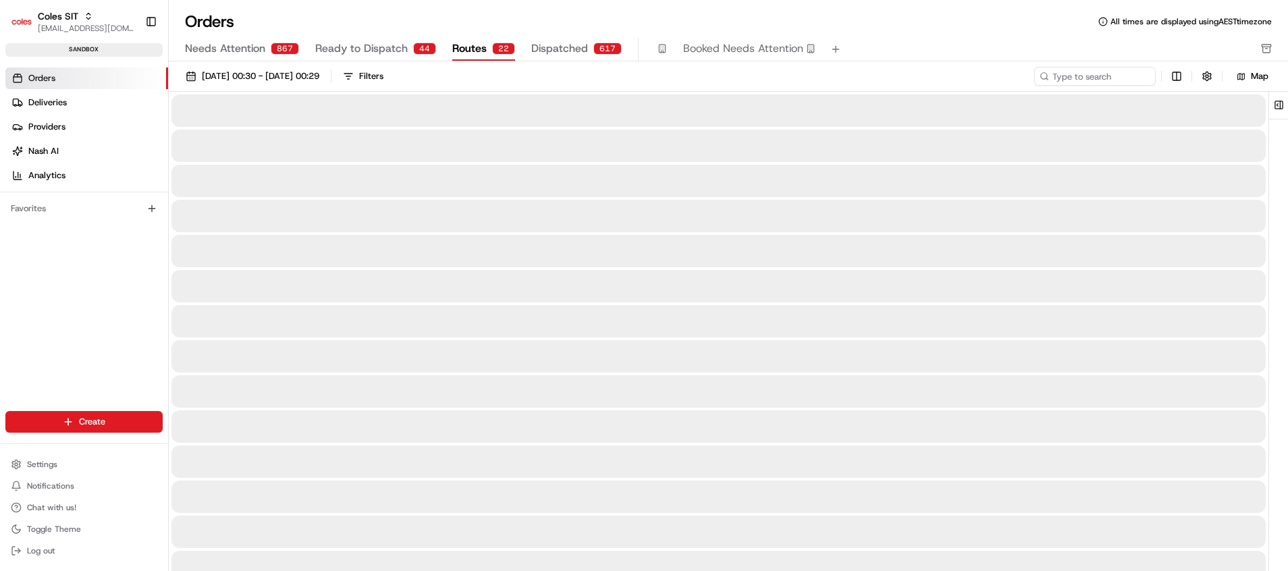
click at [454, 49] on span "Routes" at bounding box center [469, 49] width 34 height 16
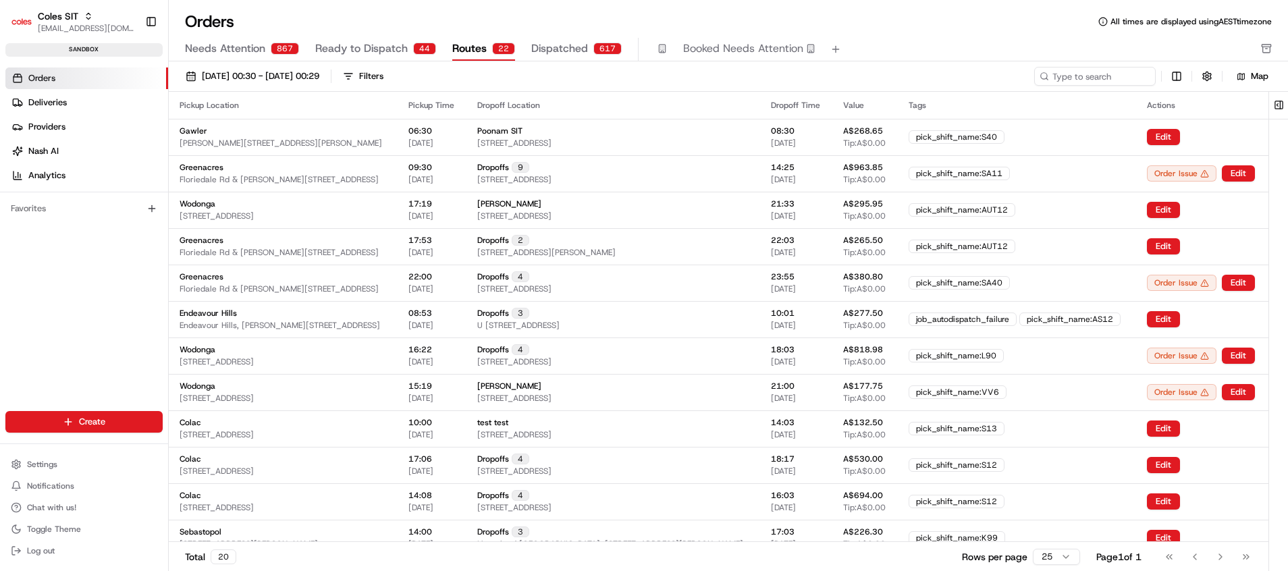
click at [370, 59] on button "Ready to Dispatch 44" at bounding box center [375, 49] width 121 height 23
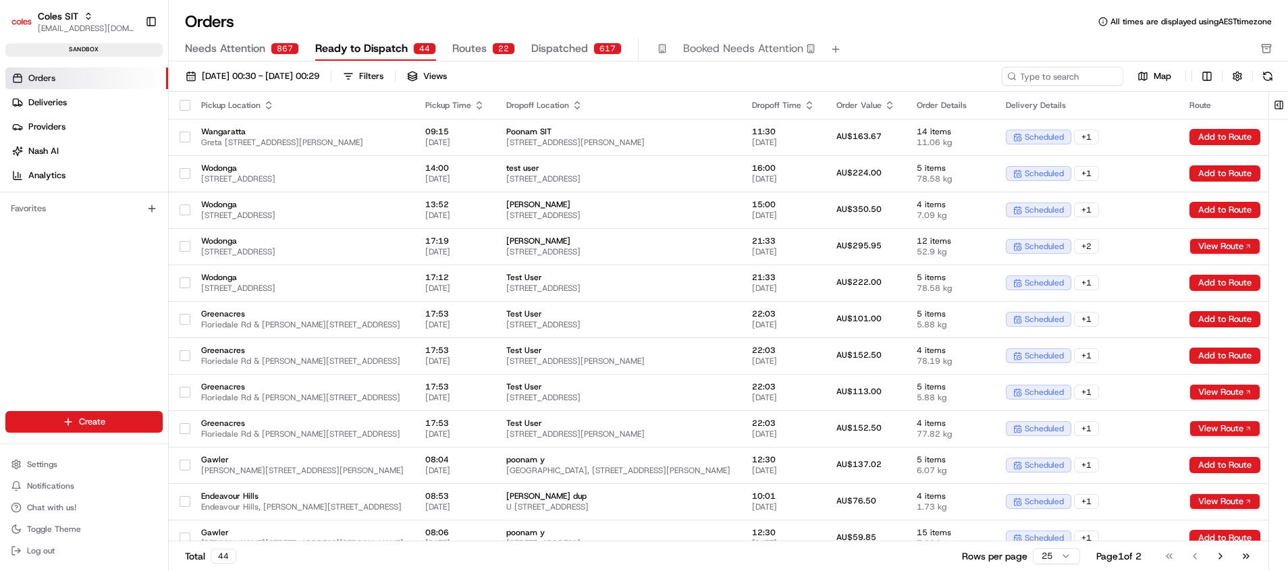
click at [370, 55] on span "Ready to Dispatch" at bounding box center [361, 49] width 92 height 16
click at [395, 53] on span "Ready to Dispatch" at bounding box center [361, 49] width 92 height 16
click at [1046, 84] on input at bounding box center [1042, 76] width 162 height 19
paste input "216653077"
type input "216653077"
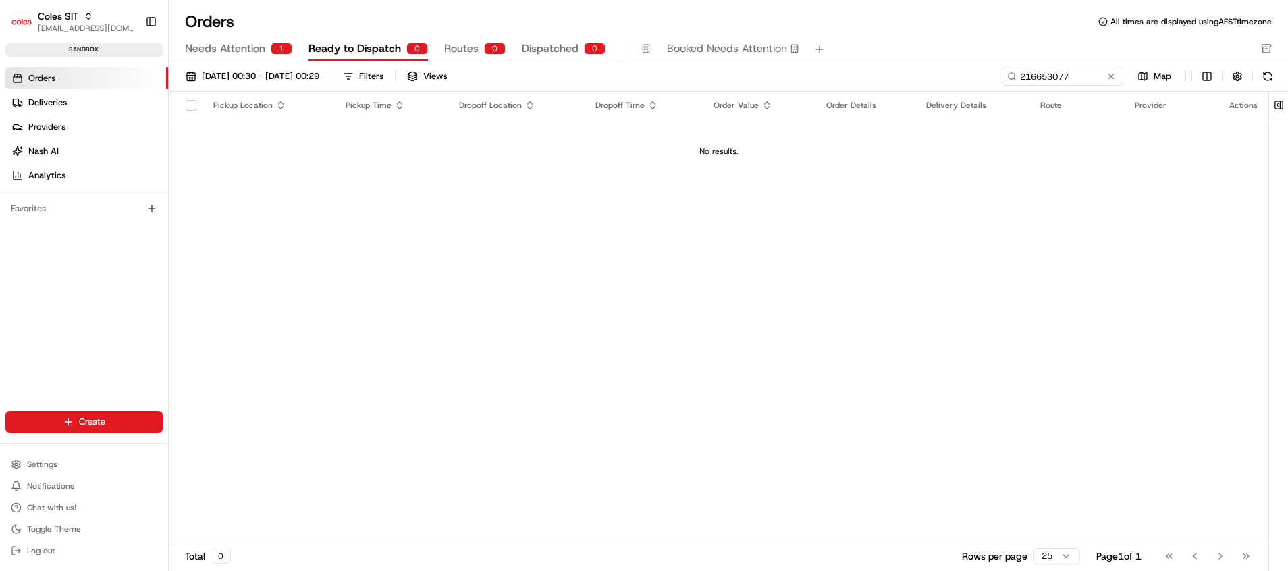
click at [456, 48] on span "Routes" at bounding box center [461, 49] width 34 height 16
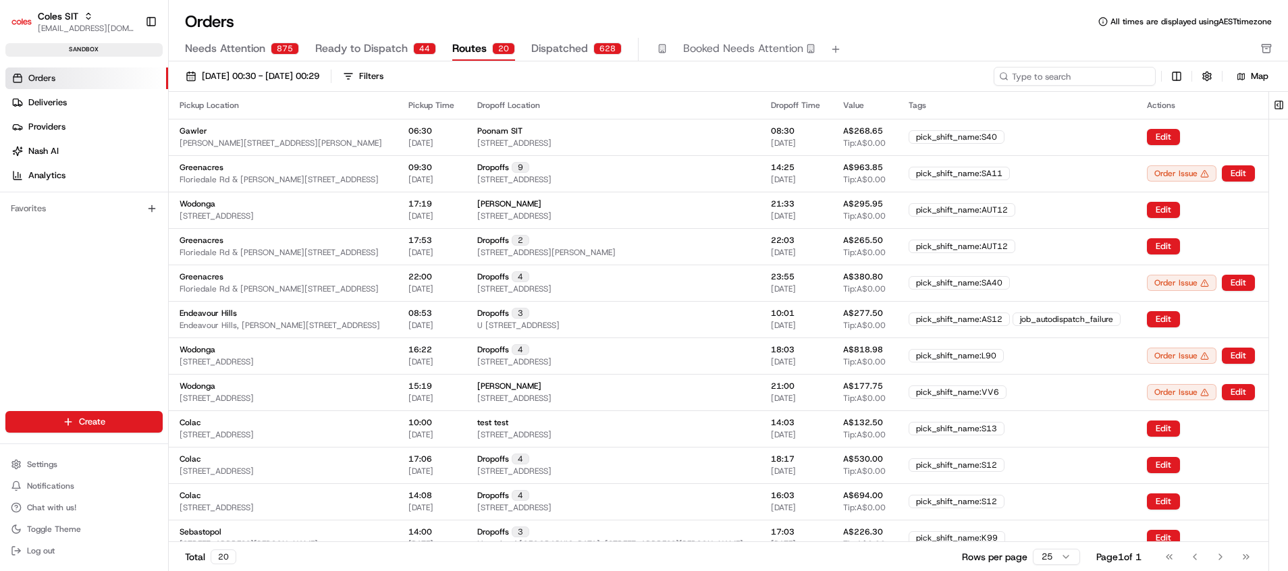
click at [1083, 75] on input at bounding box center [1075, 76] width 162 height 19
paste input "216653077"
type input "216653077"
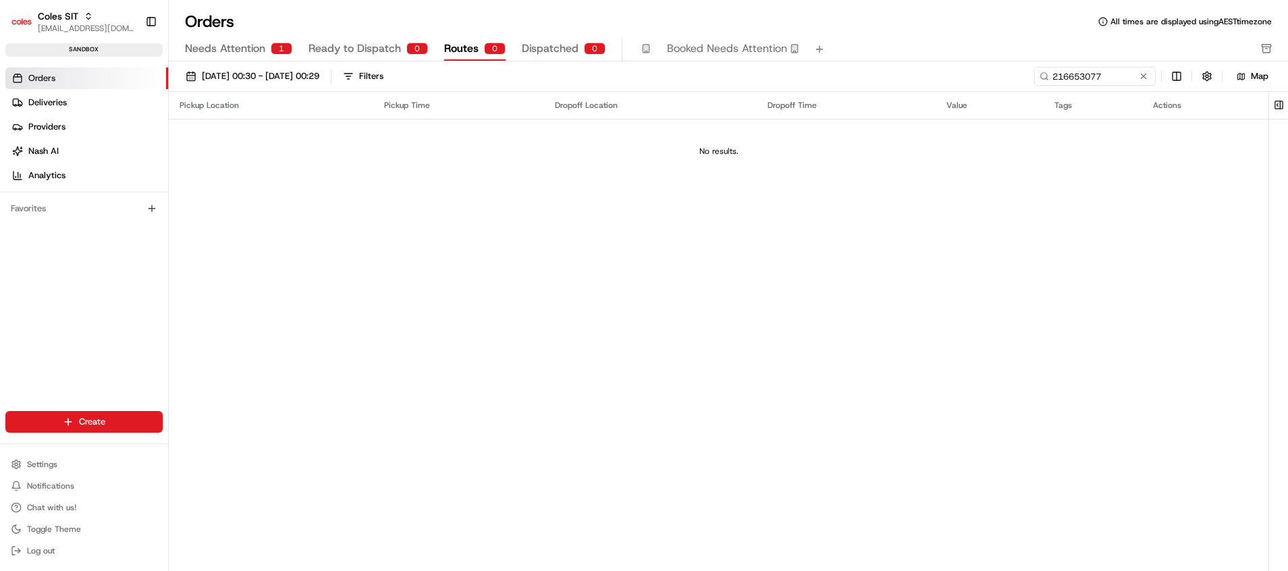
click at [347, 49] on span "Ready to Dispatch" at bounding box center [354, 49] width 92 height 16
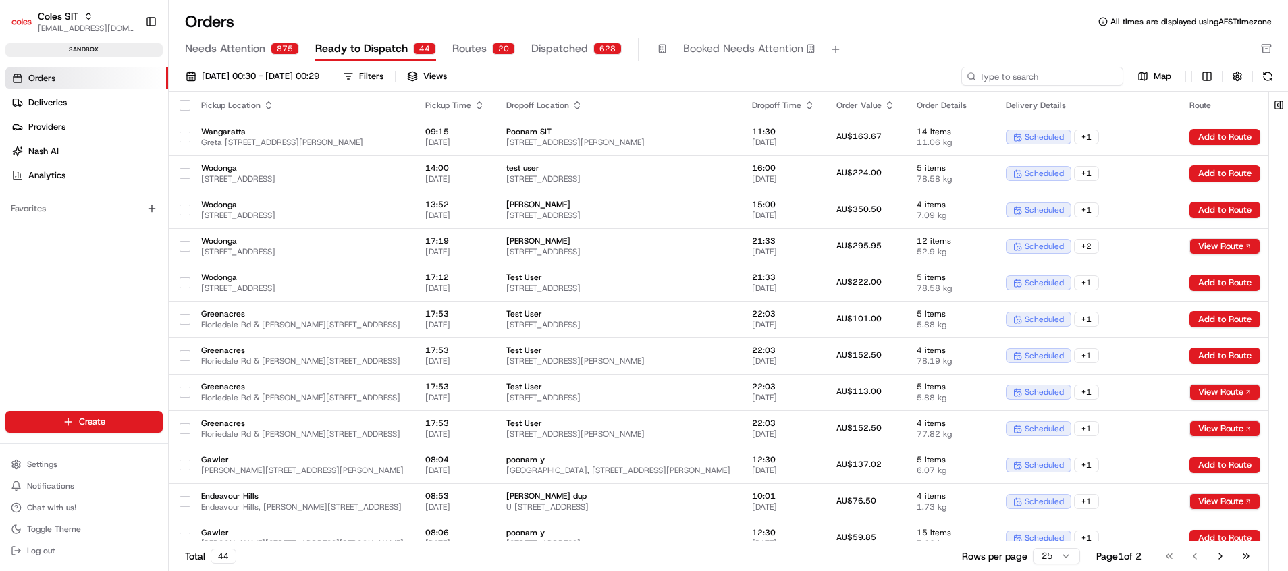
click at [1036, 74] on input at bounding box center [1042, 76] width 162 height 19
paste input "216653077"
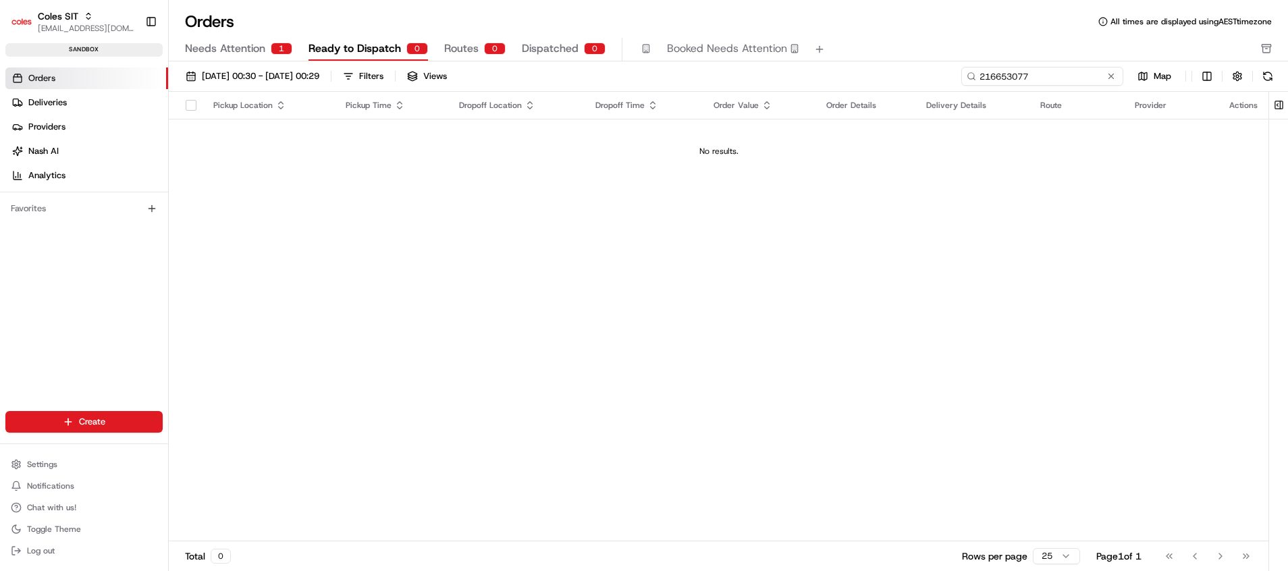
type input "216653077"
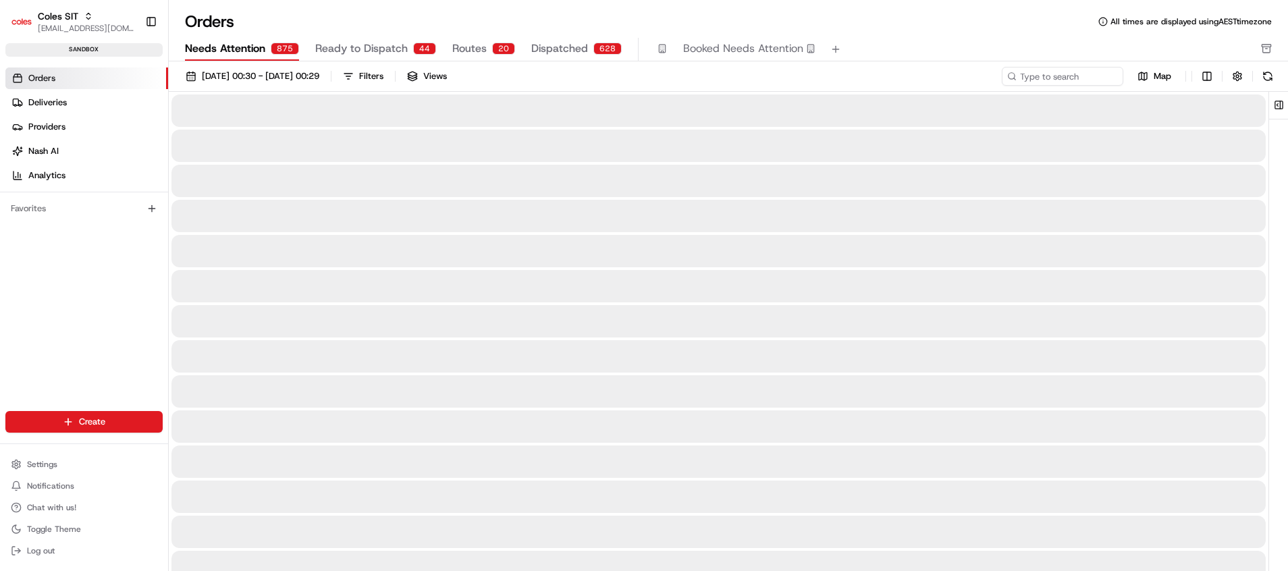
click at [236, 49] on span "Needs Attention" at bounding box center [225, 49] width 80 height 16
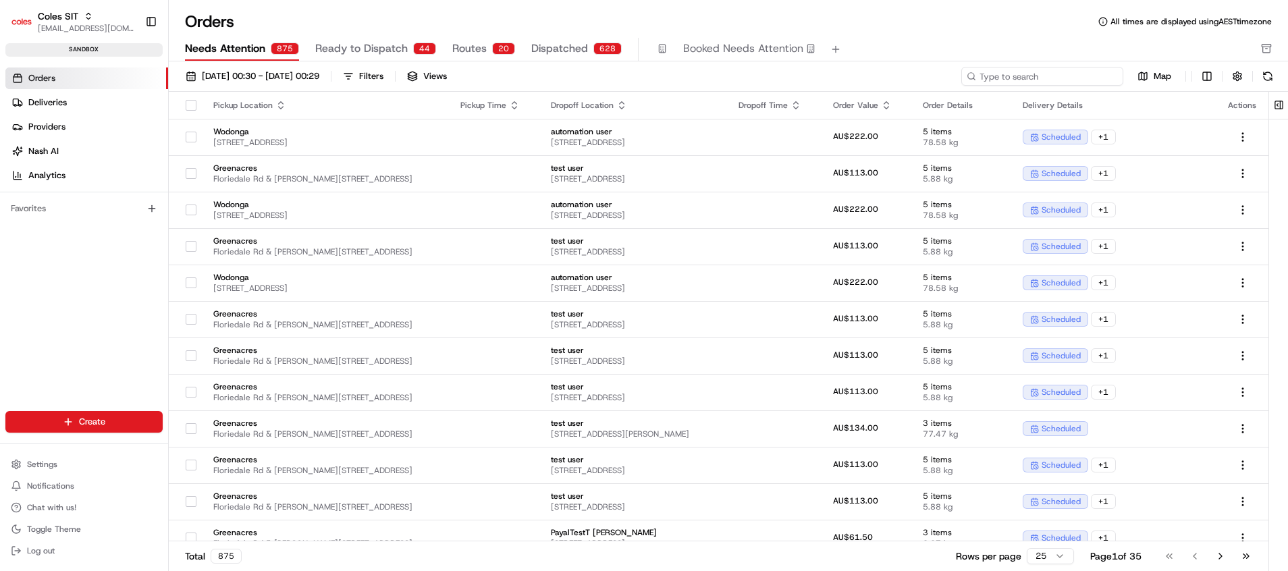
click at [1045, 80] on input at bounding box center [1042, 76] width 162 height 19
paste input "216653077"
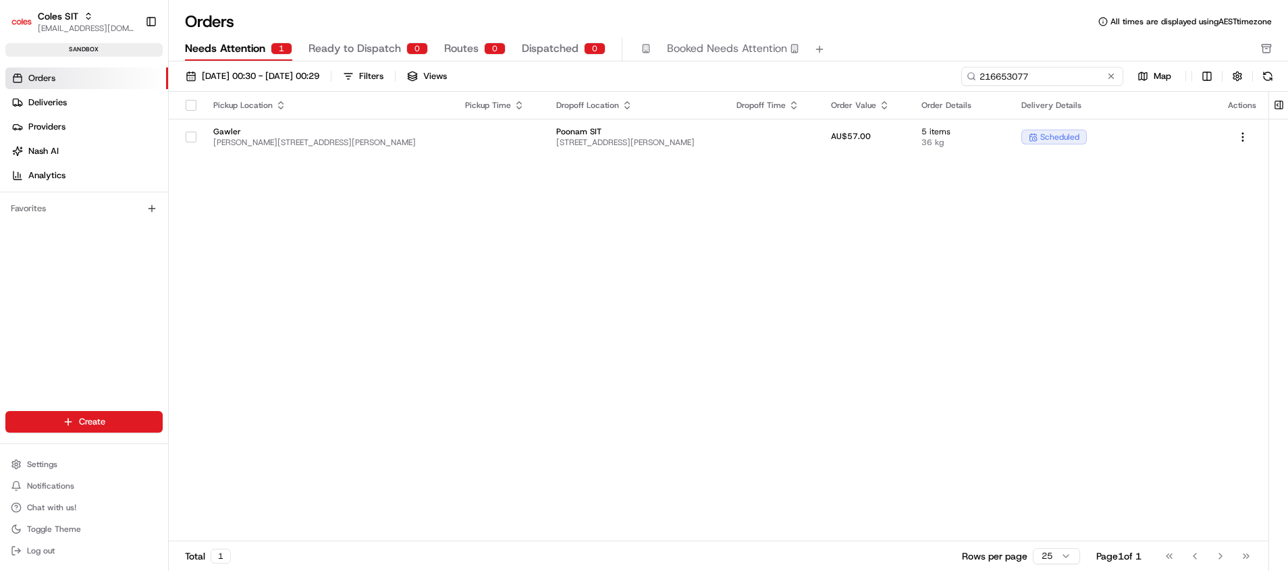
type input "216653077"
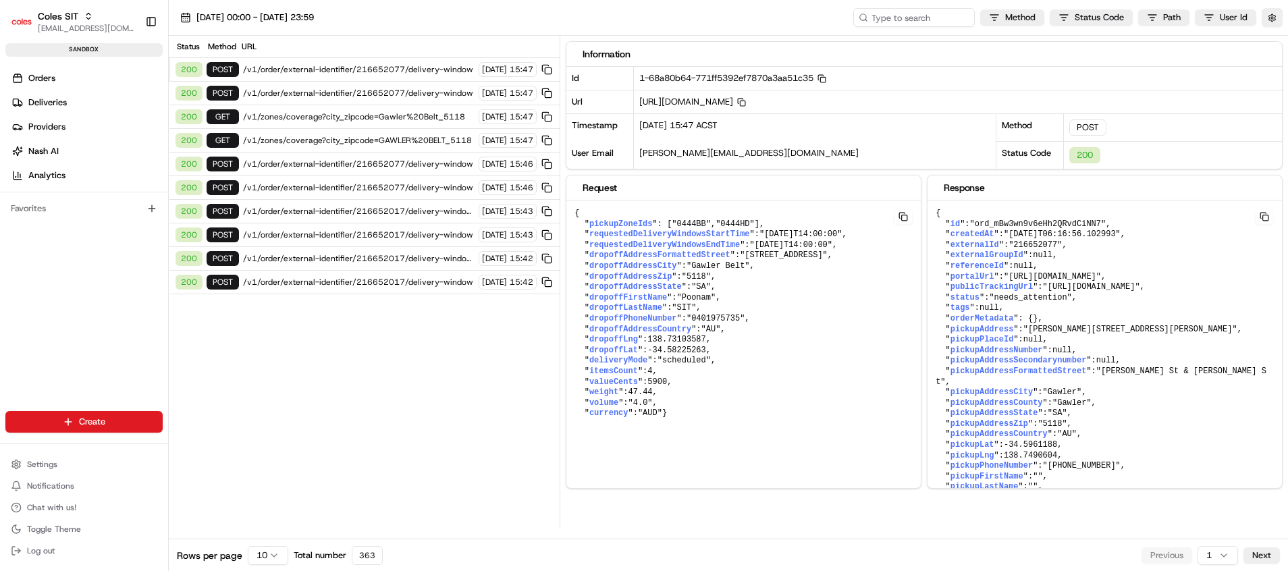
click at [389, 70] on span "/v1/order/external-identifier/216652077/delivery-window" at bounding box center [359, 69] width 232 height 11
click at [396, 70] on span "/v1/order/external-identifier/216652077/delivery-window" at bounding box center [359, 69] width 232 height 11
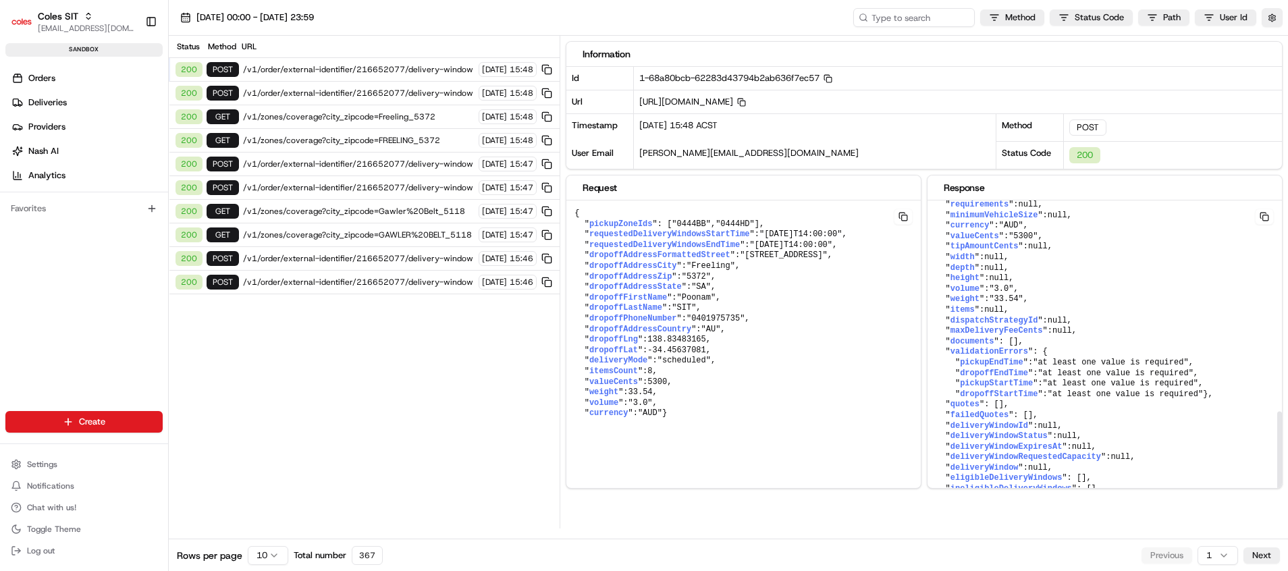
scroll to position [682, 0]
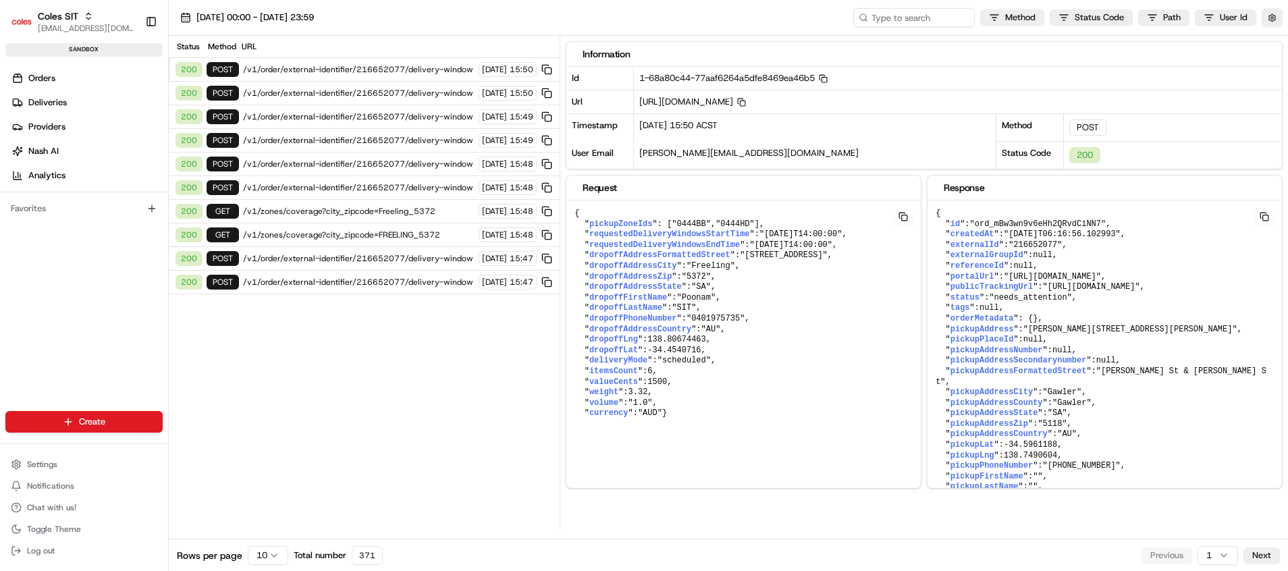
click at [373, 69] on span "/v1/order/external-identifier/216652077/delivery-window" at bounding box center [359, 69] width 232 height 11
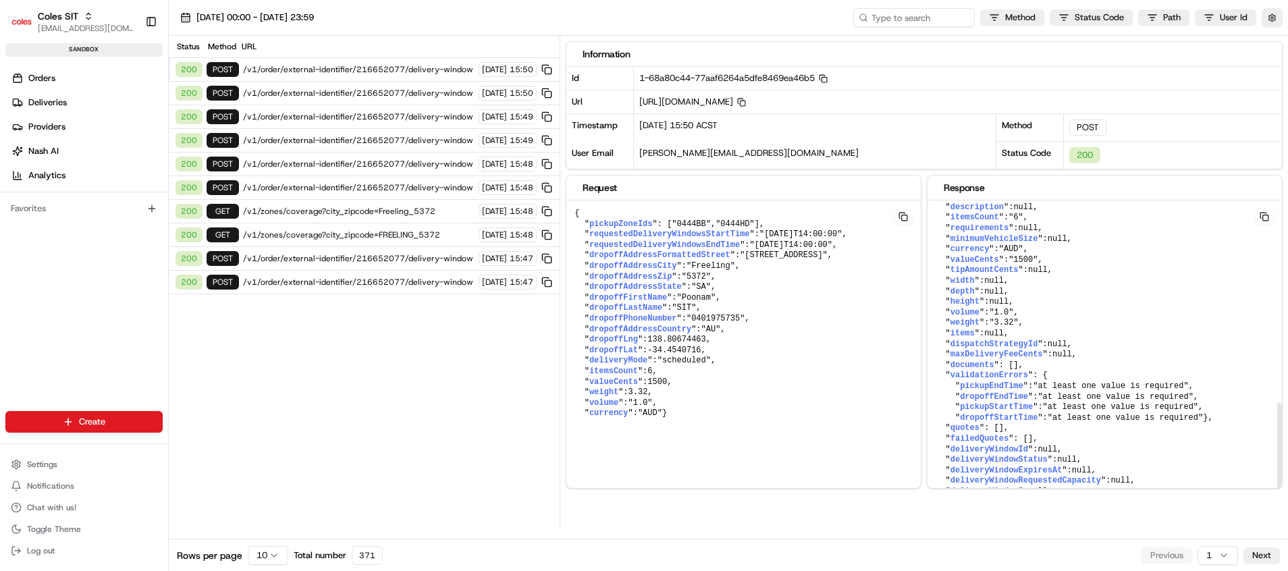
scroll to position [682, 0]
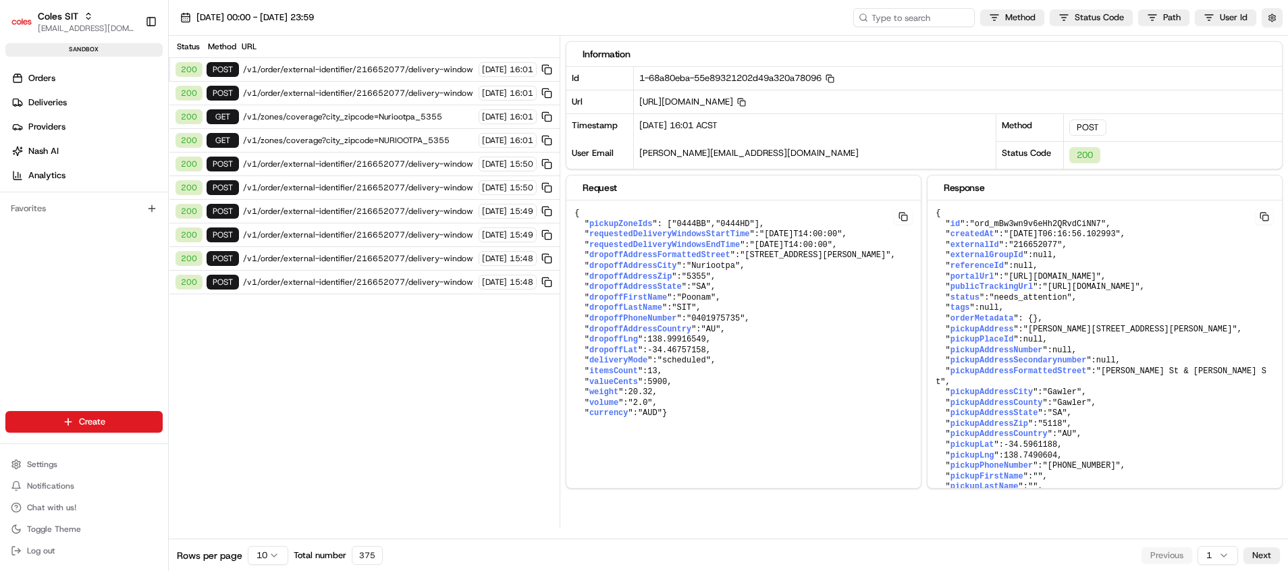
click at [381, 75] on div "200 POST /v1/order/external-identifier/216652077/delivery-window [DATE] 16:01" at bounding box center [364, 70] width 391 height 24
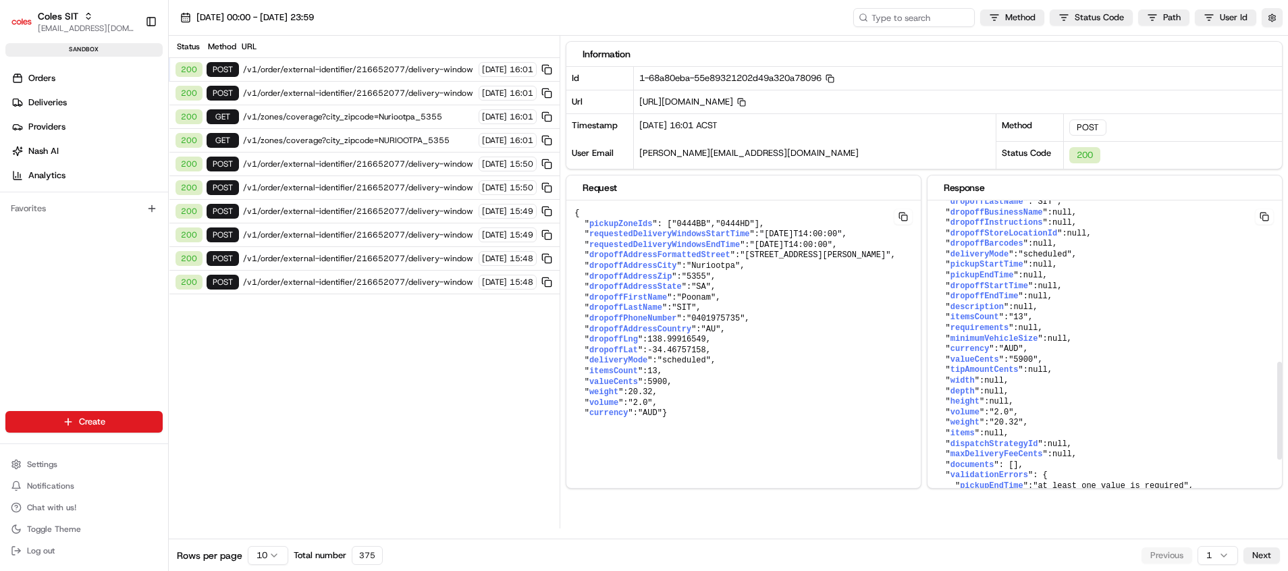
scroll to position [682, 0]
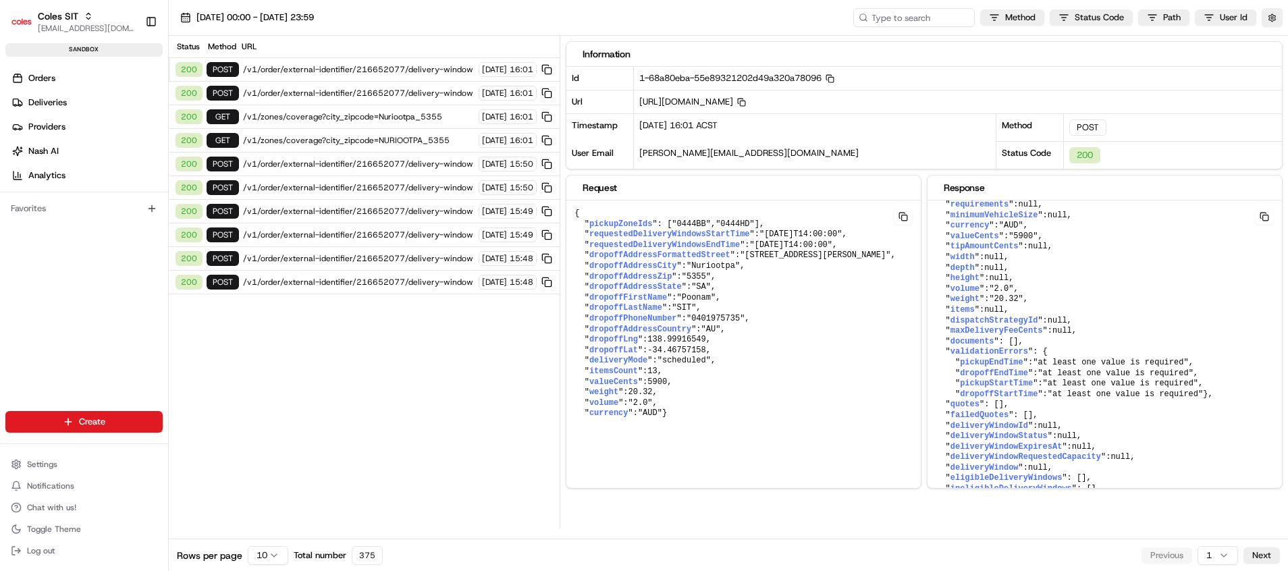
click at [358, 63] on div "200 POST /v1/order/external-identifier/216652077/delivery-window [DATE] 16:01" at bounding box center [364, 70] width 391 height 24
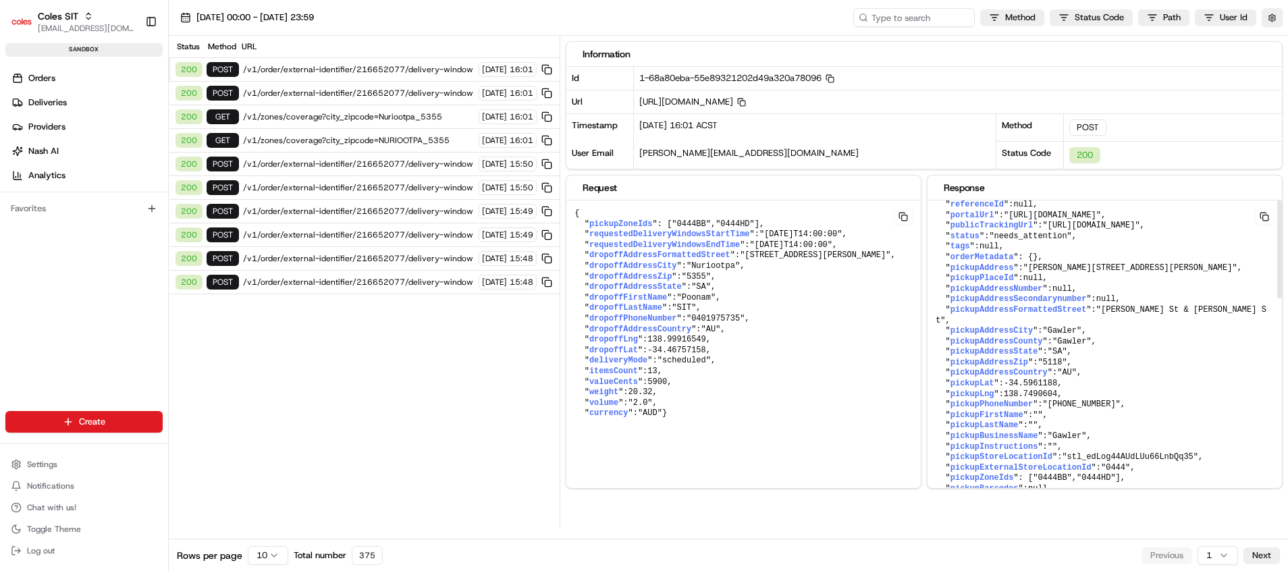
scroll to position [0, 0]
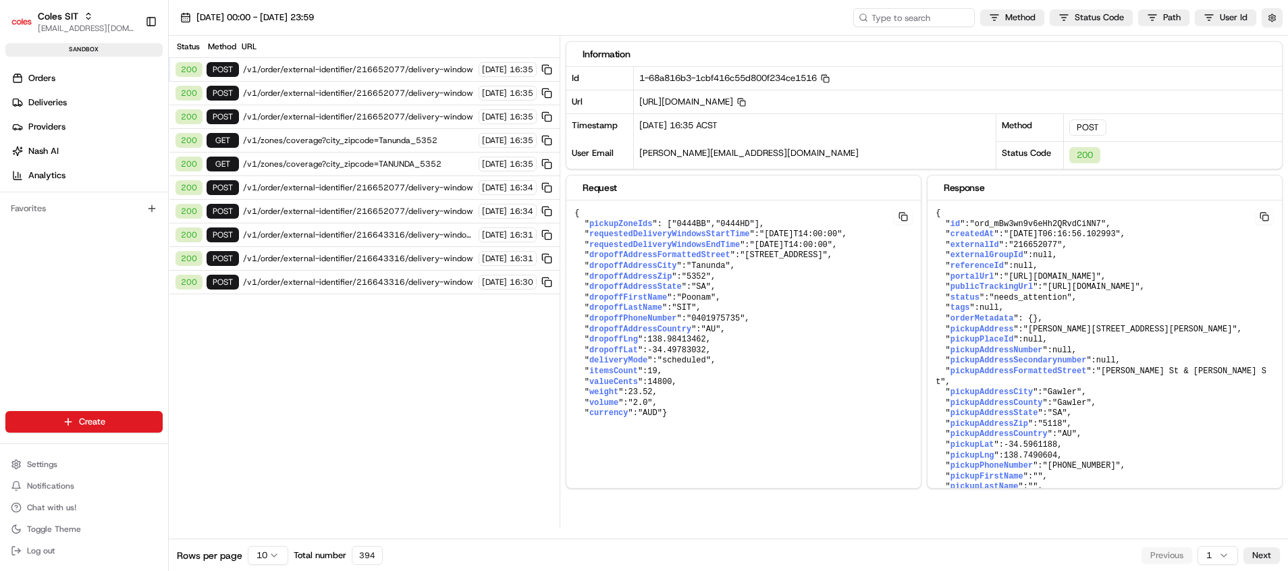
click at [393, 68] on span "/v1/order/external-identifier/216652077/delivery-window" at bounding box center [359, 69] width 232 height 11
click at [386, 69] on span "/v1/order/external-identifier/216652077/delivery-window" at bounding box center [359, 69] width 232 height 11
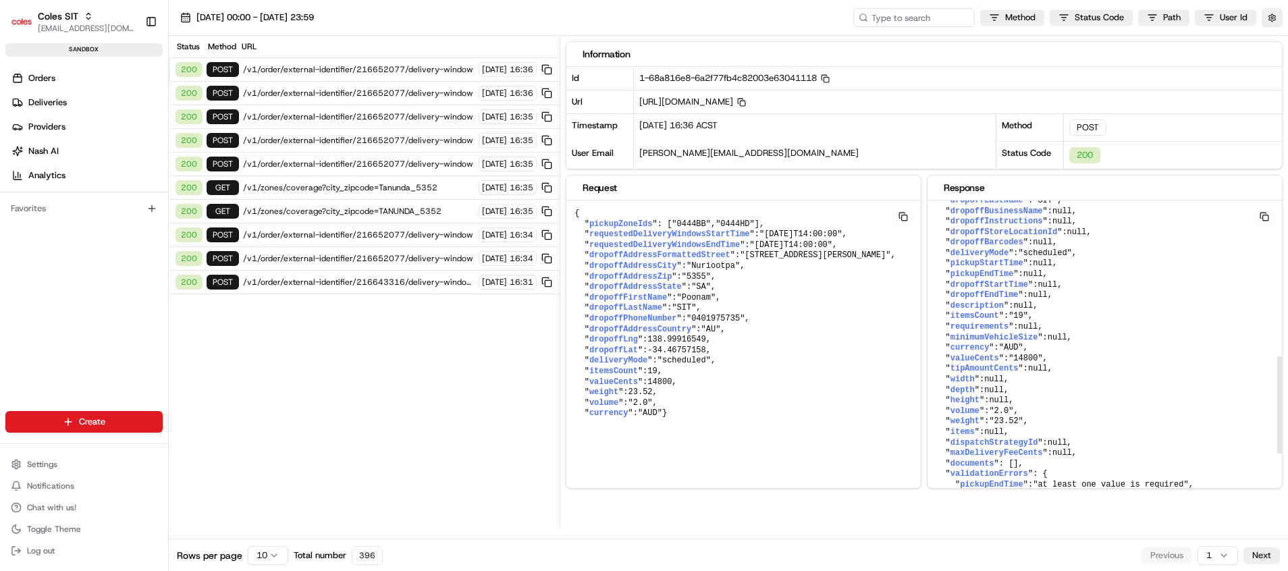
scroll to position [480, 0]
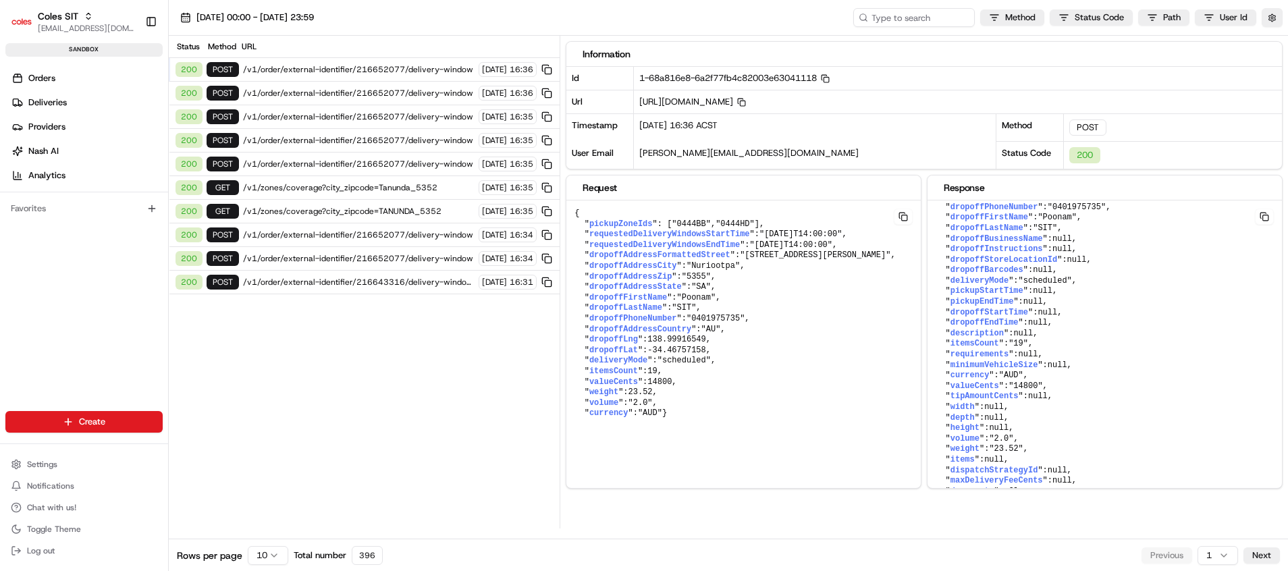
click at [342, 90] on span "/v1/order/external-identifier/216652077/delivery-window" at bounding box center [359, 93] width 232 height 11
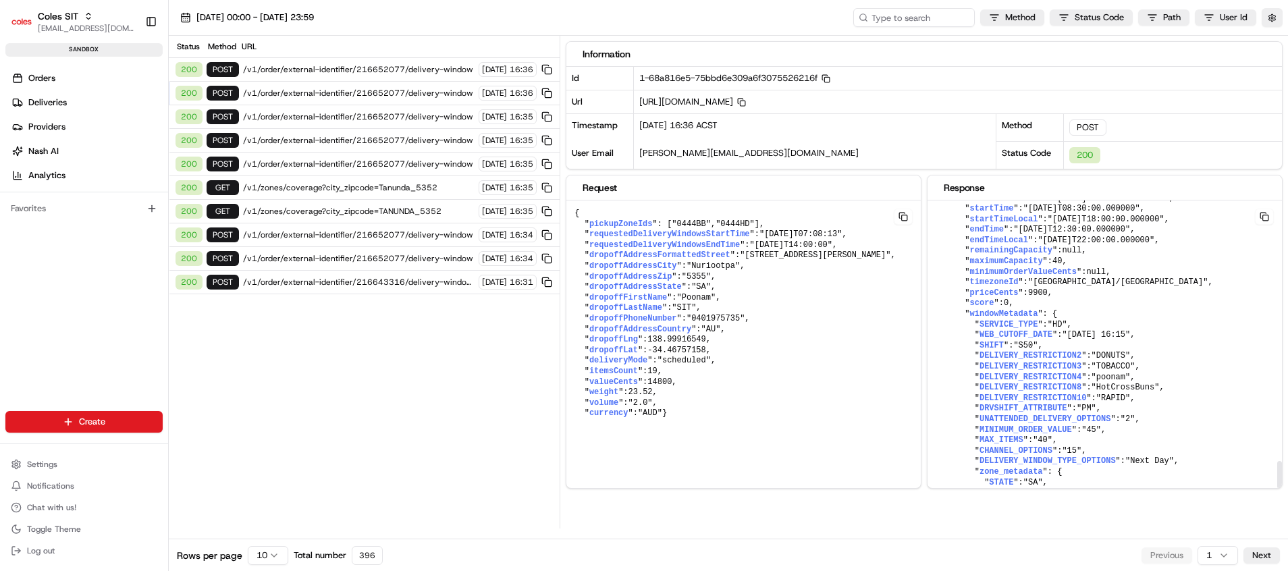
scroll to position [2910, 0]
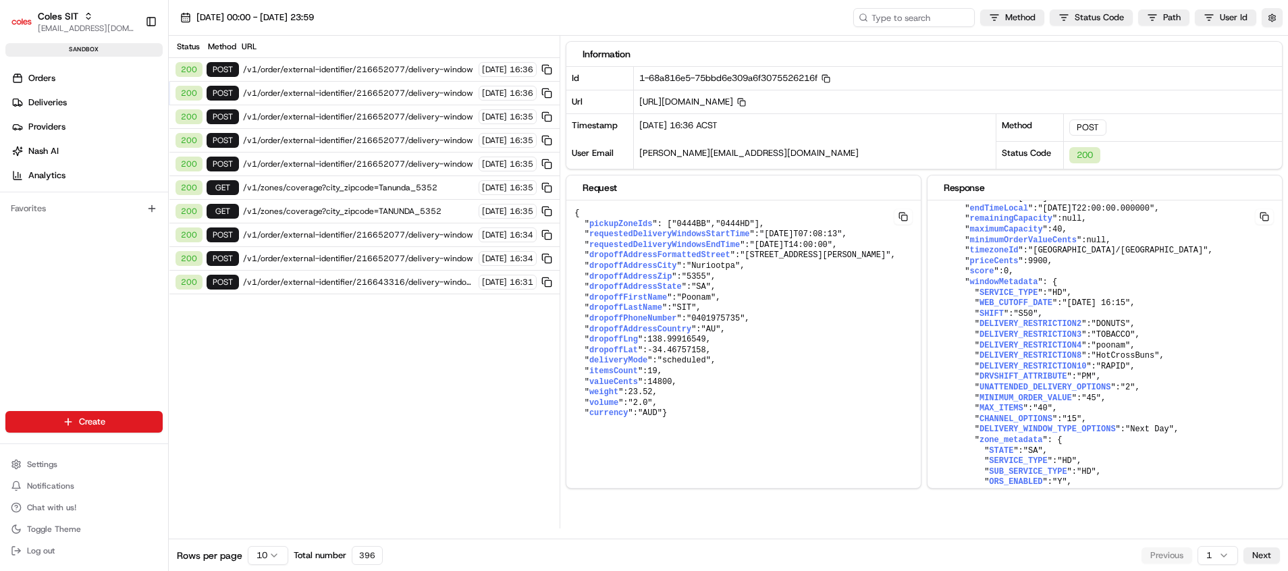
click at [416, 61] on div "200 POST /v1/order/external-identifier/216652077/delivery-window 22/08/2025 16:…" at bounding box center [364, 70] width 391 height 24
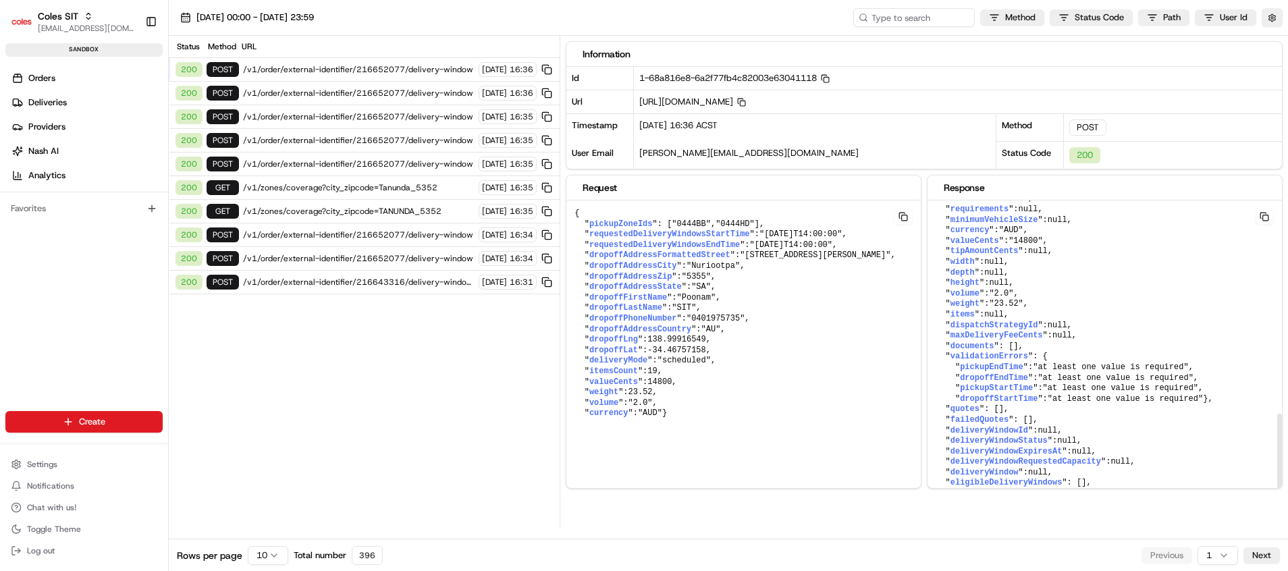
scroll to position [682, 0]
click at [392, 88] on span "/v1/order/external-identifier/216652077/delivery-window" at bounding box center [359, 93] width 232 height 11
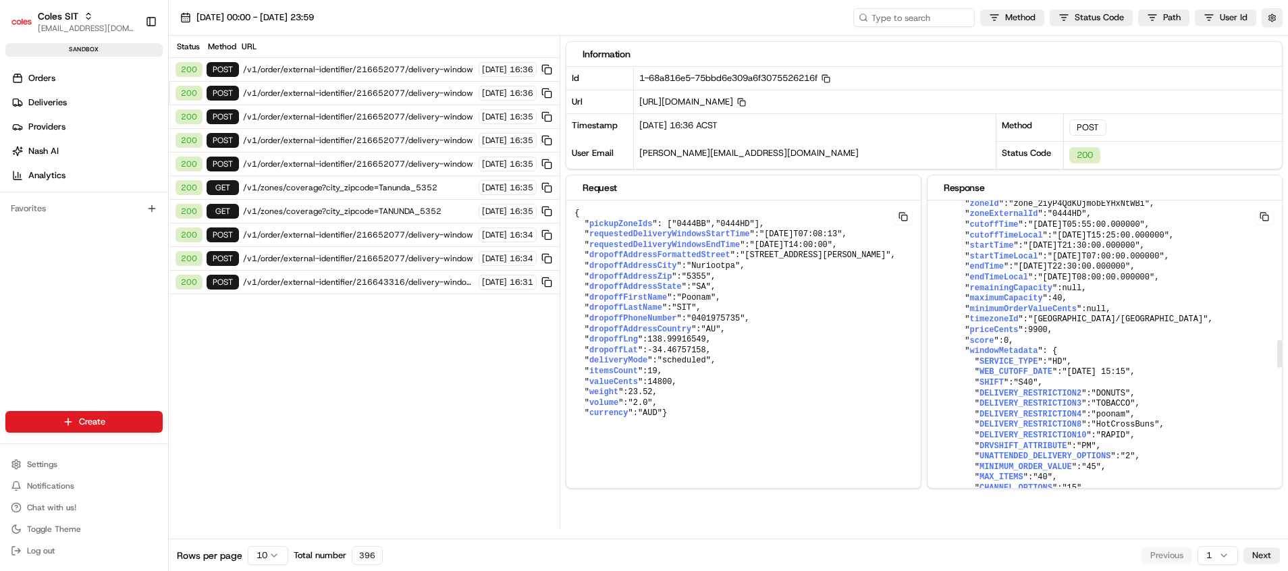
scroll to position [1519, 0]
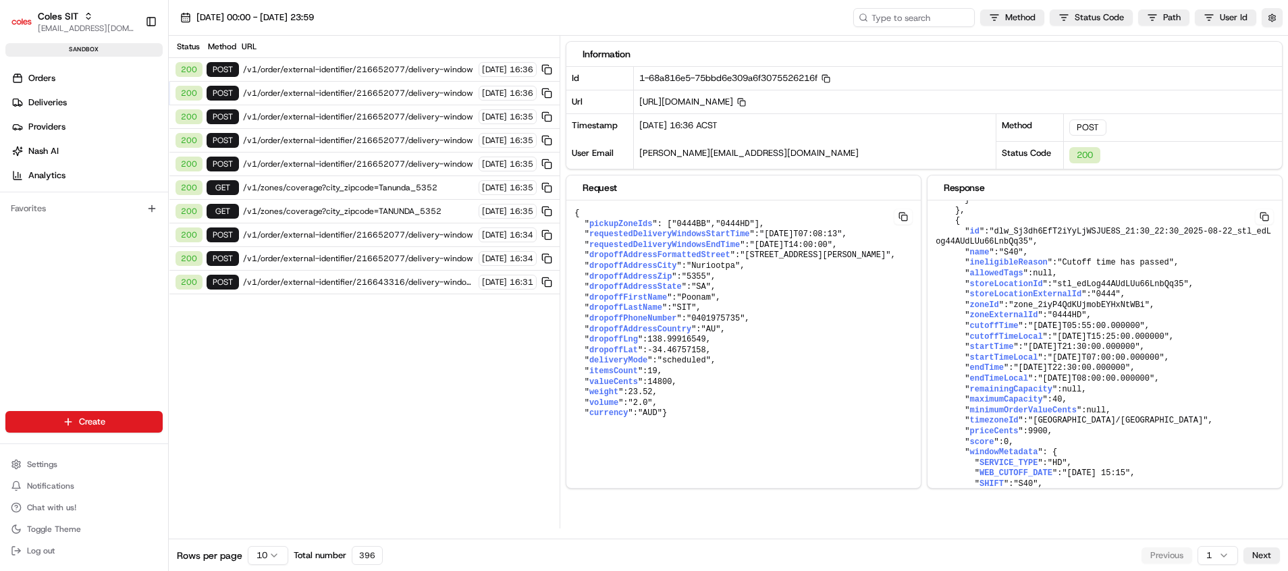
drag, startPoint x: 46, startPoint y: 462, endPoint x: 580, endPoint y: 526, distance: 537.7
click at [553, 545] on div "Coles SIT poonam.yadav@coles.com.au Toggle Sidebar sandbox Orders Deliveries Pr…" at bounding box center [644, 285] width 1288 height 571
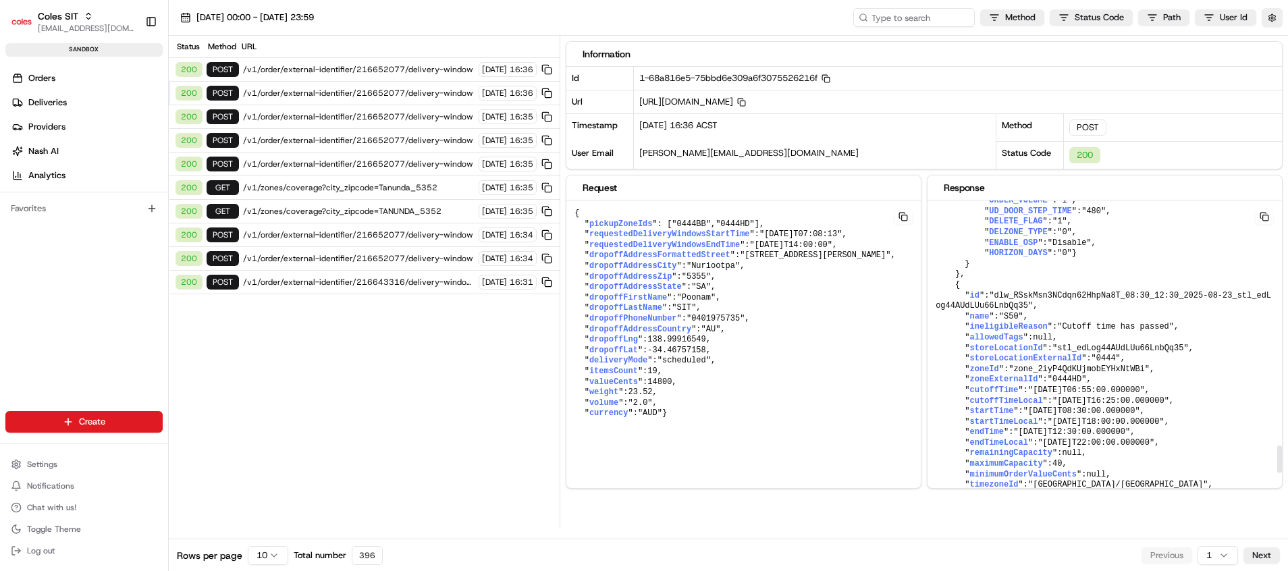
scroll to position [2734, 0]
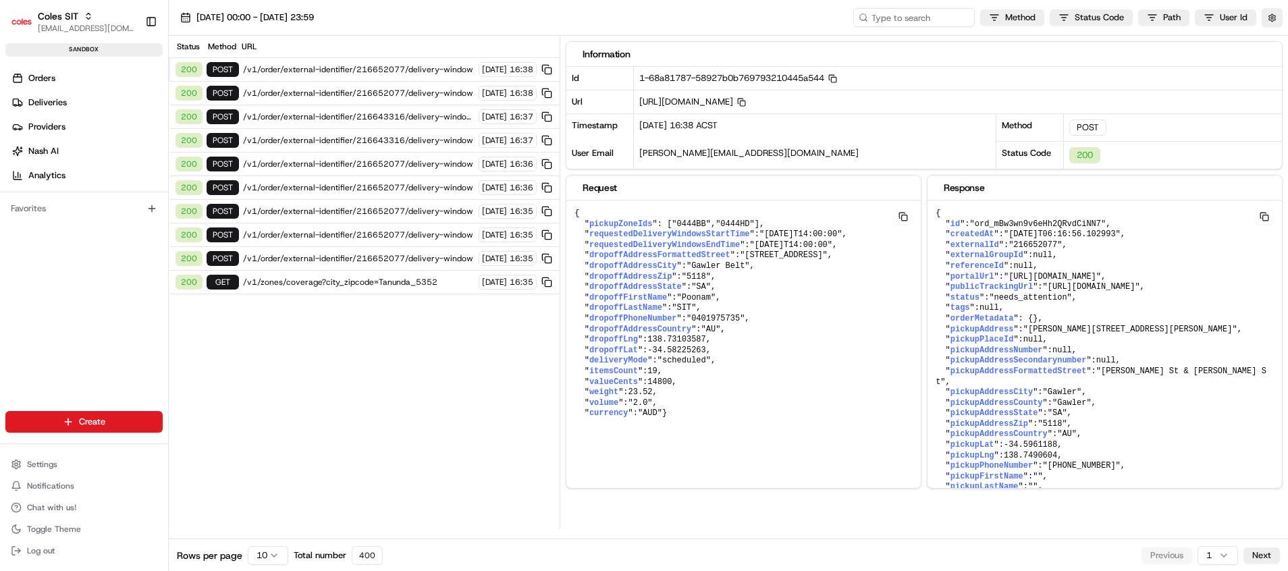
click at [373, 72] on span "/v1/order/external-identifier/216652077/delivery-window" at bounding box center [359, 69] width 232 height 11
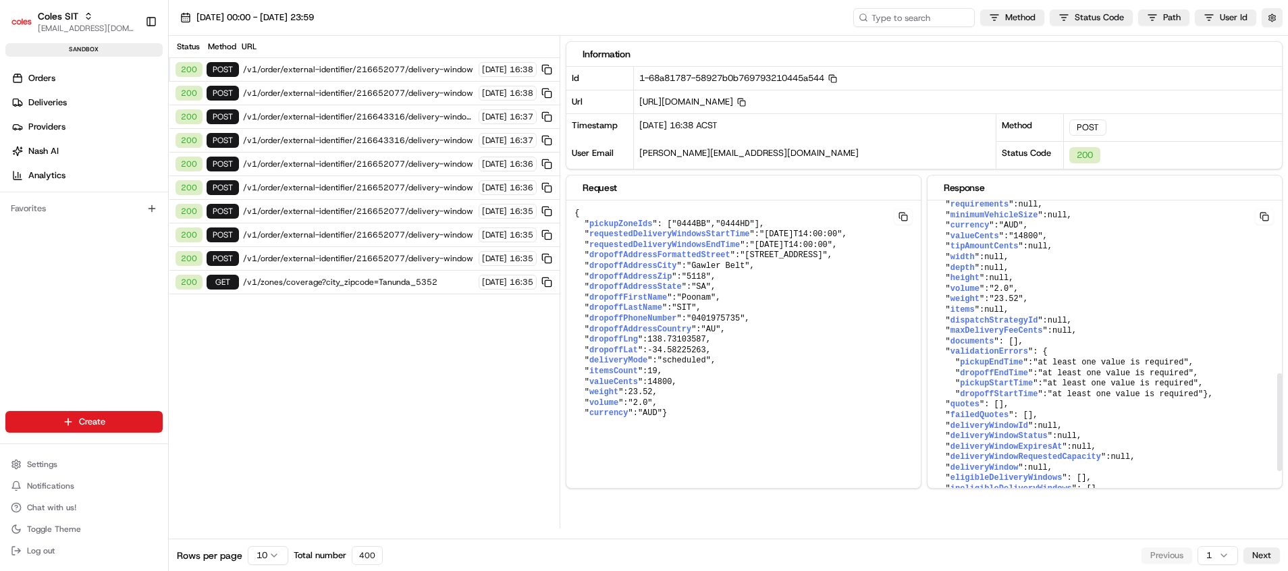
scroll to position [682, 0]
click at [353, 97] on span "/v1/order/external-identifier/216652077/delivery-window" at bounding box center [359, 93] width 232 height 11
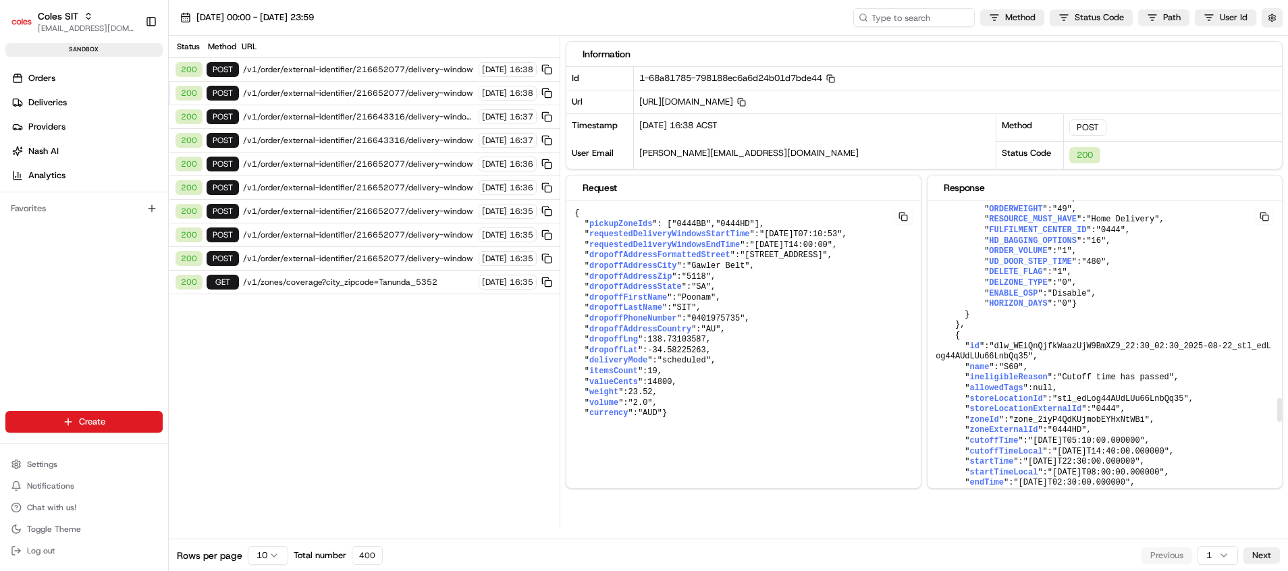
scroll to position [2633, 0]
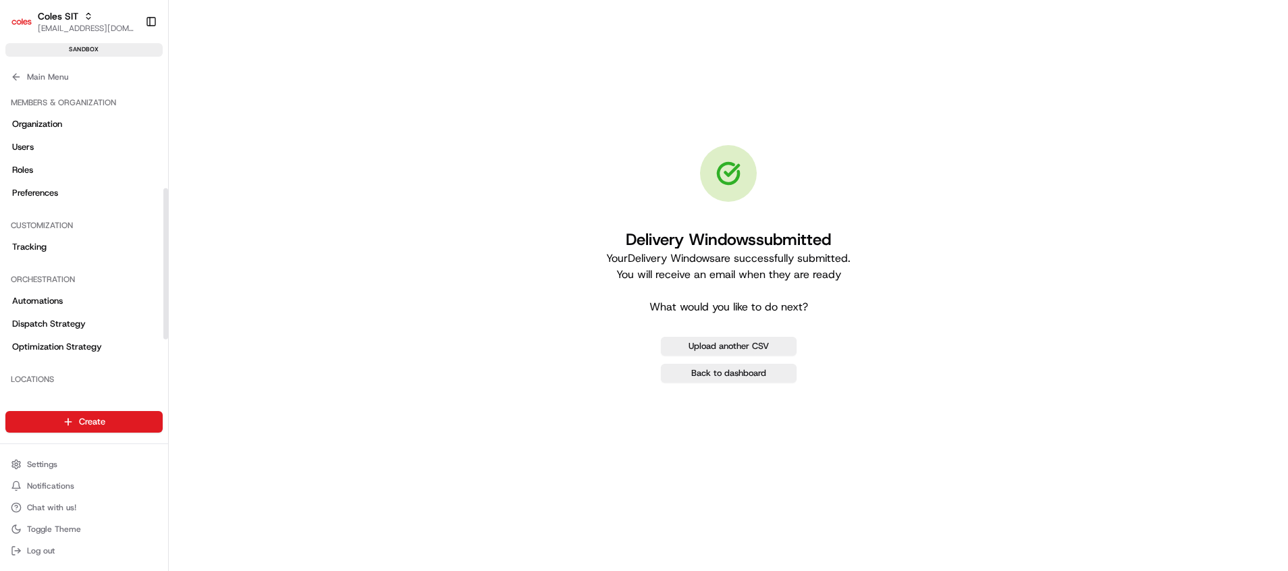
scroll to position [203, 0]
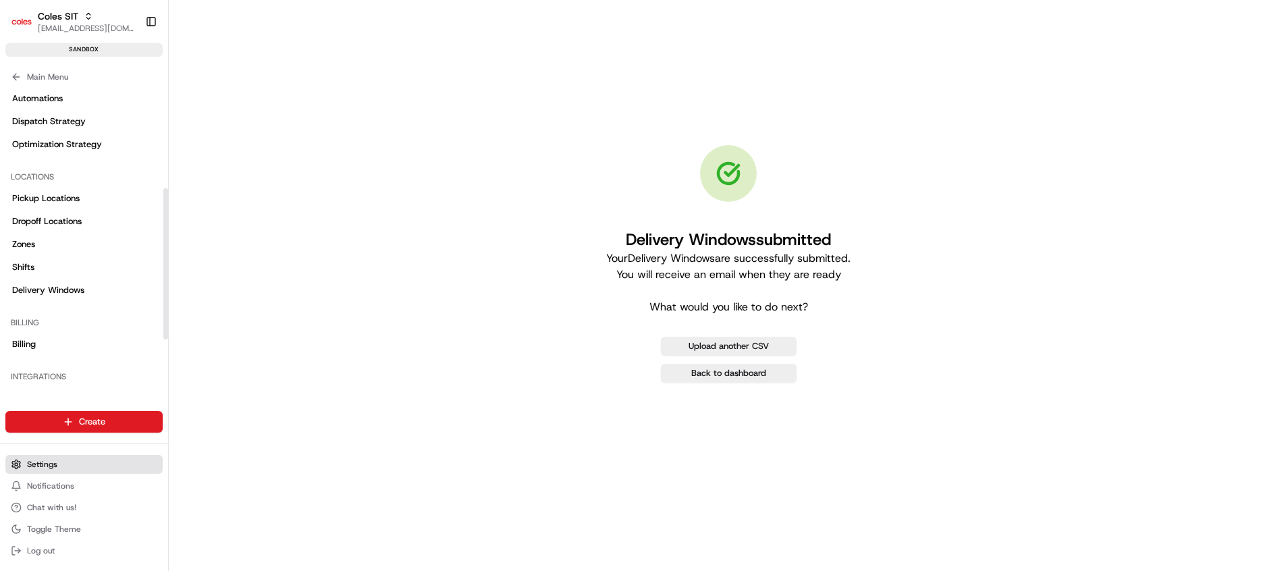
click at [30, 466] on span "Settings" at bounding box center [42, 464] width 30 height 11
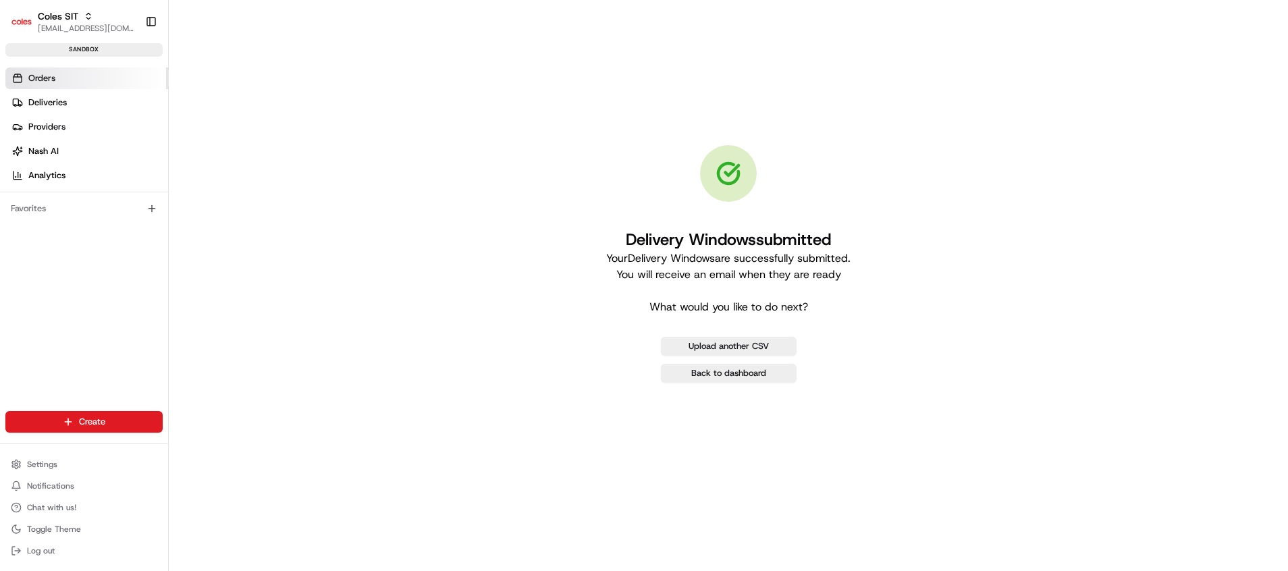
click at [72, 68] on link "Orders" at bounding box center [86, 79] width 163 height 22
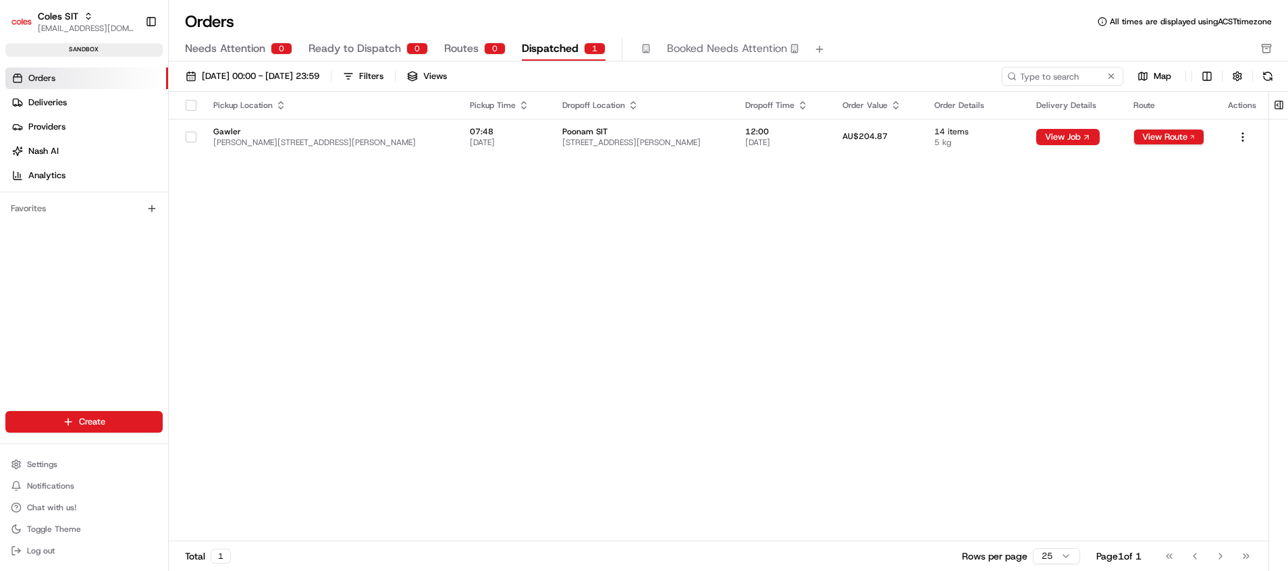
click at [370, 59] on button "Ready to Dispatch 0" at bounding box center [367, 49] width 119 height 23
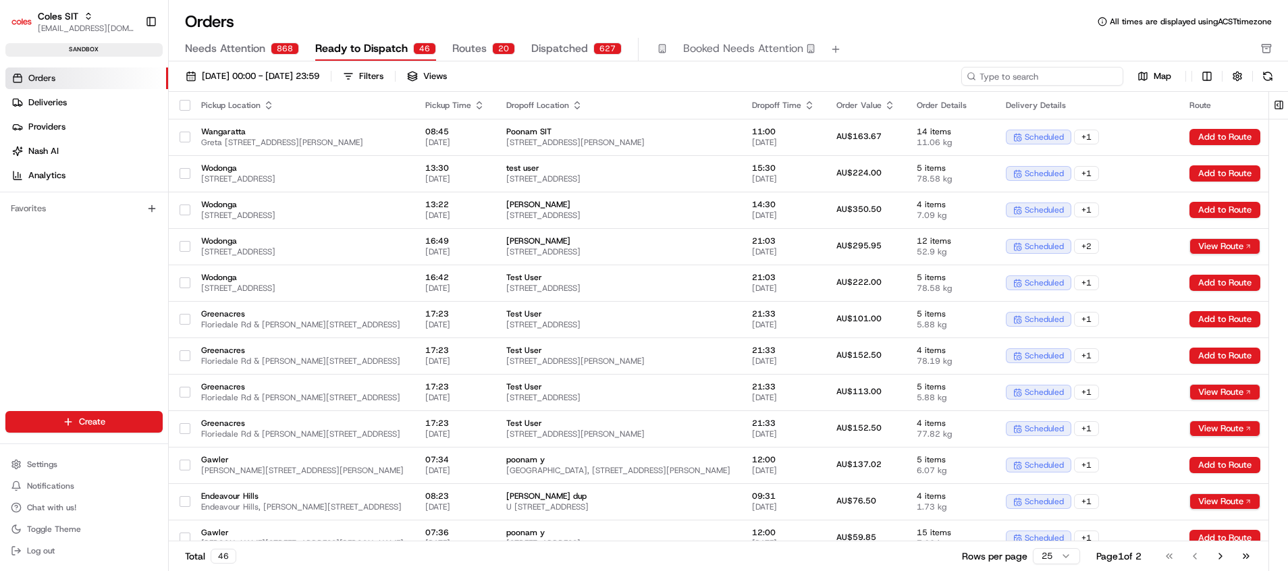
click at [1107, 81] on input at bounding box center [1042, 76] width 162 height 19
paste input "216652077"
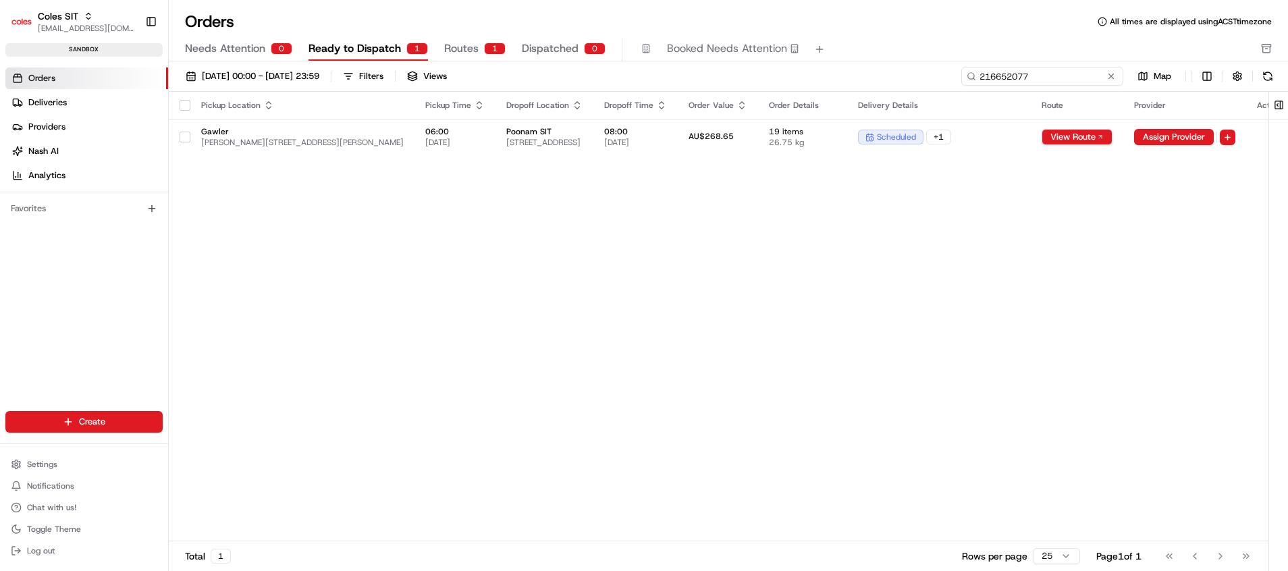
type input "216652077"
click at [1193, 292] on div "Pickup Location Pickup Time Dropoff Location Dropoff Time Order Value Order Det…" at bounding box center [733, 317] width 1129 height 450
click at [360, 48] on span "Ready to Dispatch" at bounding box center [354, 49] width 92 height 16
click at [243, 51] on span "Needs Attention" at bounding box center [225, 49] width 80 height 16
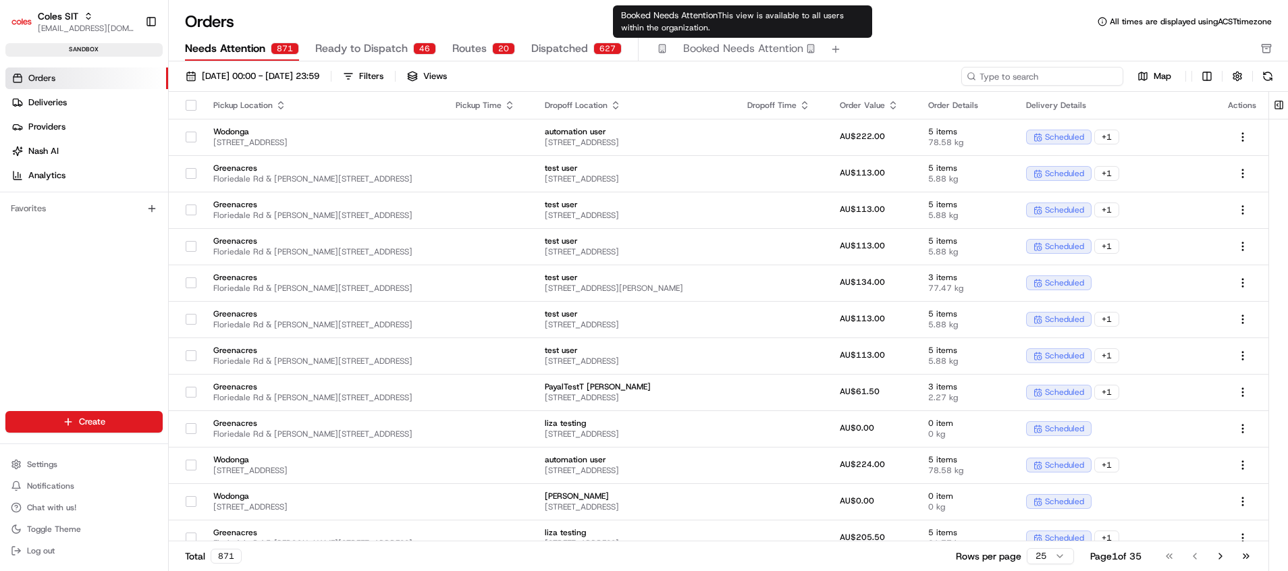
click at [1043, 74] on input at bounding box center [1042, 76] width 162 height 19
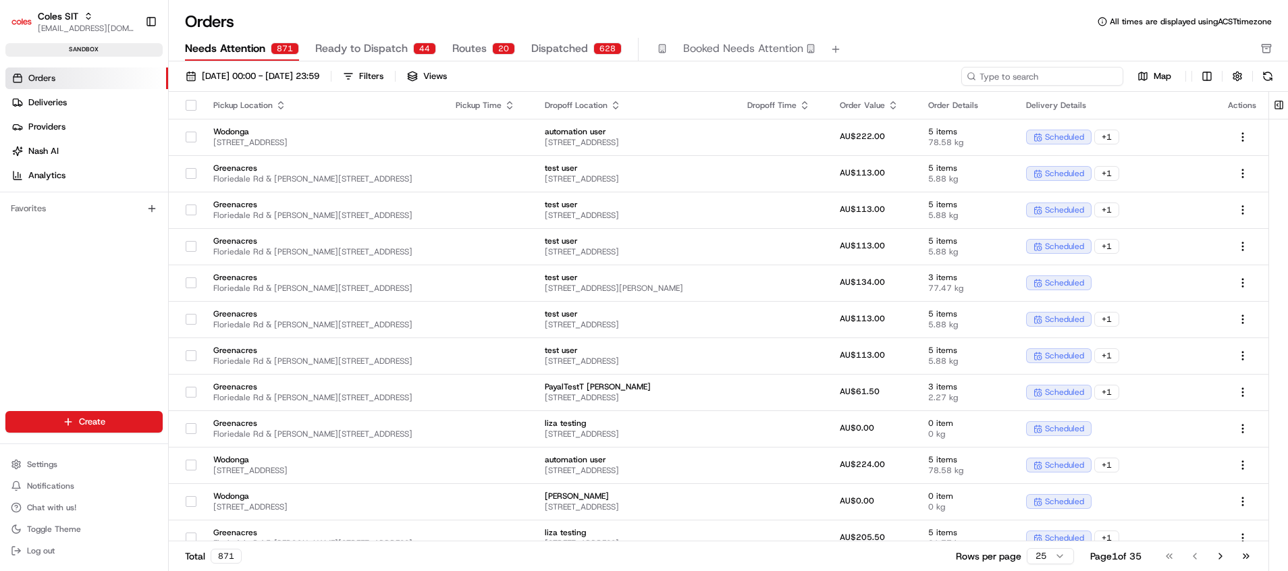
paste input "216653077"
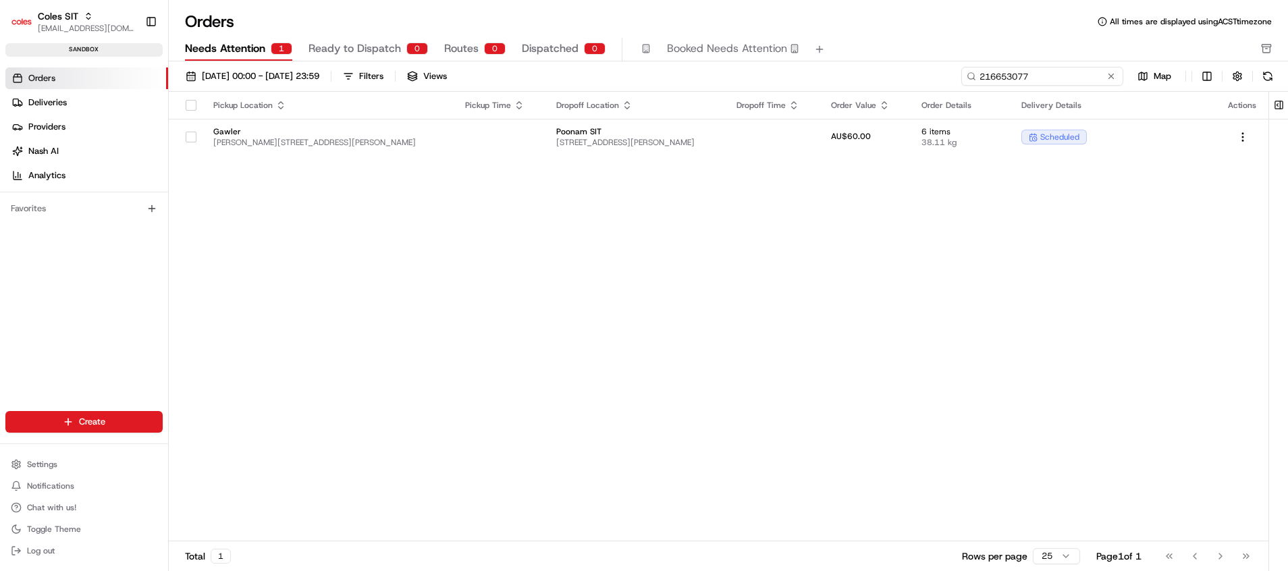
type input "216653077"
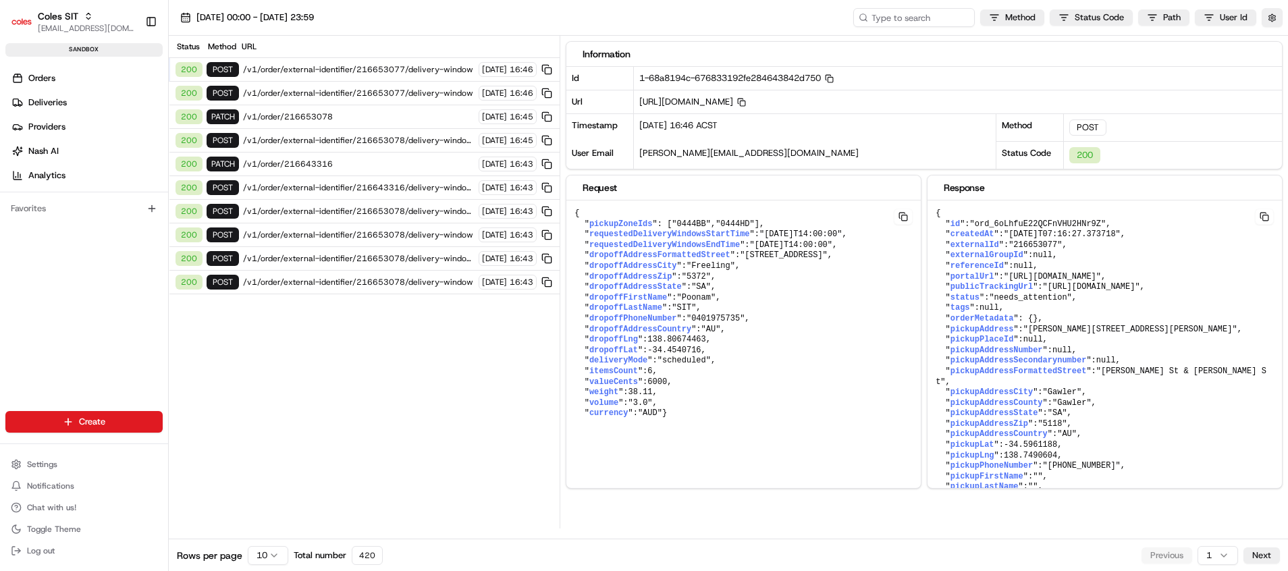
click at [379, 72] on span "/v1/order/external-identifier/216653077/delivery-window" at bounding box center [359, 69] width 232 height 11
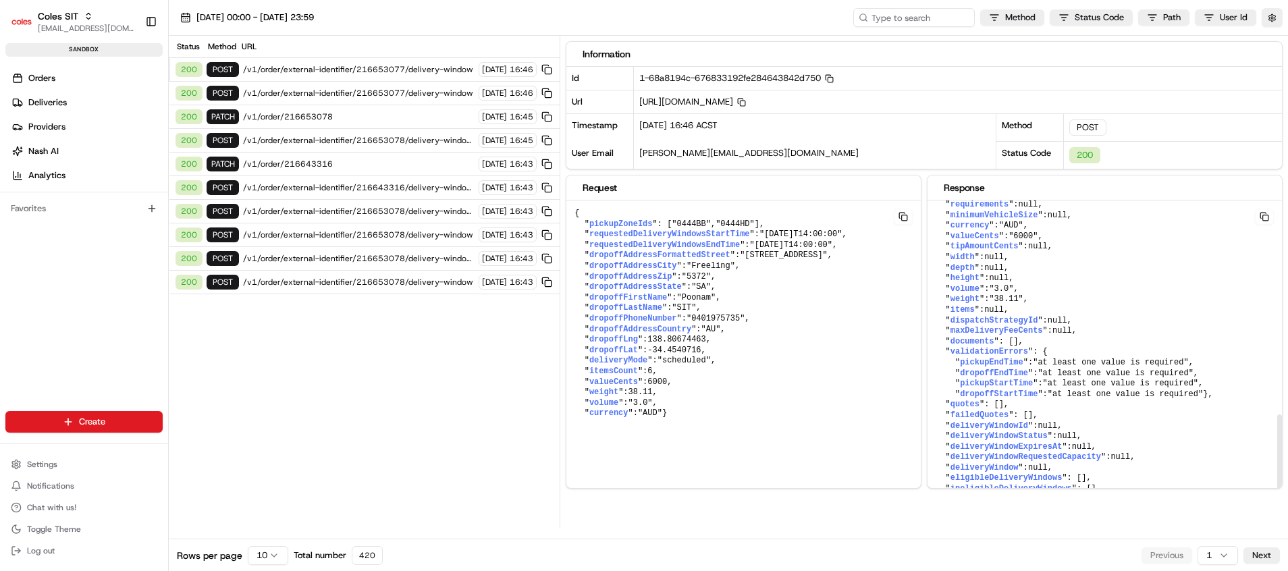
scroll to position [682, 0]
click at [367, 96] on span "/v1/order/external-identifier/216653077/delivery-window" at bounding box center [359, 93] width 232 height 11
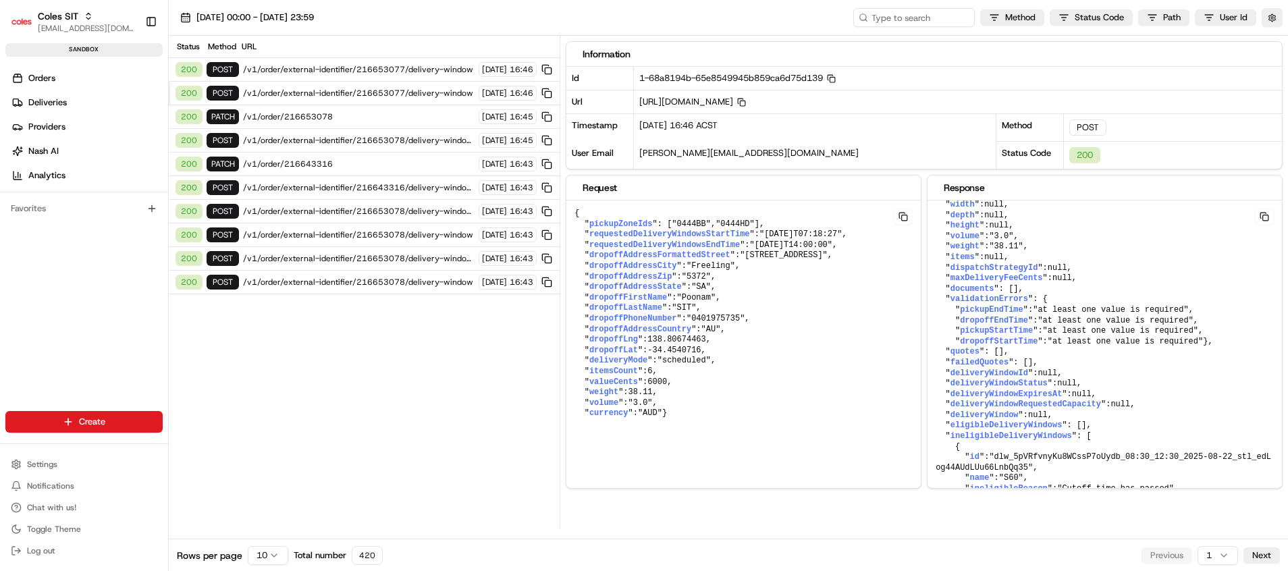
click at [390, 96] on span "/v1/order/external-identifier/216653077/delivery-window" at bounding box center [359, 93] width 232 height 11
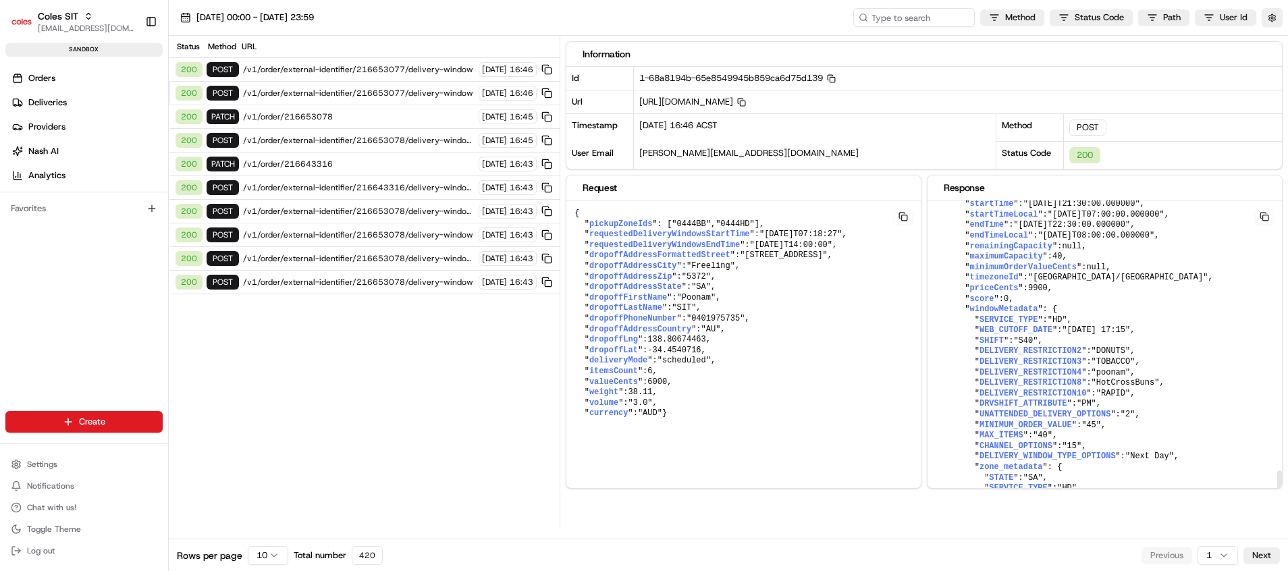
scroll to position [4024, 0]
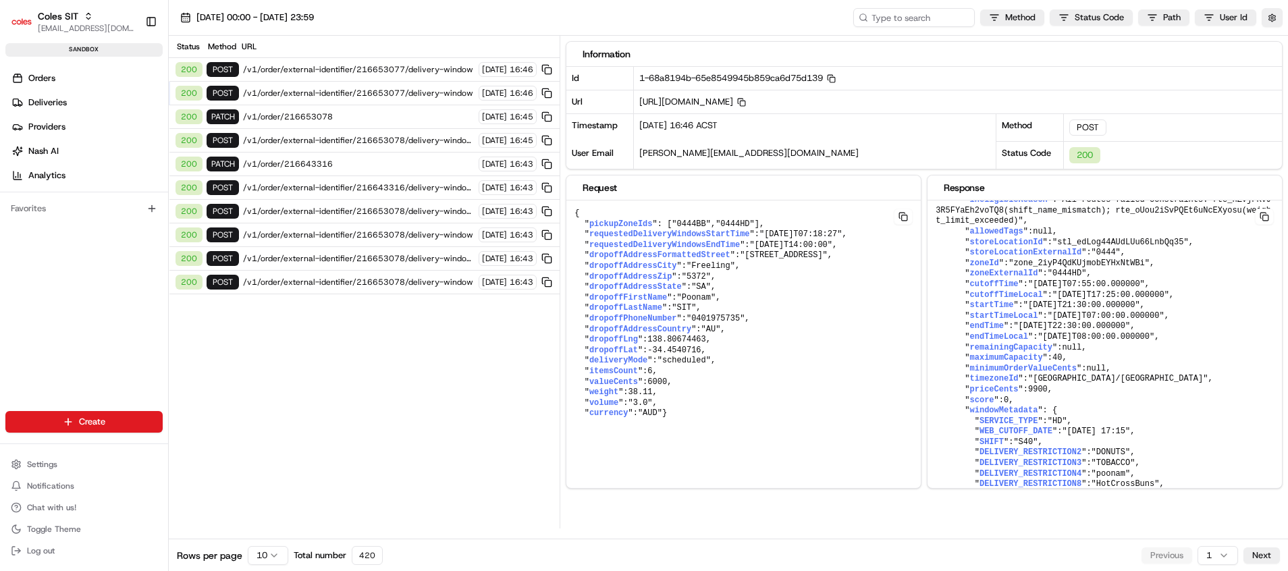
click at [373, 90] on span "/v1/order/external-identifier/216653077/delivery-window" at bounding box center [359, 93] width 232 height 11
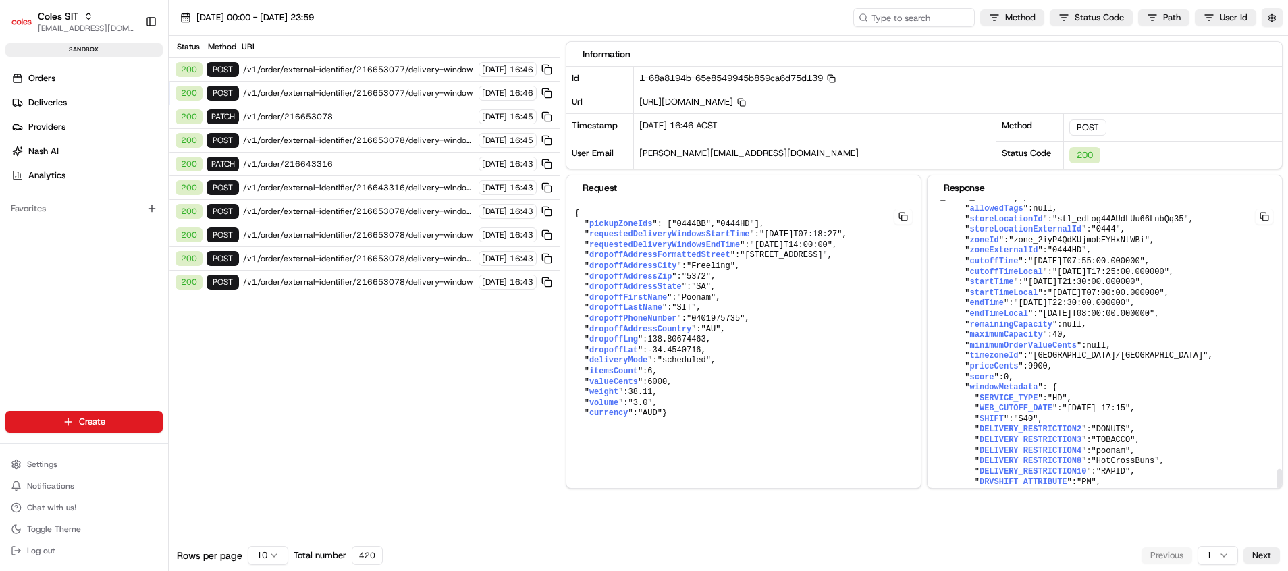
scroll to position [4035, 0]
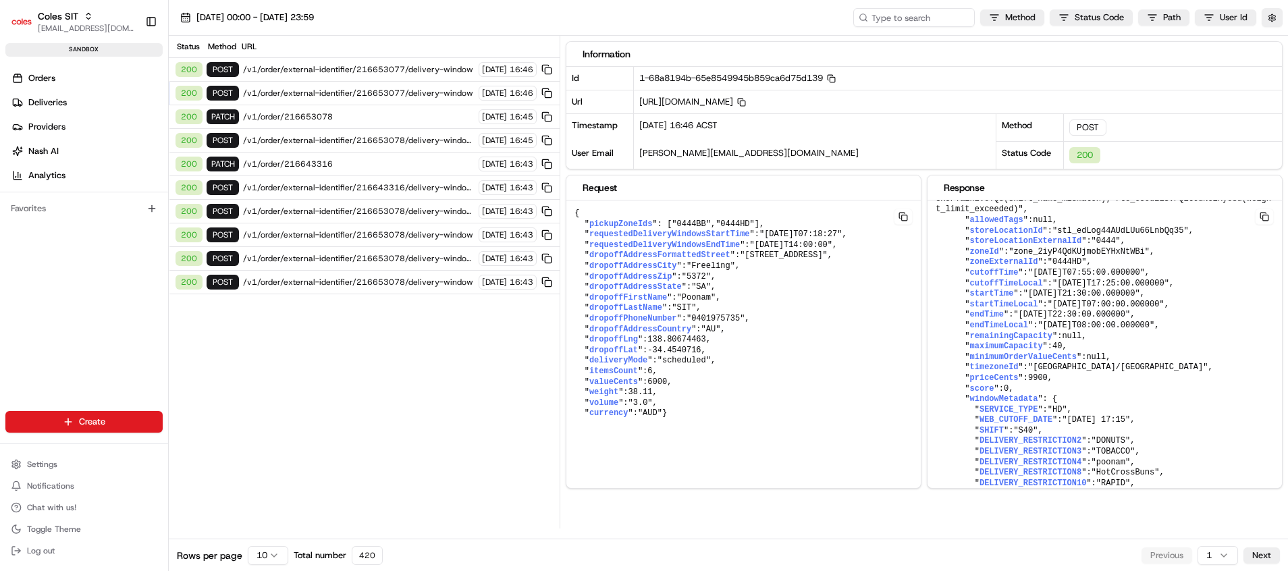
click at [280, 113] on span "/v1/order/216653078" at bounding box center [359, 116] width 232 height 11
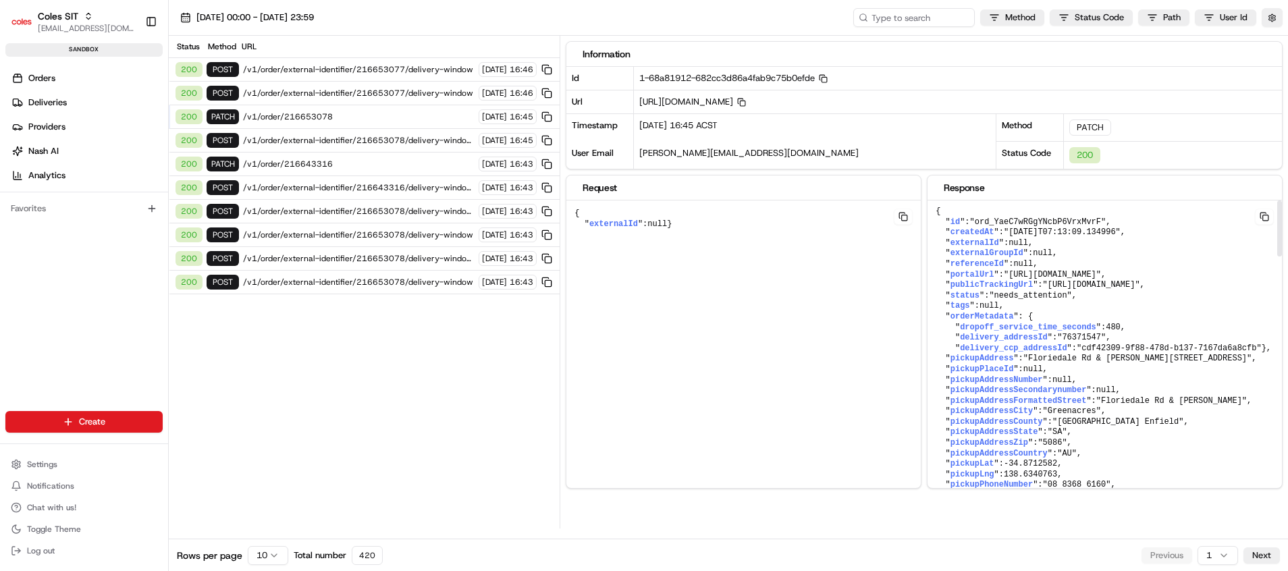
scroll to position [0, 0]
click at [269, 136] on span "/v1/order/external-identifier/216653078/delivery-window/revoke" at bounding box center [359, 140] width 232 height 11
click at [320, 96] on span "/v1/order/external-identifier/216653077/delivery-window" at bounding box center [359, 93] width 232 height 11
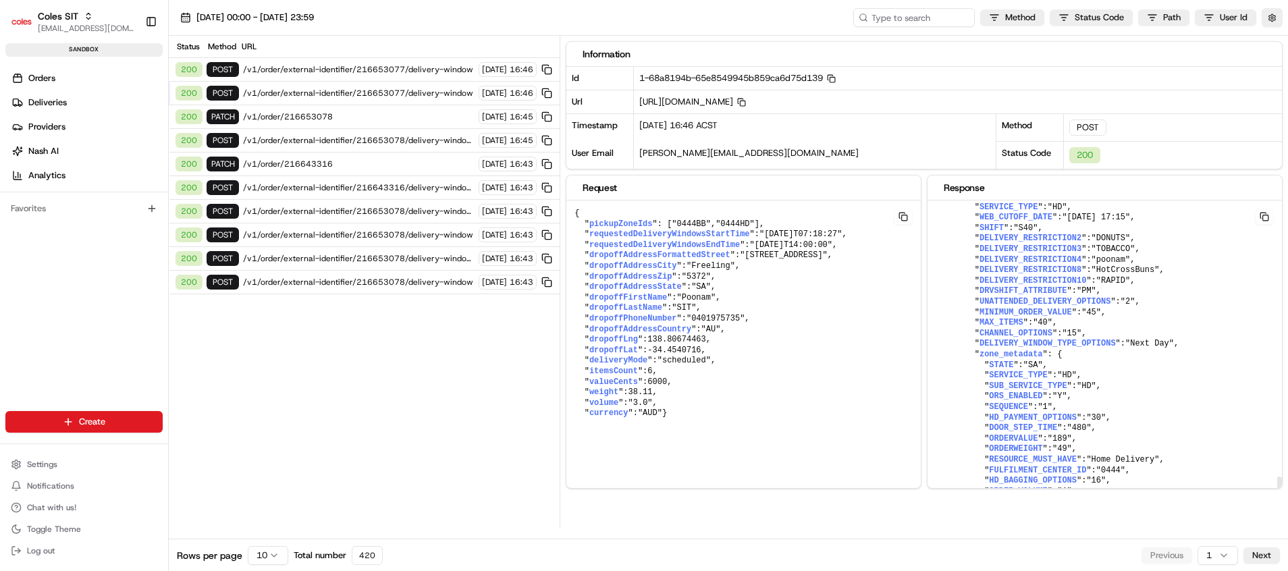
scroll to position [4137, 0]
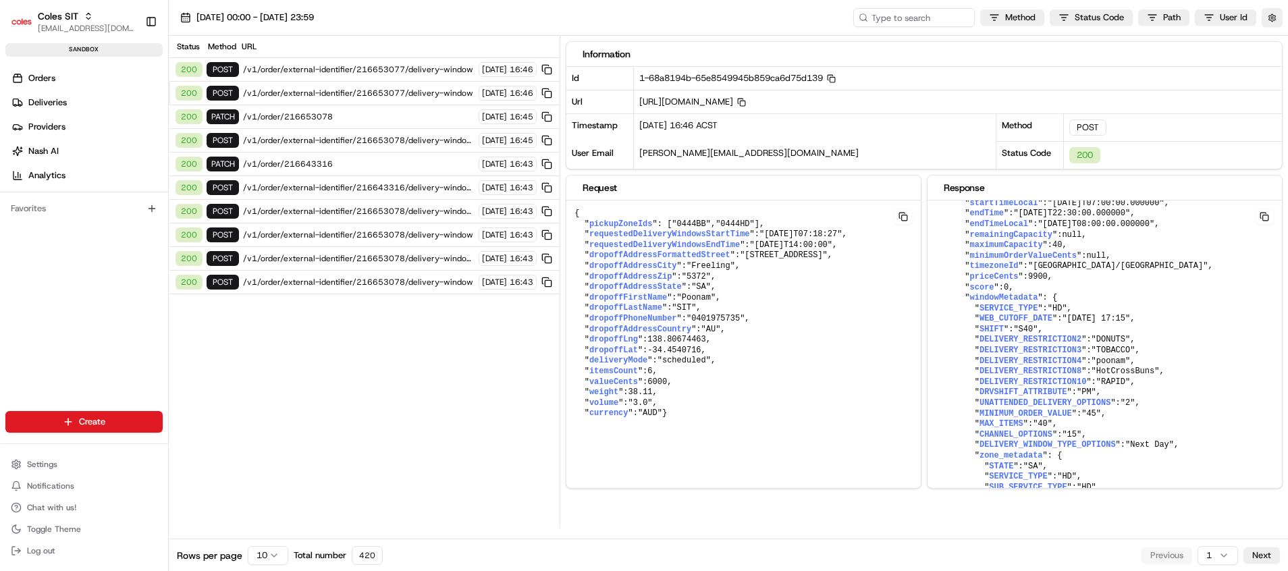
click at [746, 103] on span "[URL][DOMAIN_NAME] Copy [URL][DOMAIN_NAME]" at bounding box center [692, 101] width 107 height 11
copy span "216653077"
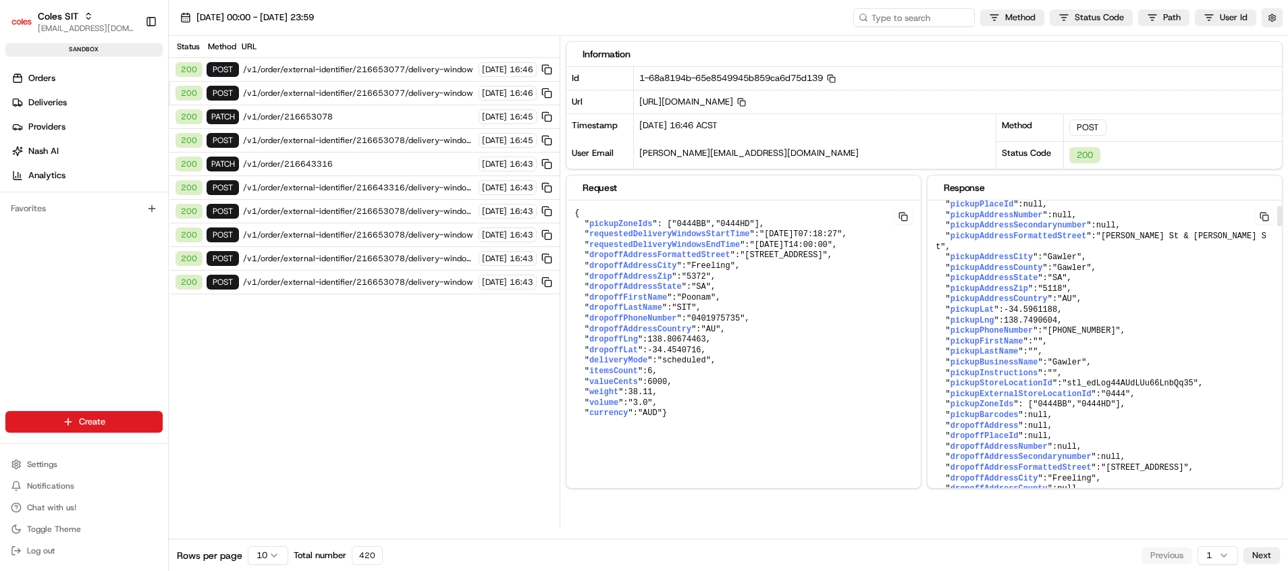
scroll to position [0, 0]
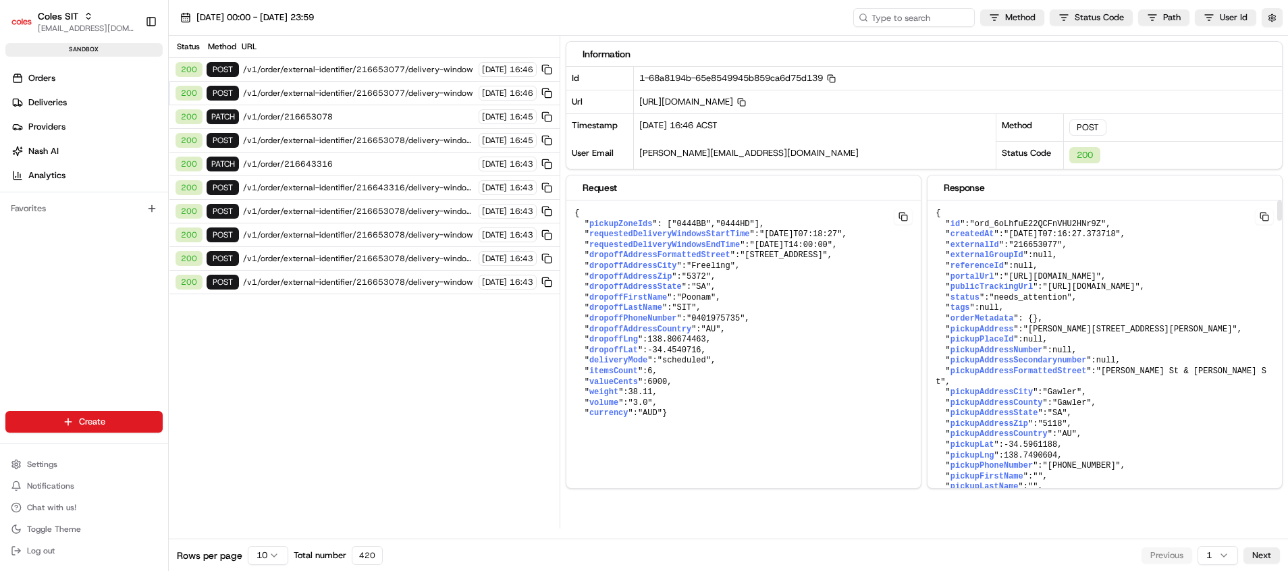
click at [1034, 248] on span ""216653077"" at bounding box center [1035, 244] width 53 height 9
drag, startPoint x: 1034, startPoint y: 248, endPoint x: 1055, endPoint y: 246, distance: 21.0
copy span "216653077"
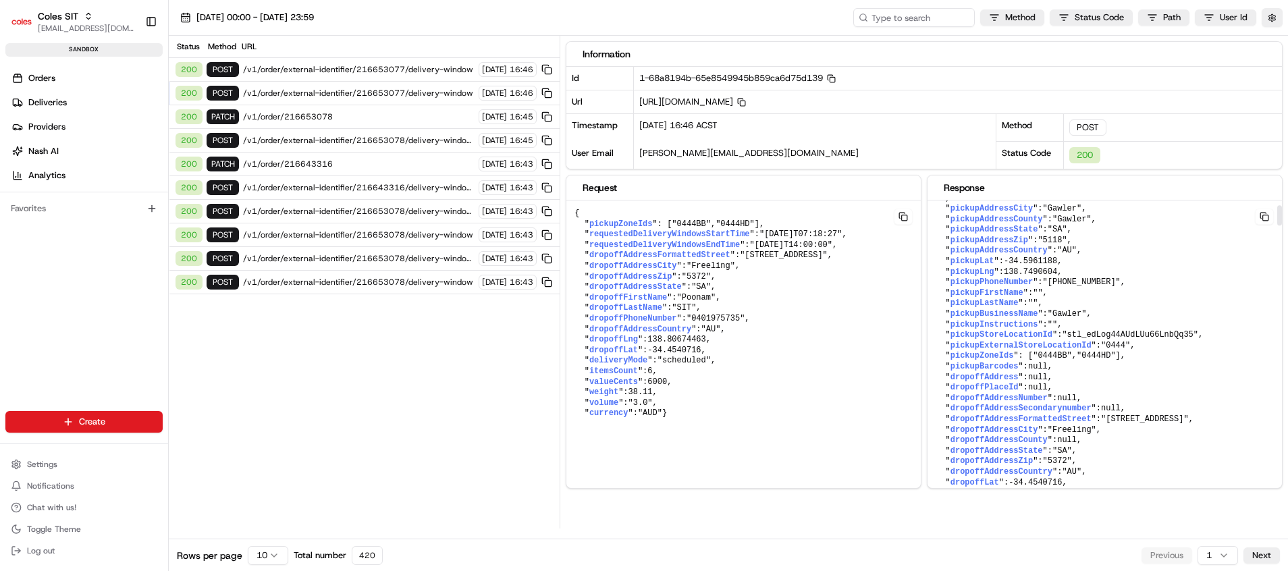
scroll to position [203, 0]
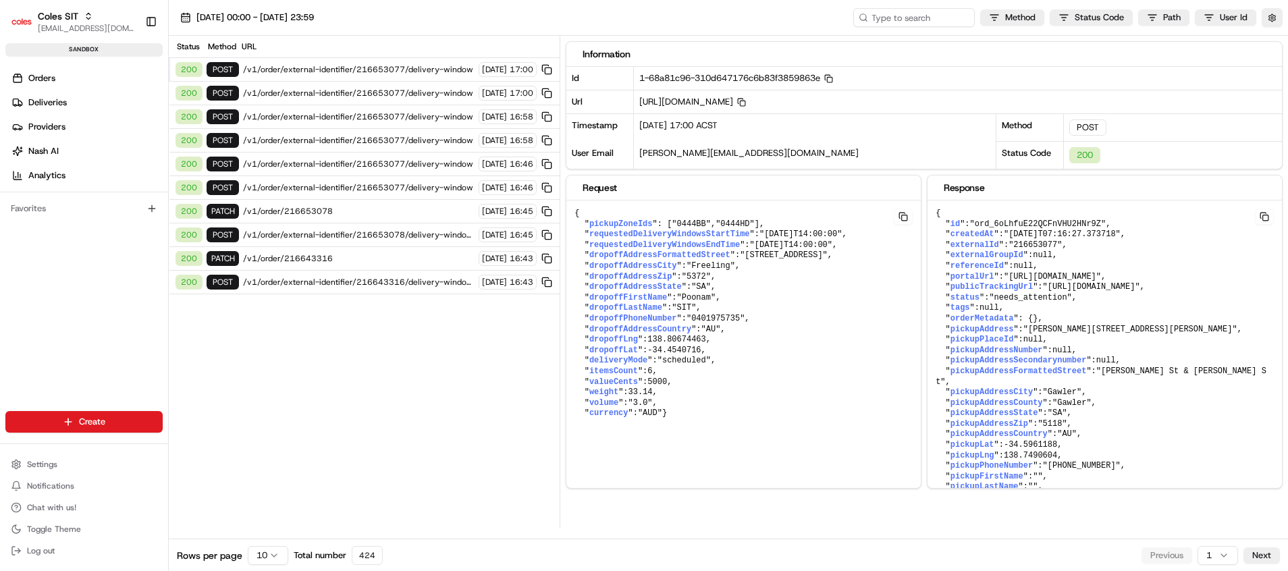
click at [403, 71] on span "/v1/order/external-identifier/216653077/delivery-window" at bounding box center [359, 69] width 232 height 11
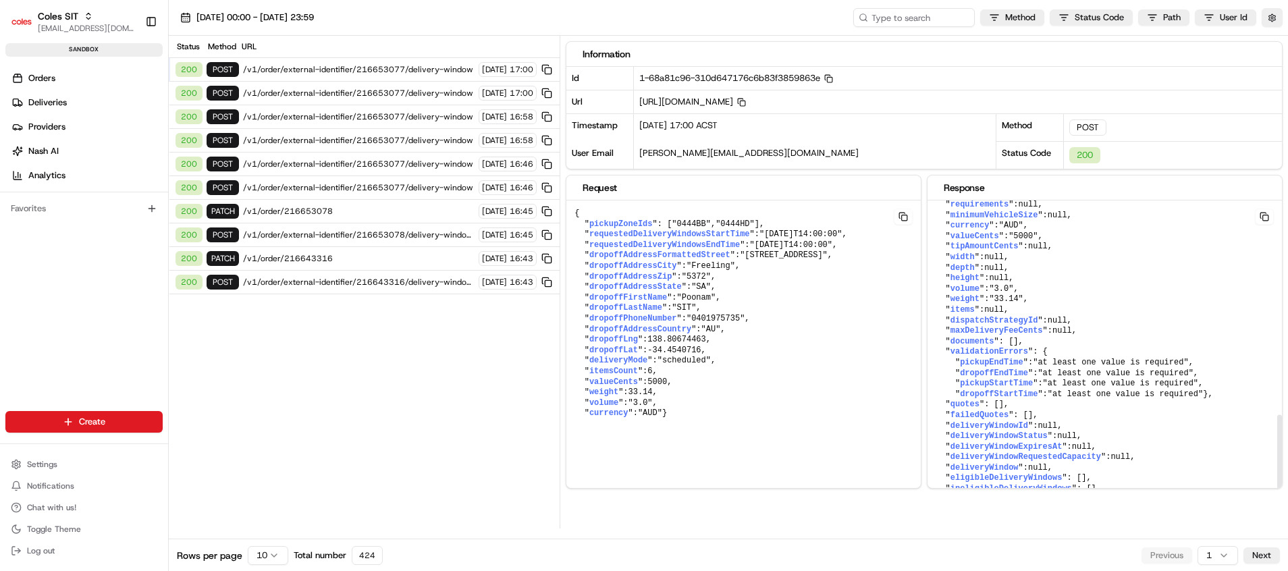
scroll to position [682, 0]
click at [354, 99] on div "200 POST /v1/order/external-identifier/216653077/delivery-window [DATE] 17:00" at bounding box center [364, 94] width 391 height 24
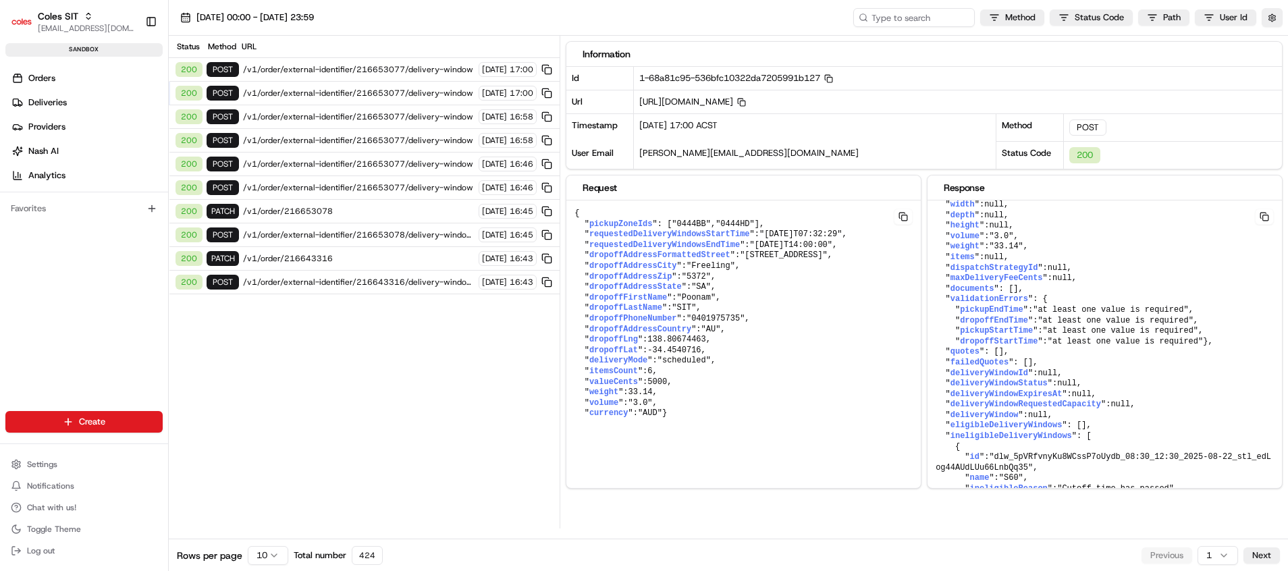
click at [383, 96] on span "/v1/order/external-identifier/216653077/delivery-window" at bounding box center [359, 93] width 232 height 11
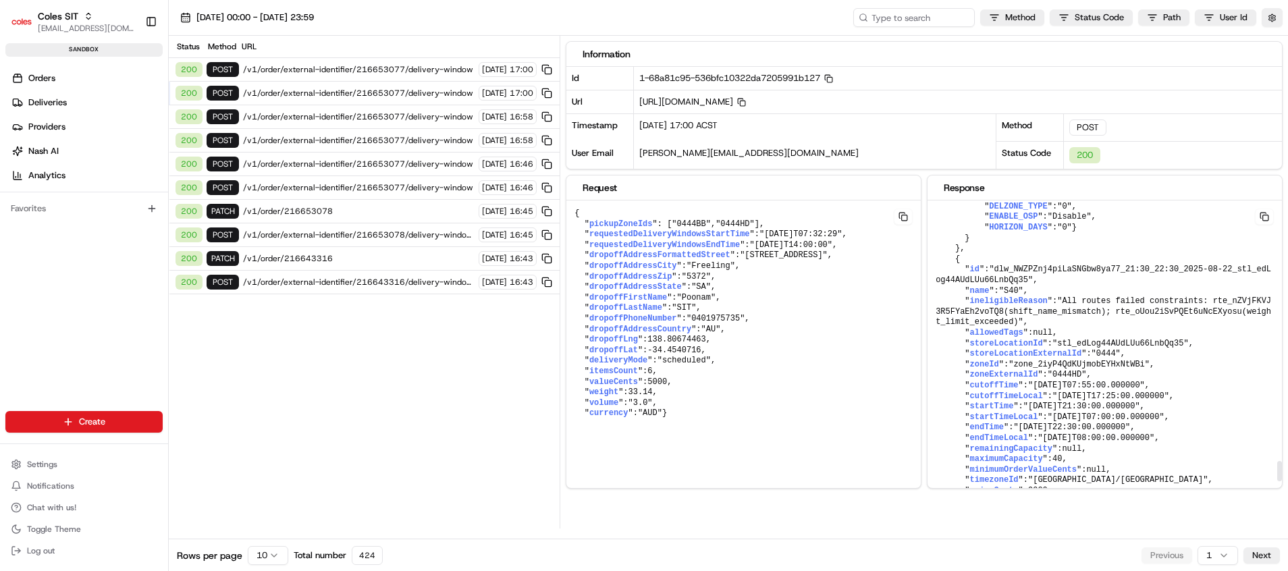
scroll to position [4024, 0]
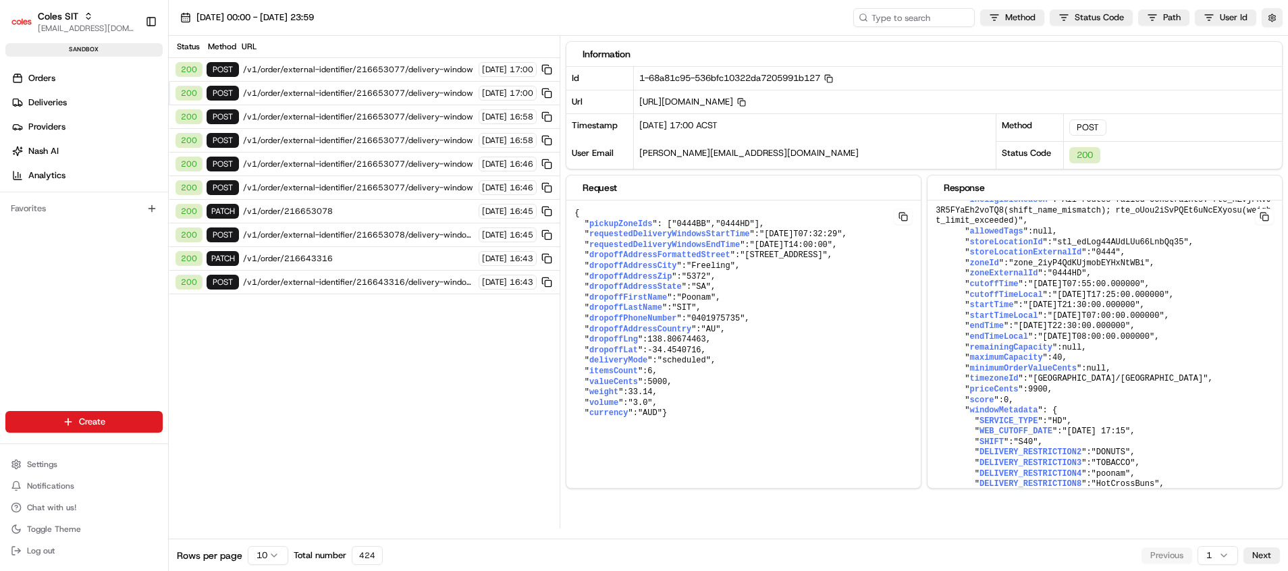
click at [378, 92] on span "/v1/order/external-identifier/216653077/delivery-window" at bounding box center [359, 93] width 232 height 11
copy span "216653077"
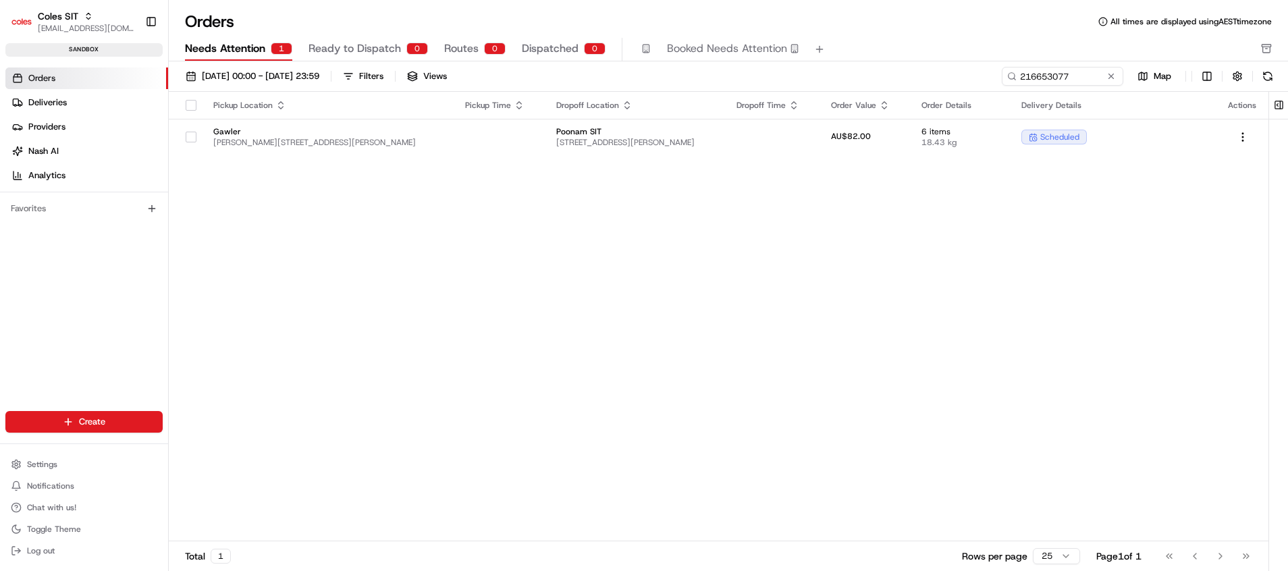
click at [636, 394] on div "Pickup Location Pickup Time Dropoff Location Dropoff Time Order Value Order Det…" at bounding box center [719, 317] width 1100 height 450
click at [614, 313] on div "Pickup Location Pickup Time Dropoff Location Dropoff Time Order Value Order Det…" at bounding box center [719, 317] width 1100 height 450
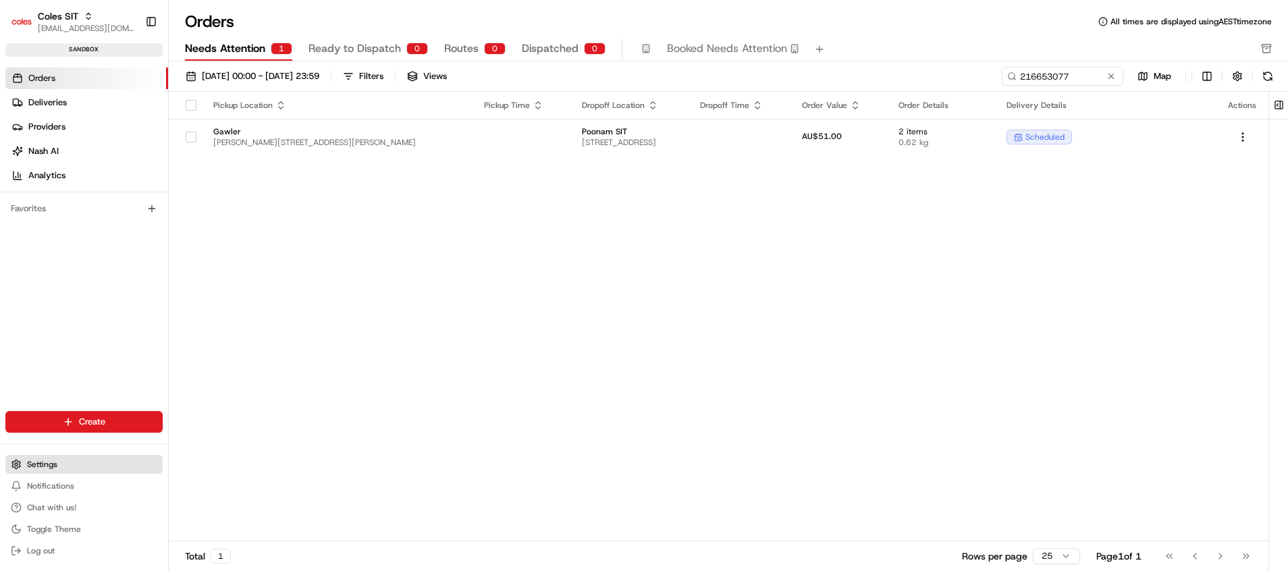
click at [57, 468] on button "Settings" at bounding box center [83, 464] width 157 height 19
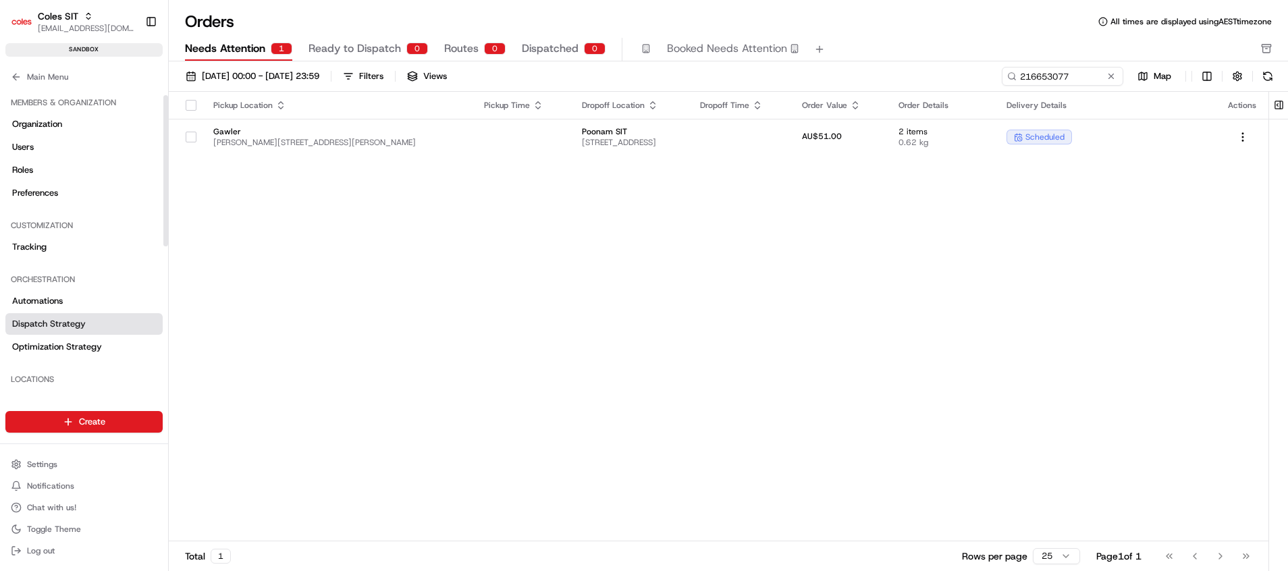
scroll to position [203, 0]
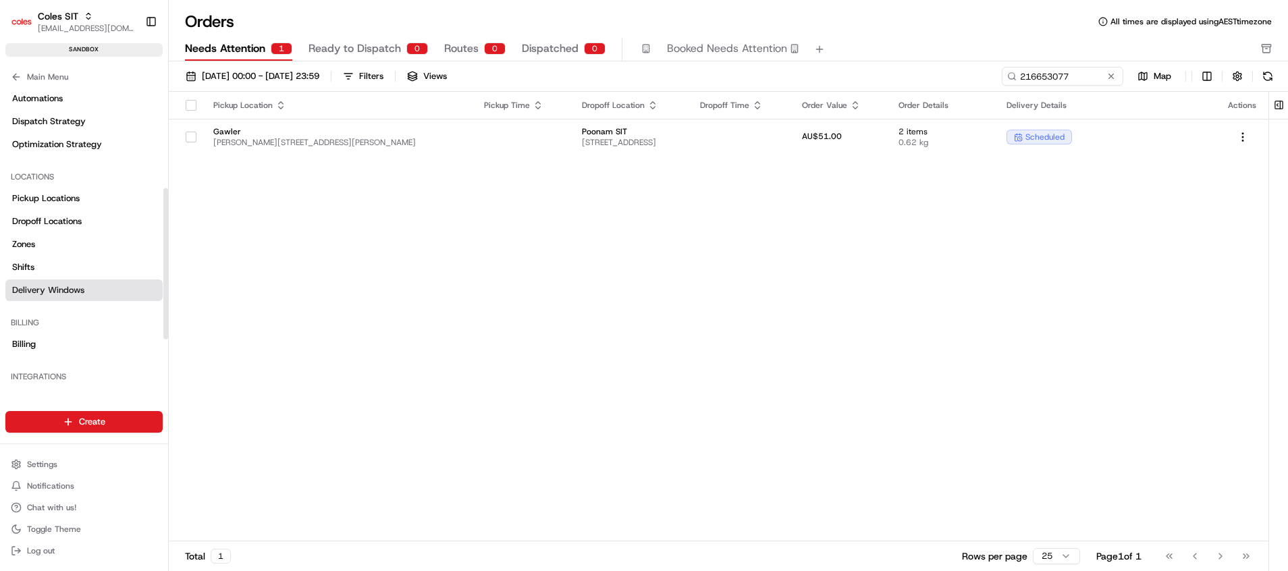
click at [77, 296] on link "Delivery Windows" at bounding box center [83, 290] width 157 height 22
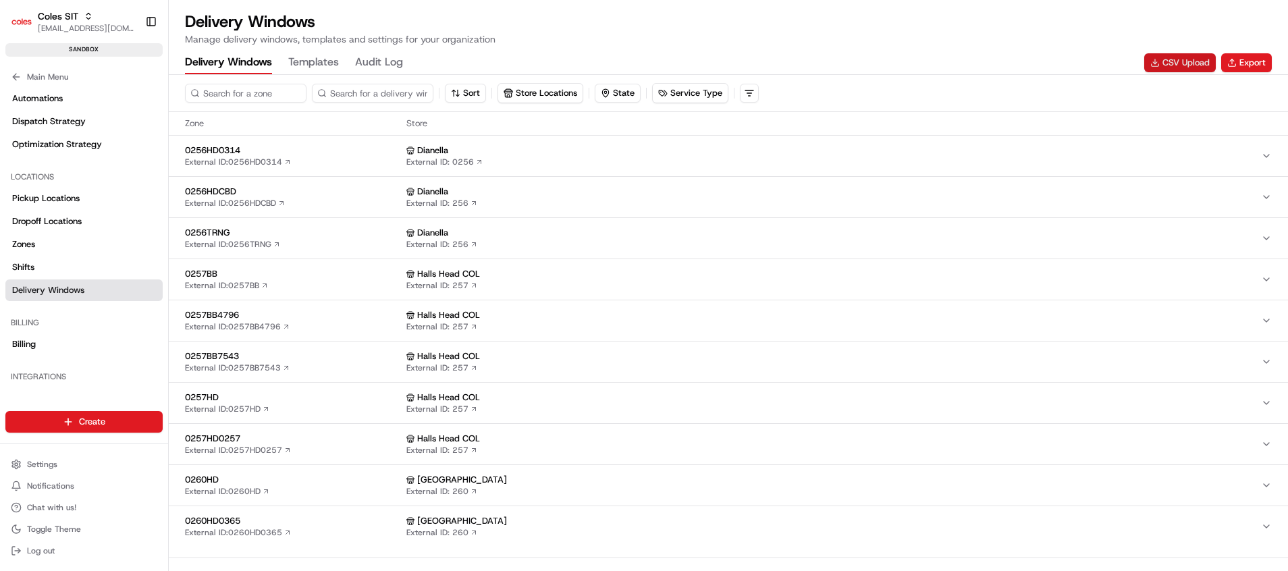
click at [1183, 59] on button "CSV Upload" at bounding box center [1180, 62] width 72 height 19
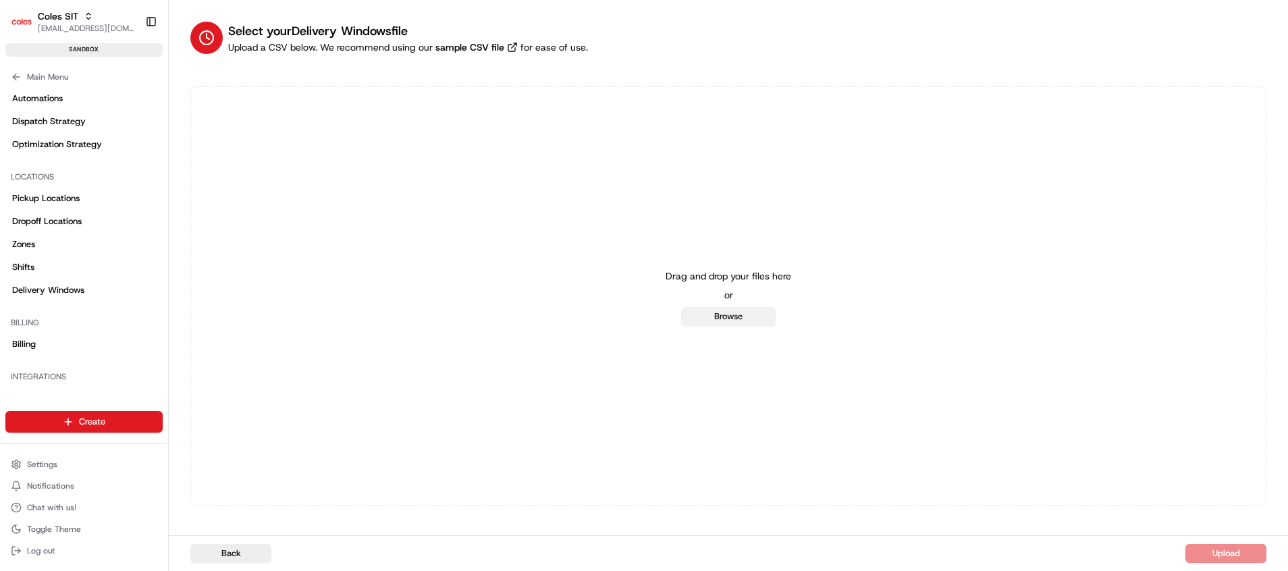
click at [755, 306] on div "Drag and drop your files here or Browse" at bounding box center [729, 296] width 126 height 59
click at [755, 314] on button "Browse" at bounding box center [728, 316] width 95 height 19
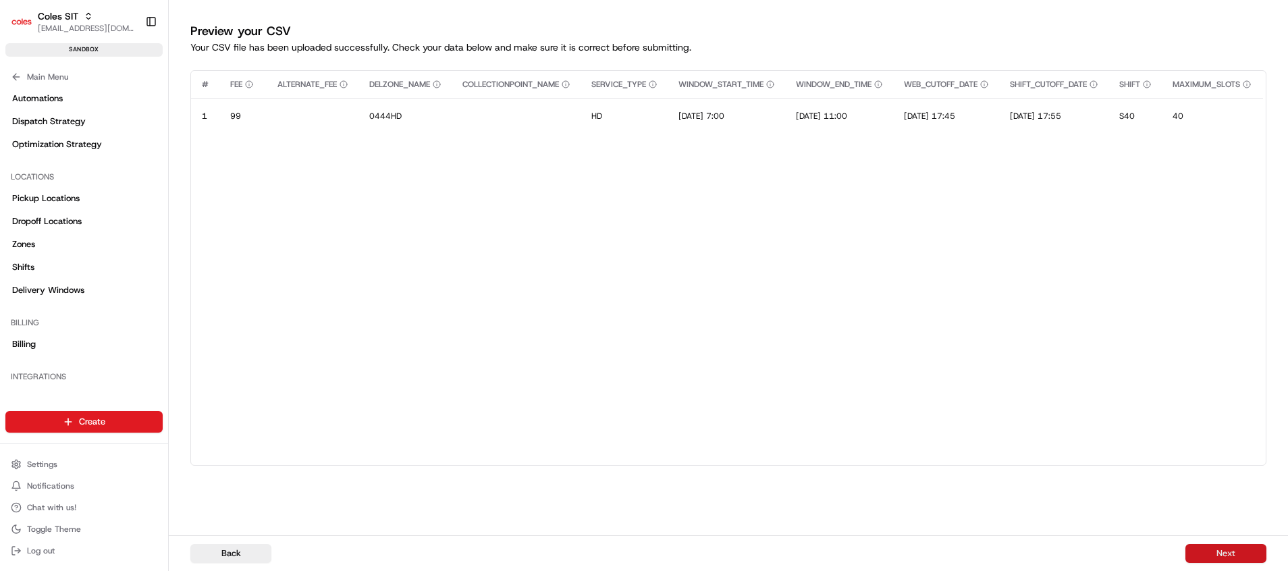
click at [1213, 553] on button "Next" at bounding box center [1225, 553] width 81 height 19
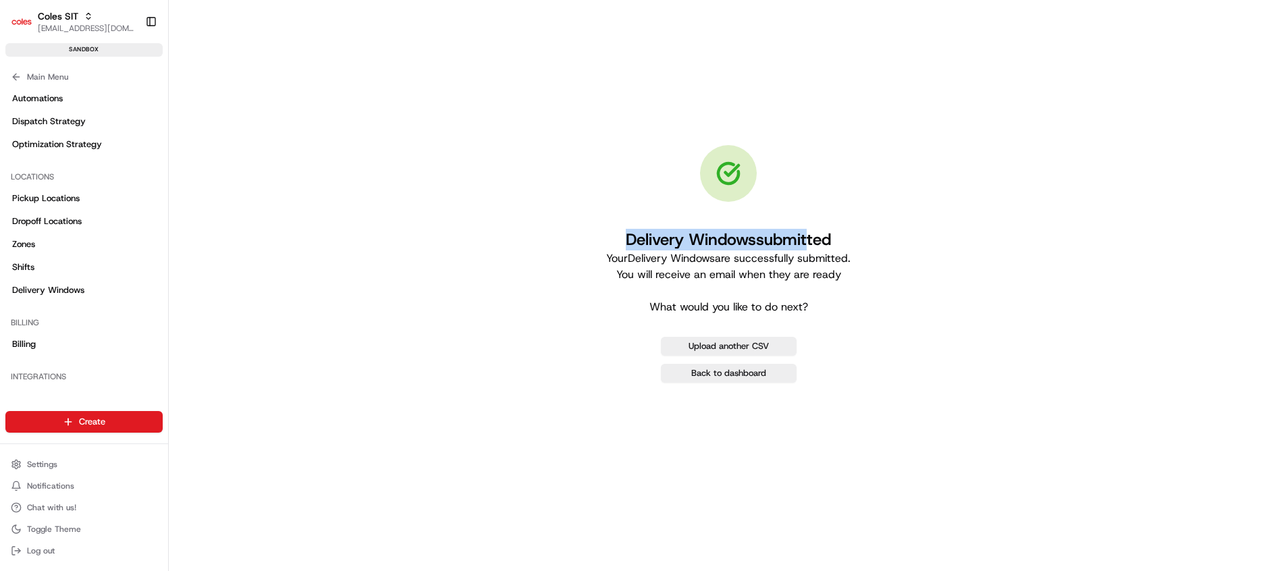
drag, startPoint x: 622, startPoint y: 233, endPoint x: 804, endPoint y: 243, distance: 182.5
click at [804, 243] on h1 "Delivery Windows submitted" at bounding box center [728, 240] width 244 height 22
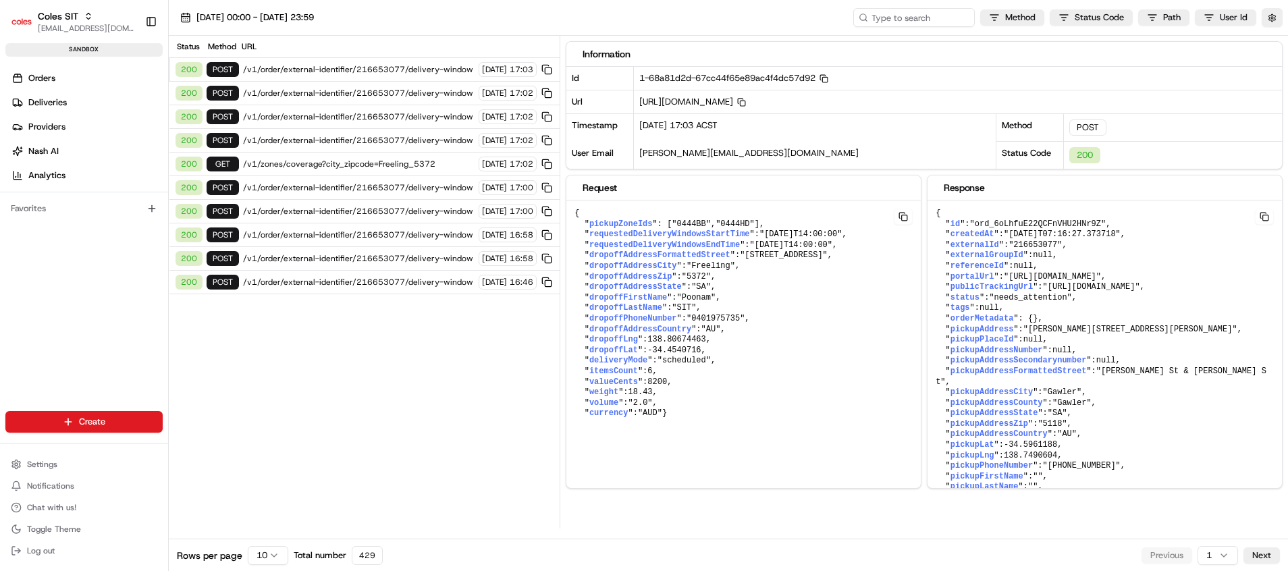
click at [326, 90] on span "/v1/order/external-identifier/216653077/delivery-window" at bounding box center [359, 93] width 232 height 11
click at [338, 68] on span "/v1/order/external-identifier/216653077/delivery-window" at bounding box center [359, 69] width 232 height 11
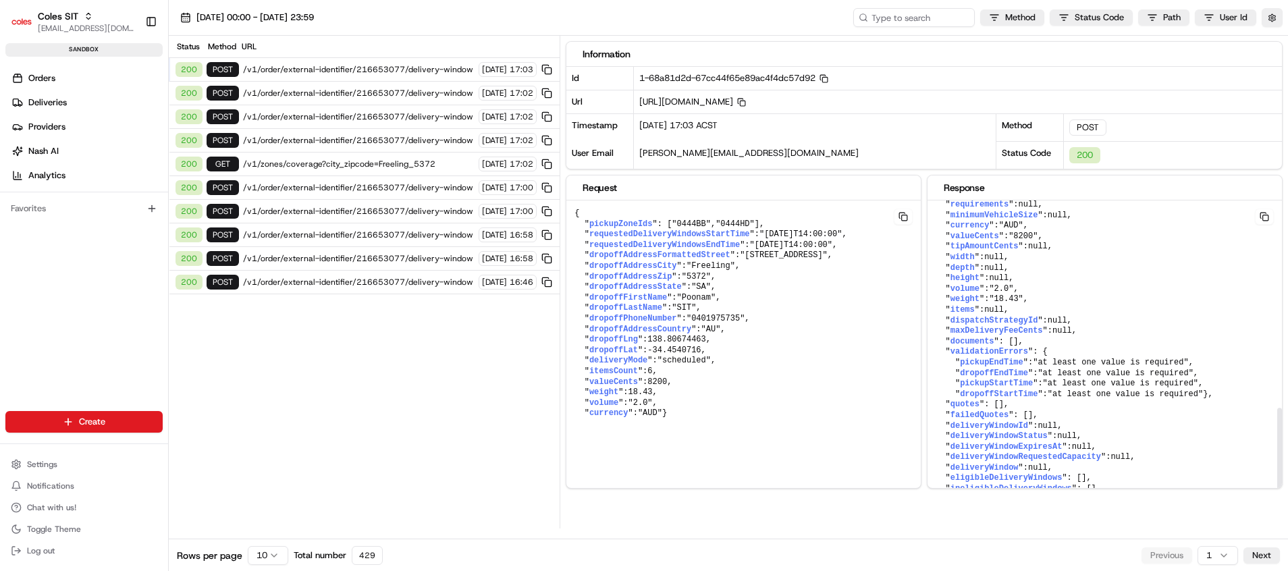
scroll to position [682, 0]
click at [351, 88] on span "/v1/order/external-identifier/216653077/delivery-window" at bounding box center [359, 93] width 232 height 11
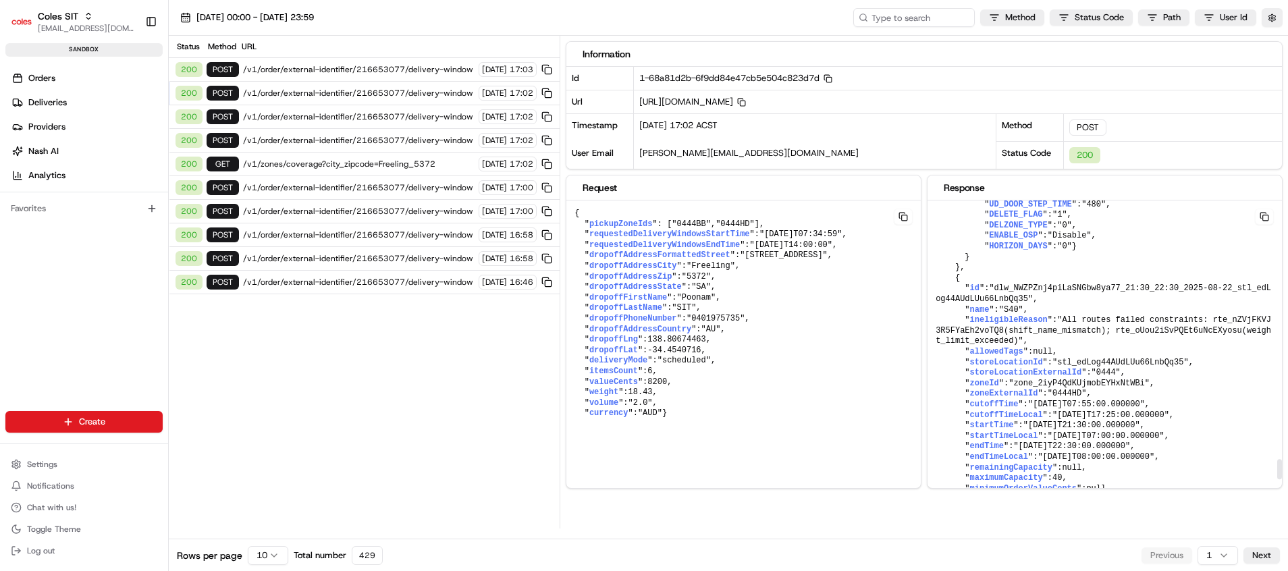
scroll to position [3934, 0]
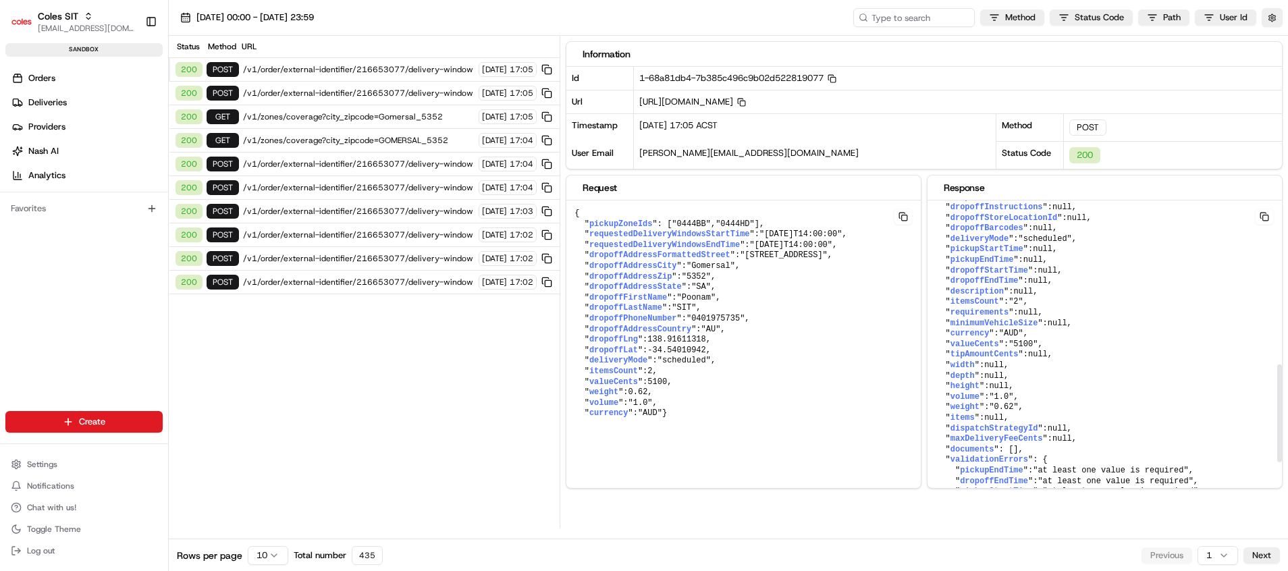
scroll to position [682, 0]
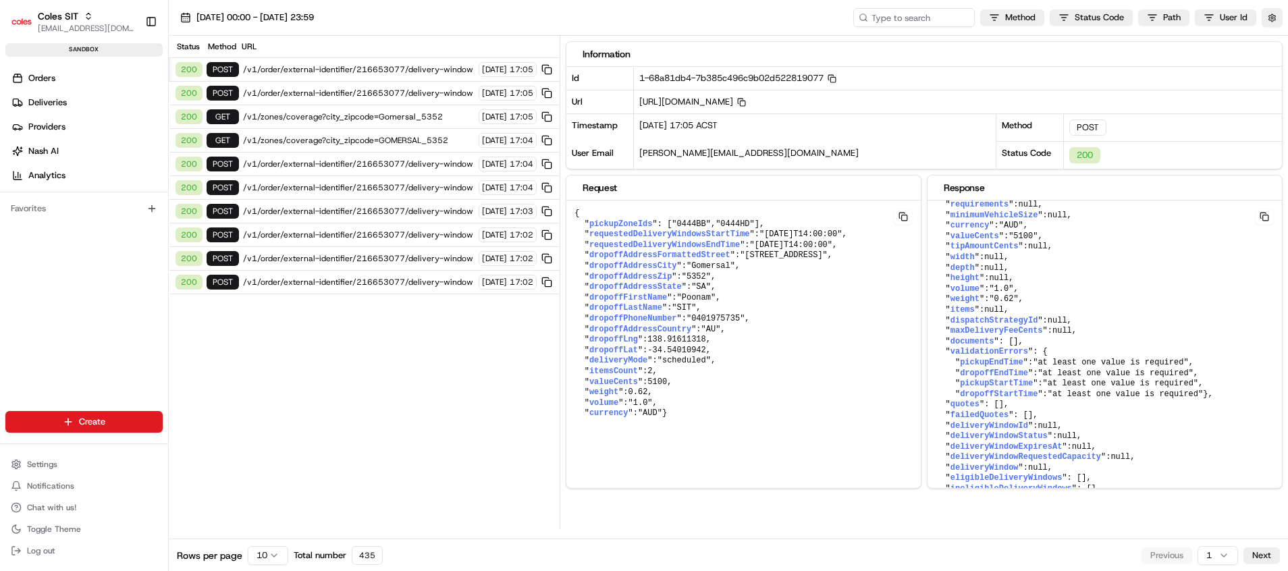
click at [377, 98] on span "/v1/order/external-identifier/216653077/delivery-window" at bounding box center [359, 93] width 232 height 11
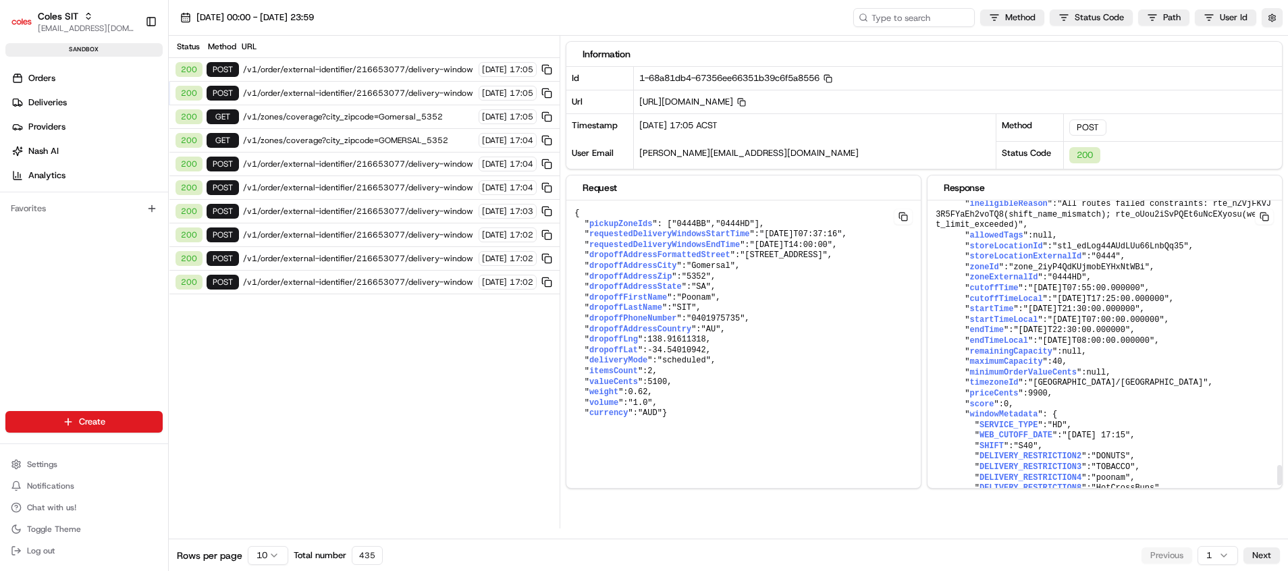
scroll to position [4024, 0]
drag, startPoint x: 994, startPoint y: 273, endPoint x: 996, endPoint y: 284, distance: 11.1
click at [996, 184] on span ""dlw_NWZPZnj4piLaSNGbw8ya77_21:30_22:30_2025-08-22_stl_edLog44AUdLUu66LnbQq35"" at bounding box center [1104, 173] width 336 height 20
drag, startPoint x: 996, startPoint y: 284, endPoint x: 989, endPoint y: 284, distance: 7.4
copy span "dlw_NWZPZnj4piLaSNGbw8ya77_21:30_22:30_2025-08-22_stl_edLog44AUdLUu66LnbQq35"
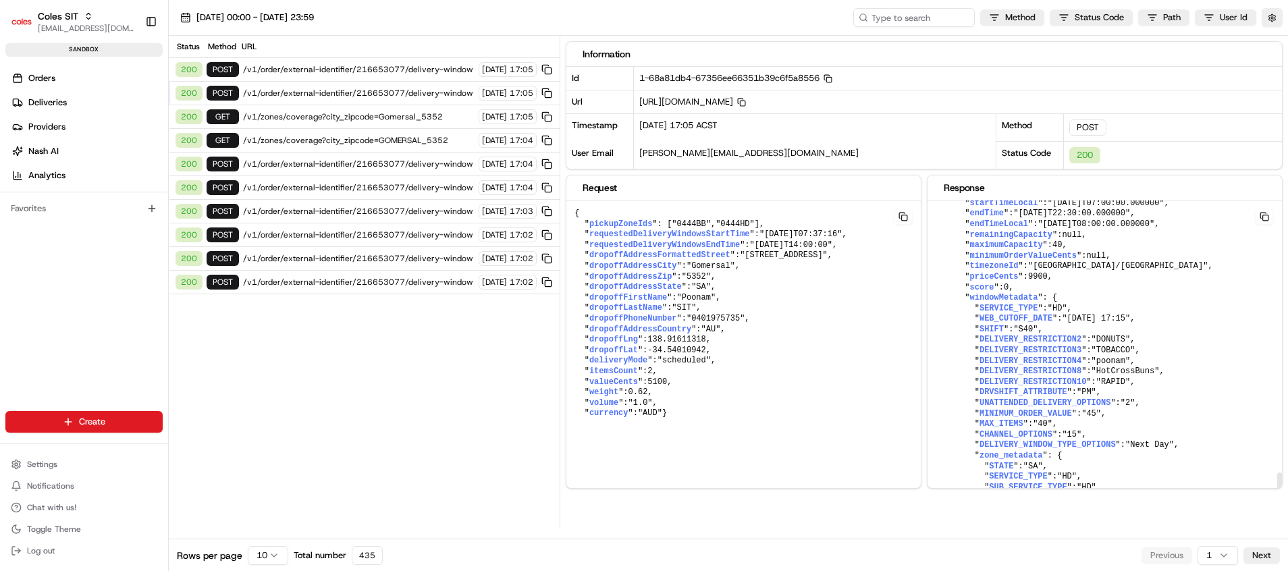
scroll to position [4035, 0]
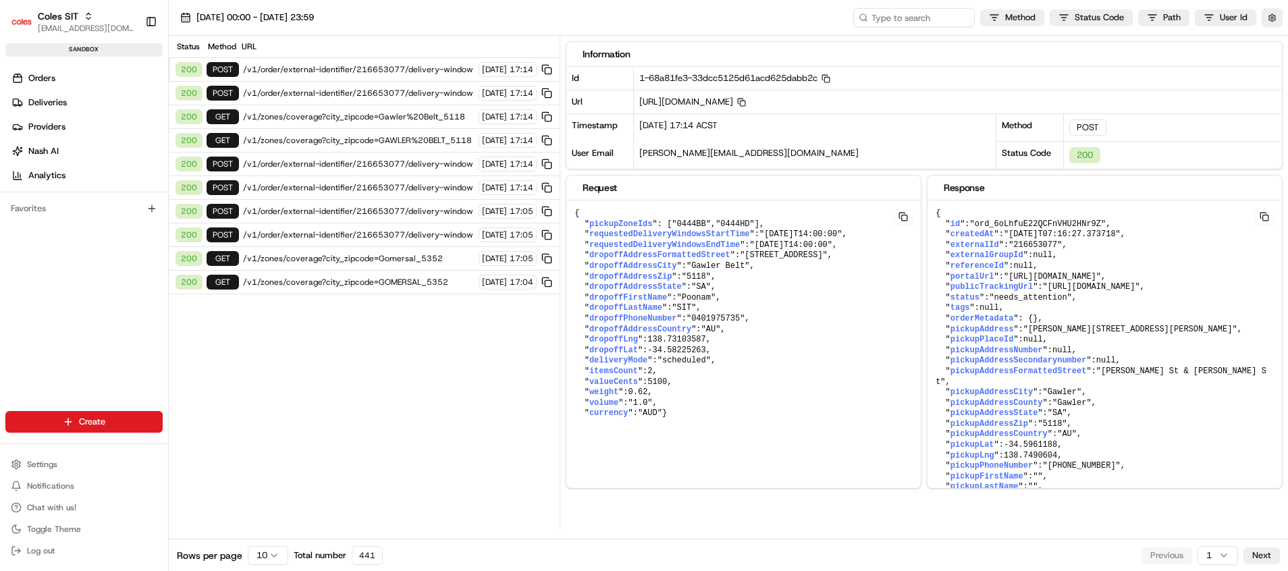
click at [375, 95] on span "/v1/order/external-identifier/216653077/delivery-window" at bounding box center [359, 93] width 232 height 11
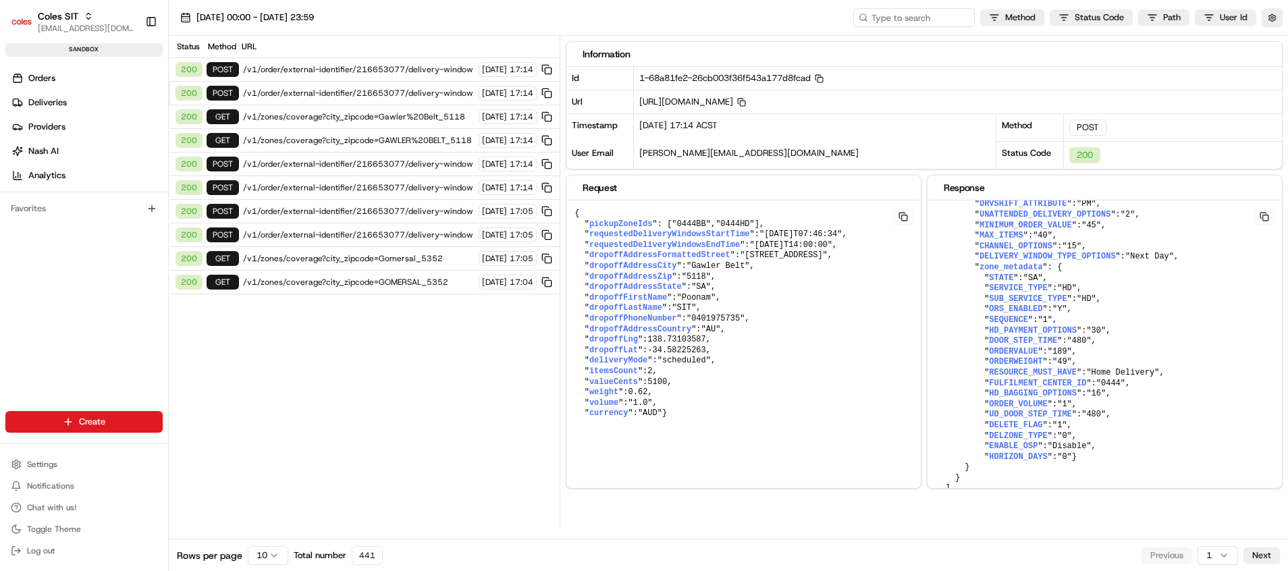
scroll to position [4440, 0]
drag, startPoint x: 979, startPoint y: 352, endPoint x: 1061, endPoint y: 352, distance: 81.7
click at [921, 352] on pre "{ " id ": "ord_6oLhfuE22QCFnVHU2HNr9Z" , " createdAt ": "[DATE]T07:16:27.373718…" at bounding box center [743, 313] width 354 height 227
drag, startPoint x: 1061, startPoint y: 352, endPoint x: 998, endPoint y: 358, distance: 62.4
click at [998, 368] on span "RESOURCE_MUST_HAVE" at bounding box center [1033, 372] width 88 height 9
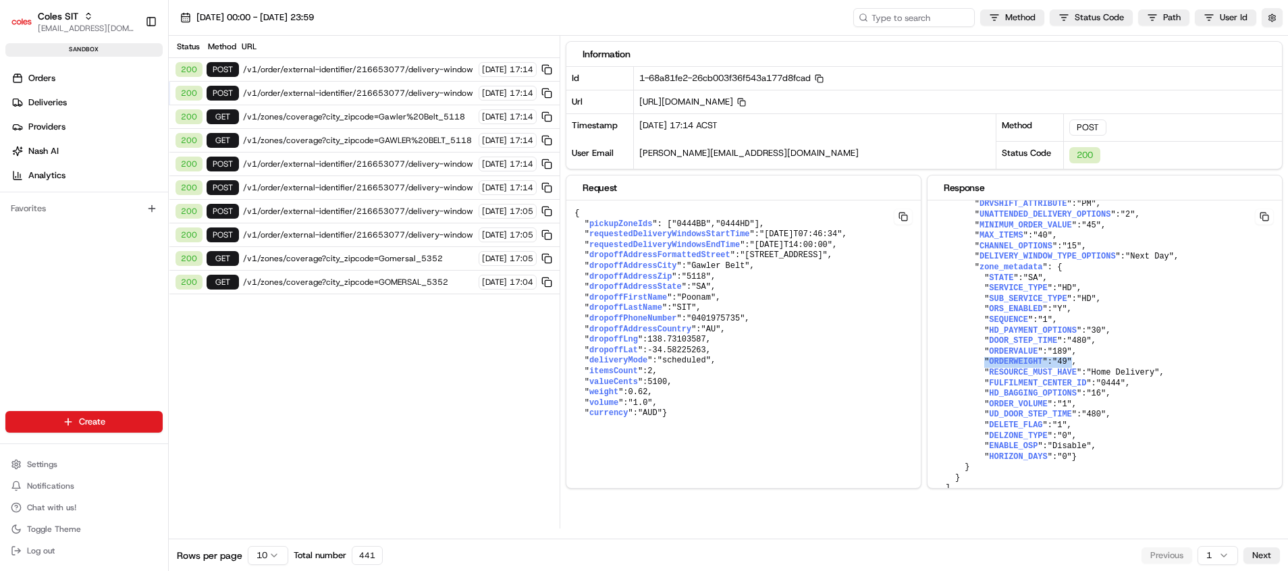
drag, startPoint x: 982, startPoint y: 353, endPoint x: 1063, endPoint y: 353, distance: 81.7
click at [921, 353] on pre "{ " id ": "ord_6oLhfuE22QCFnVHU2HNr9Z" , " createdAt ": "[DATE]T07:16:27.373718…" at bounding box center [743, 313] width 354 height 227
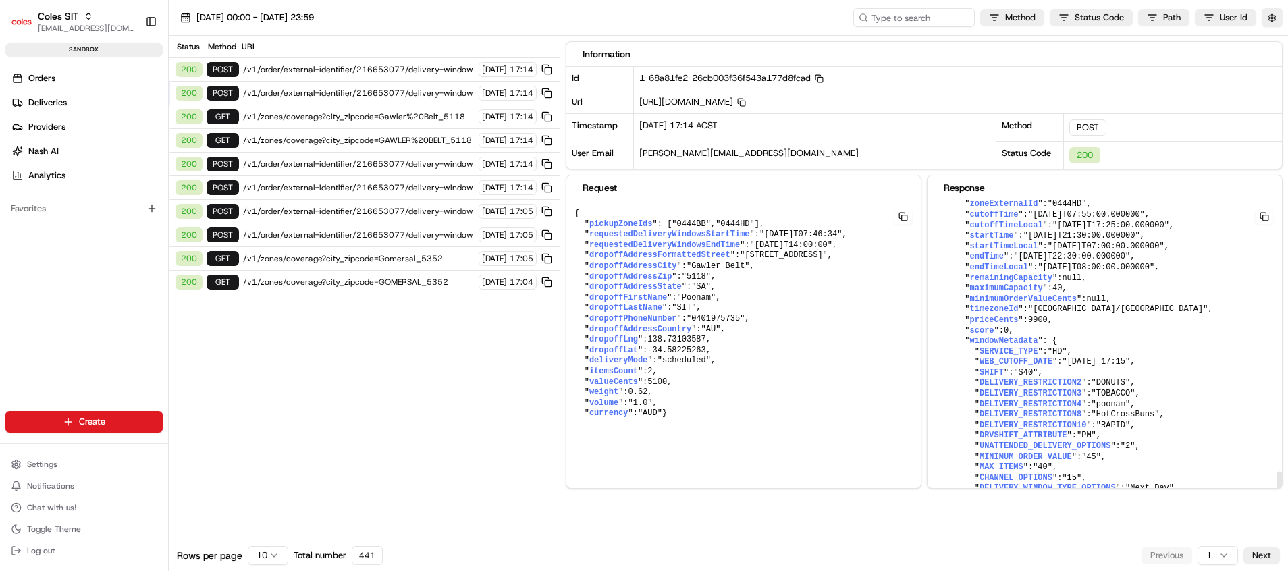
scroll to position [4137, 0]
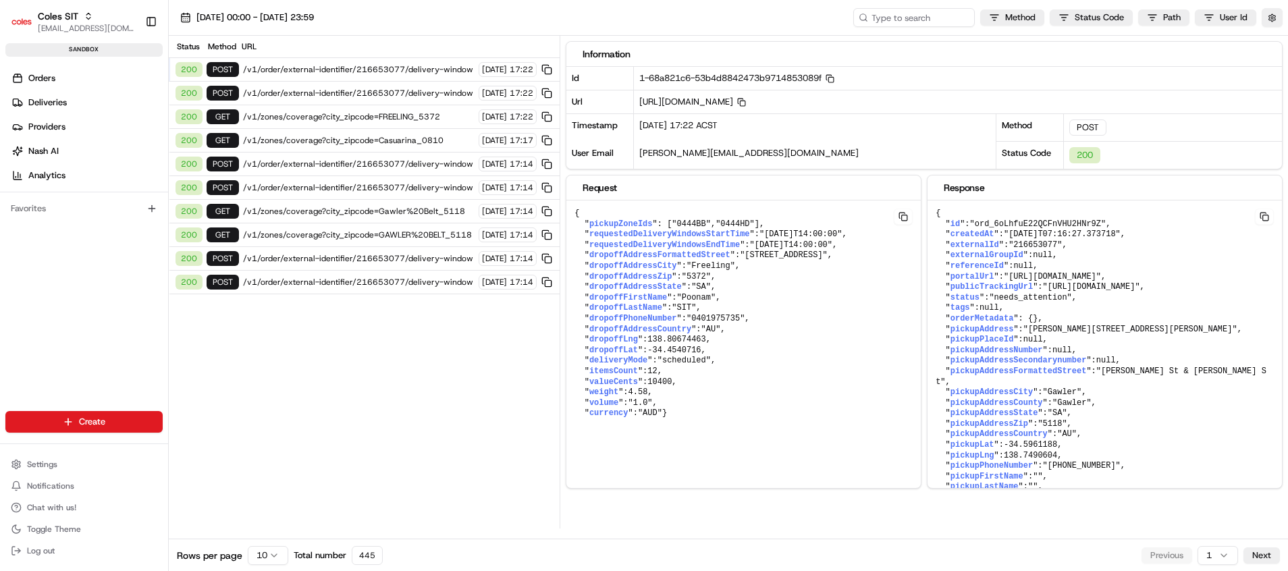
click at [325, 74] on span "/v1/order/external-identifier/216653077/delivery-window" at bounding box center [359, 69] width 232 height 11
click at [358, 94] on span "/v1/order/external-identifier/216653077/delivery-window" at bounding box center [359, 93] width 232 height 11
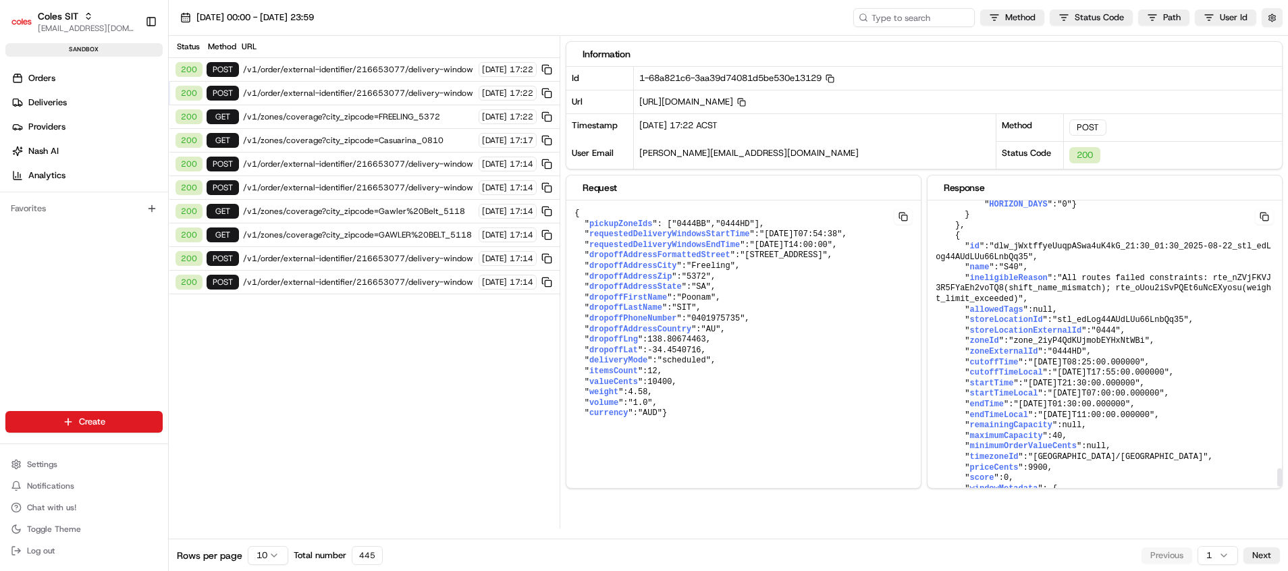
scroll to position [4576, 0]
